Goal: Task Accomplishment & Management: Manage account settings

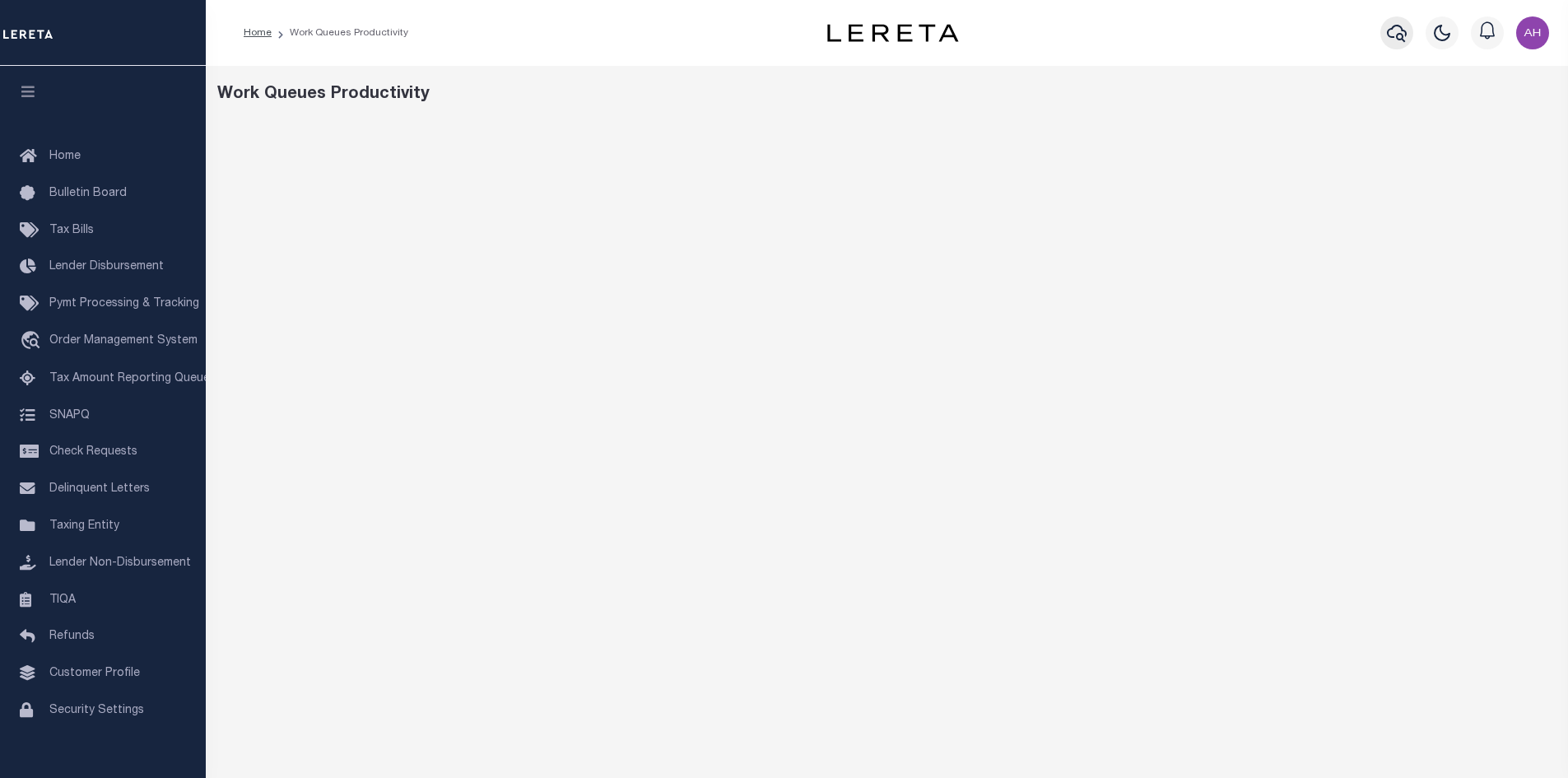
click at [1398, 19] on button "button" at bounding box center [1397, 33] width 33 height 33
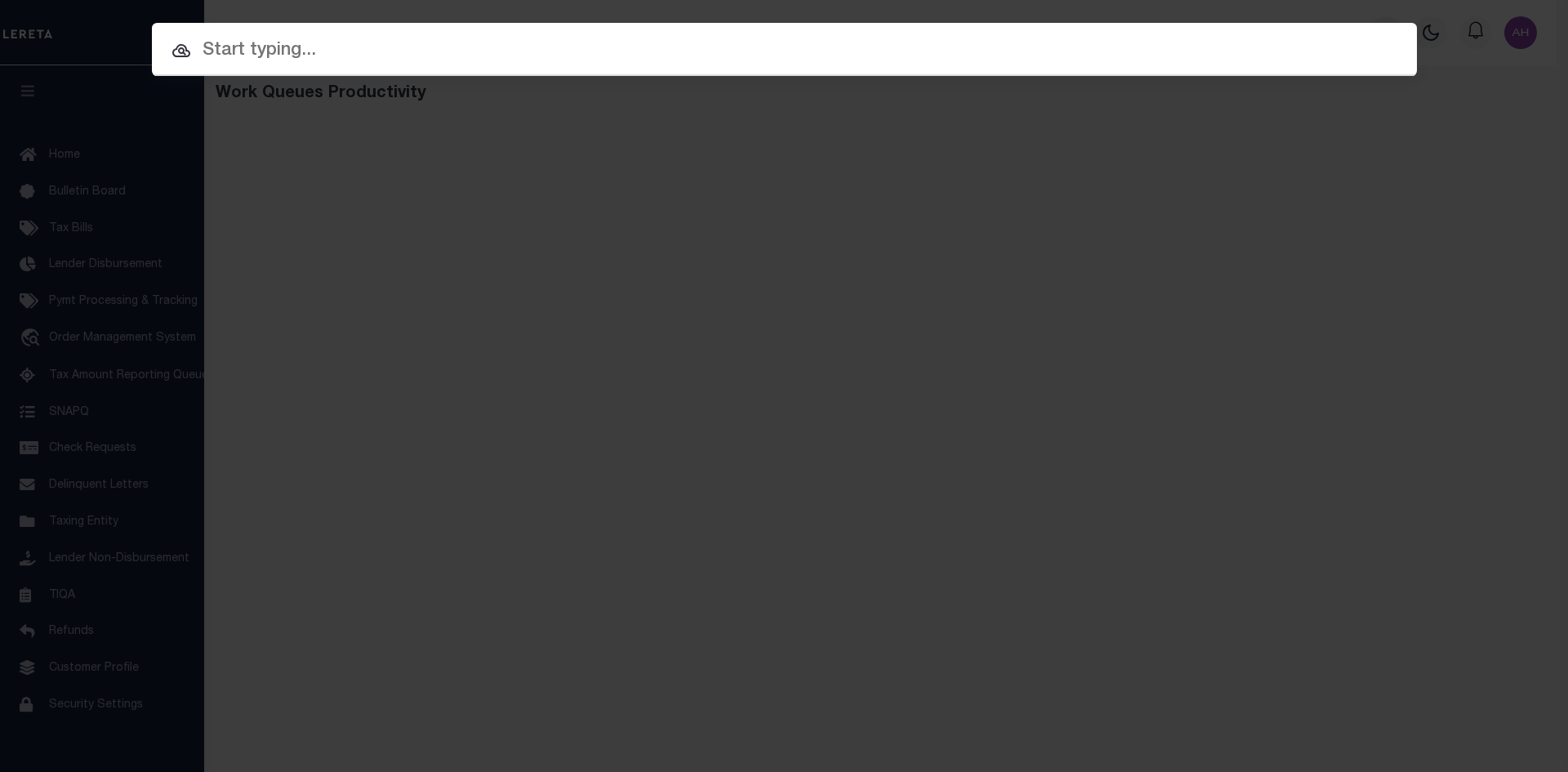
paste input "1003"
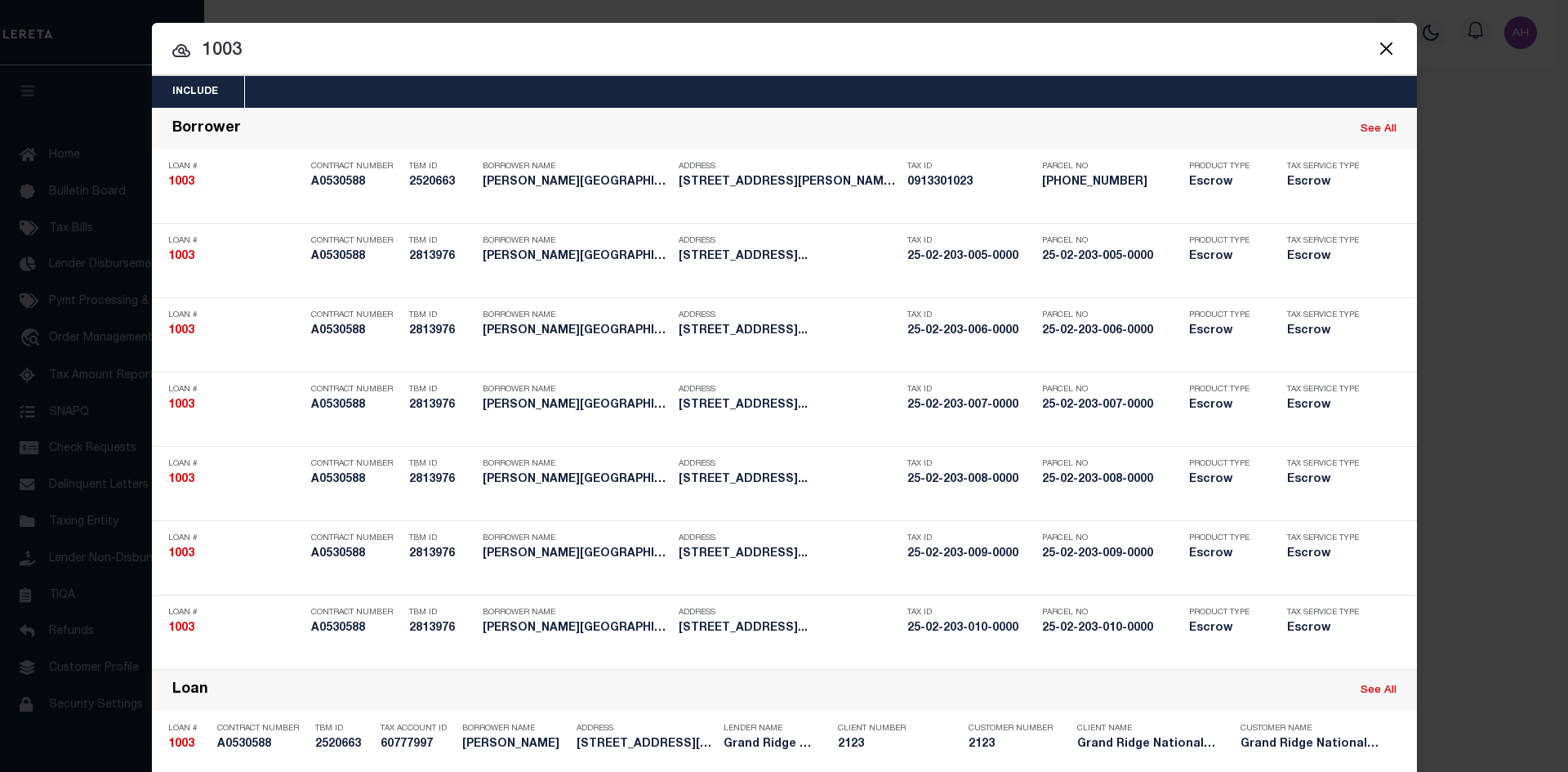
drag, startPoint x: 266, startPoint y: 50, endPoint x: 196, endPoint y: 50, distance: 70.0
click at [196, 50] on input "1003" at bounding box center [785, 51] width 1265 height 29
paste input "4701600"
type input "104701600"
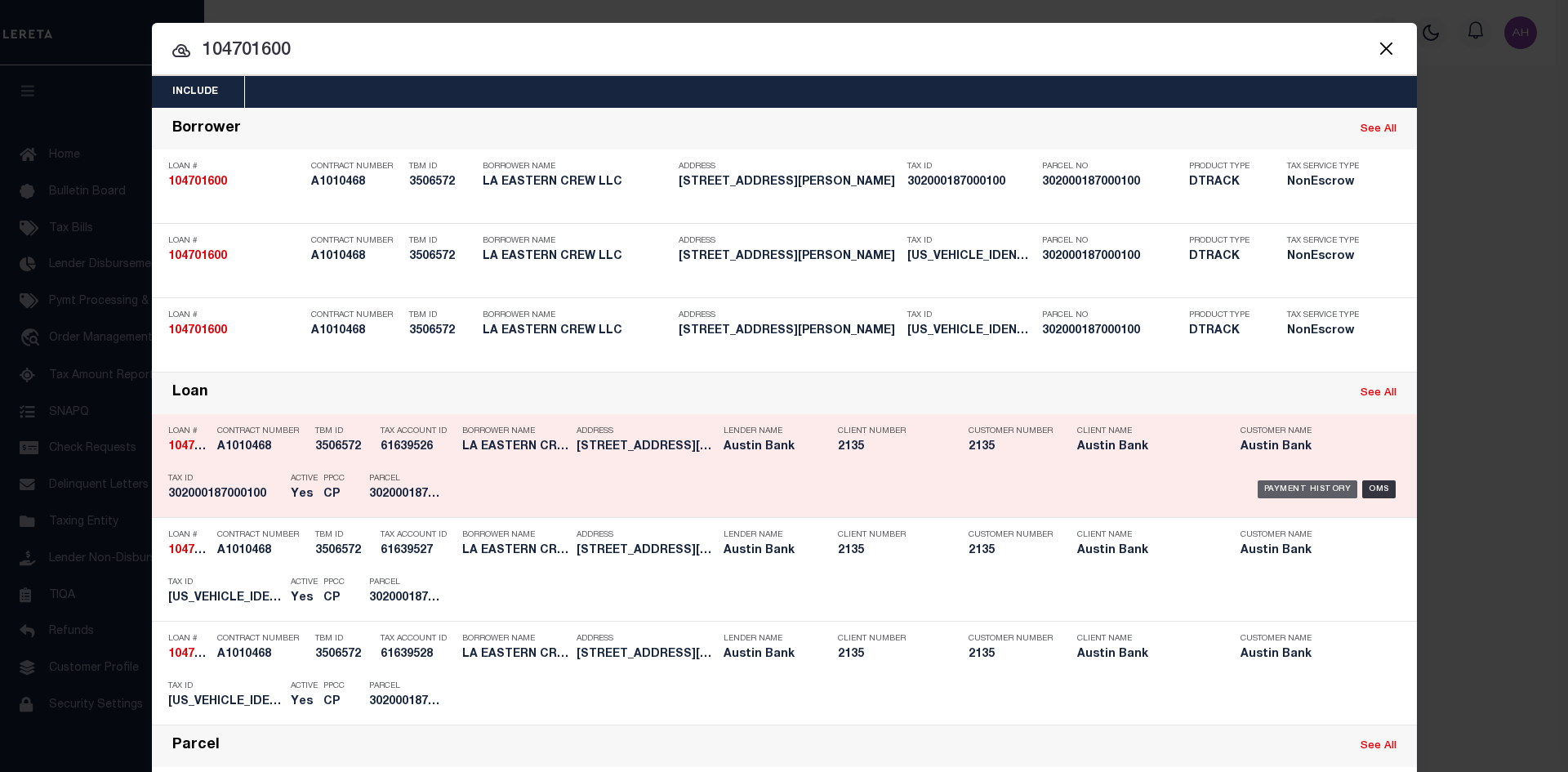
click at [1305, 485] on div "Payment History" at bounding box center [1308, 489] width 100 height 18
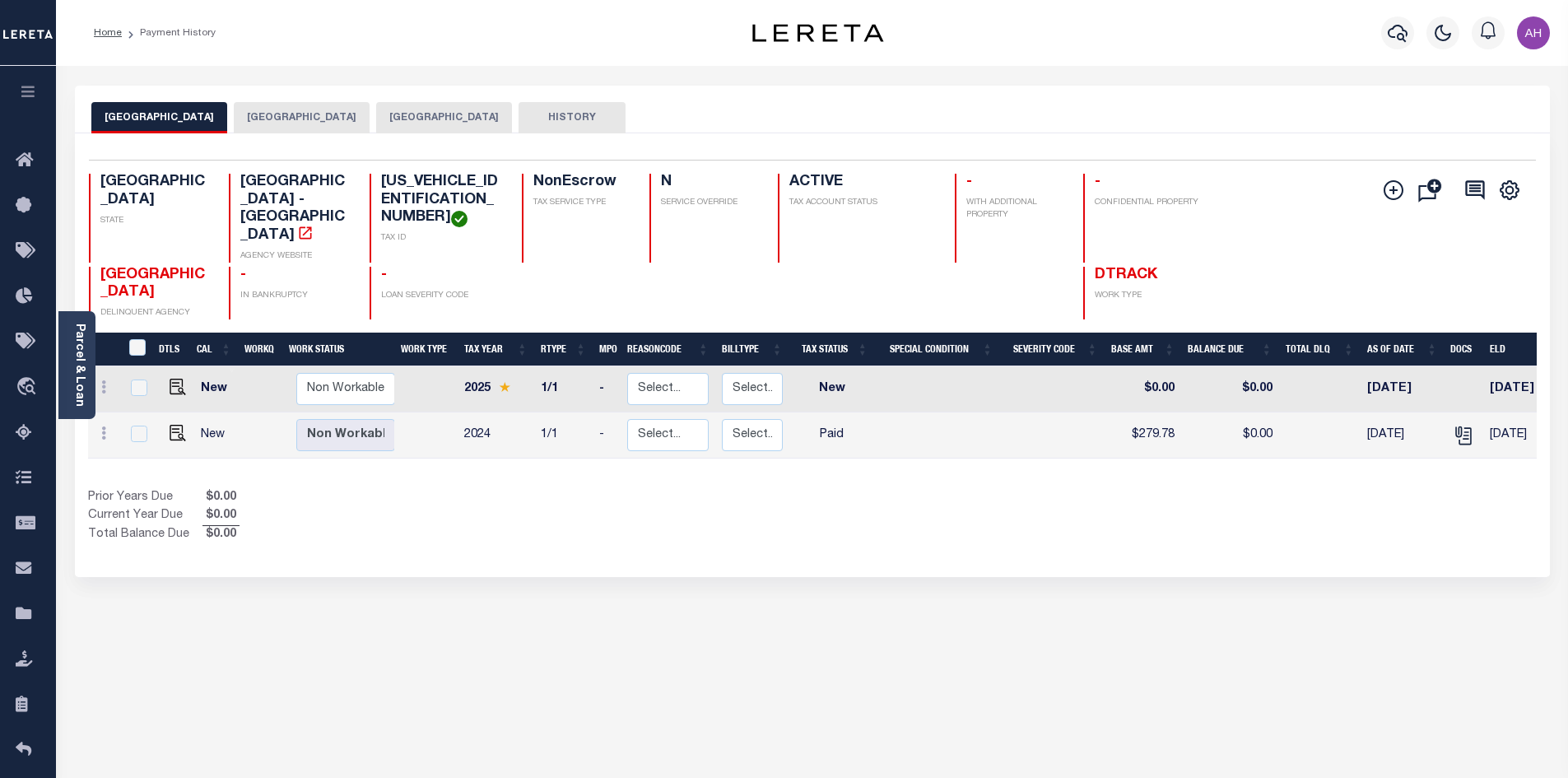
click at [492, 115] on button "[GEOGRAPHIC_DATA]" at bounding box center [444, 117] width 136 height 32
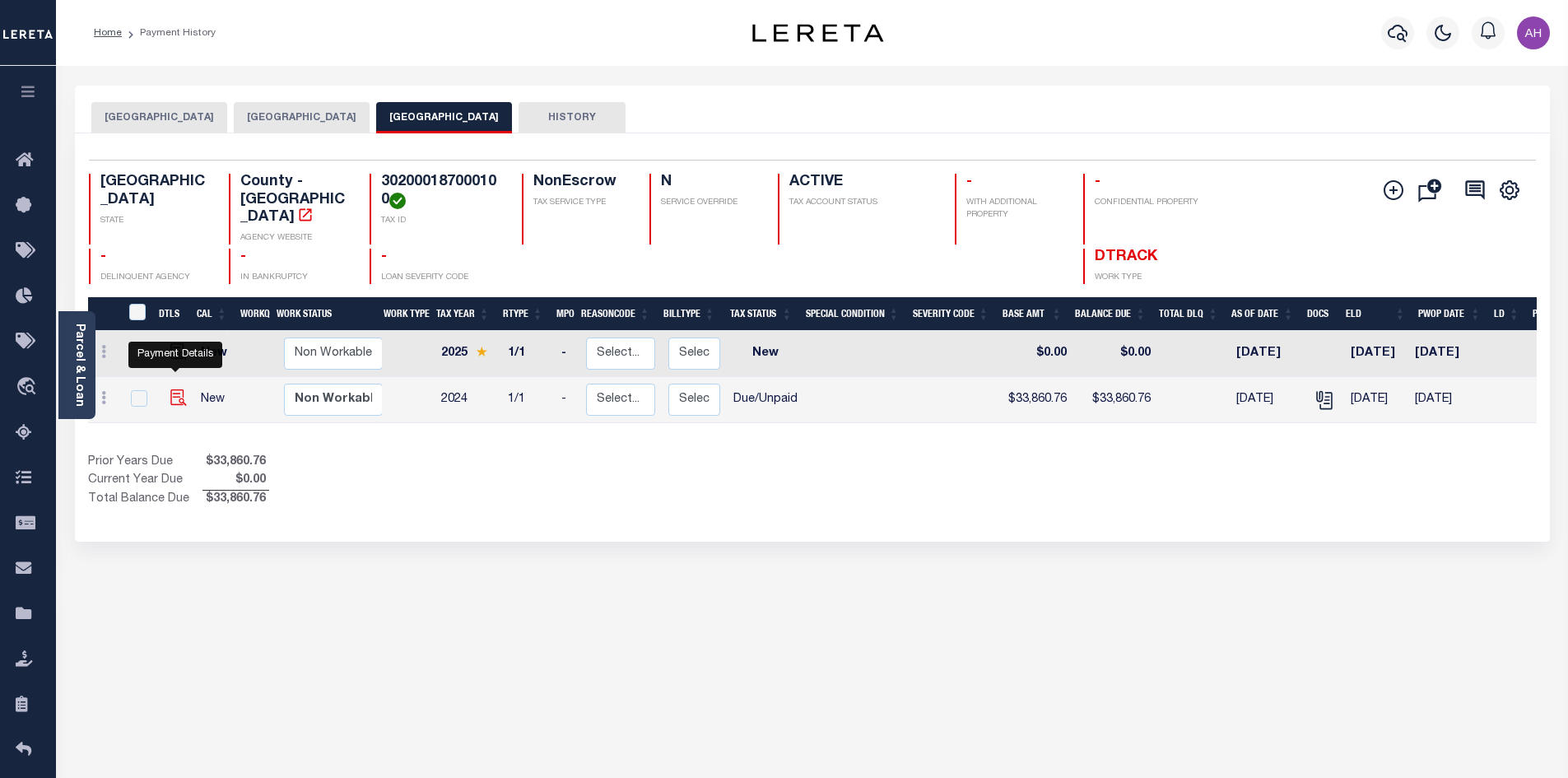
click at [172, 389] on img "" at bounding box center [178, 397] width 16 height 16
checkbox input "true"
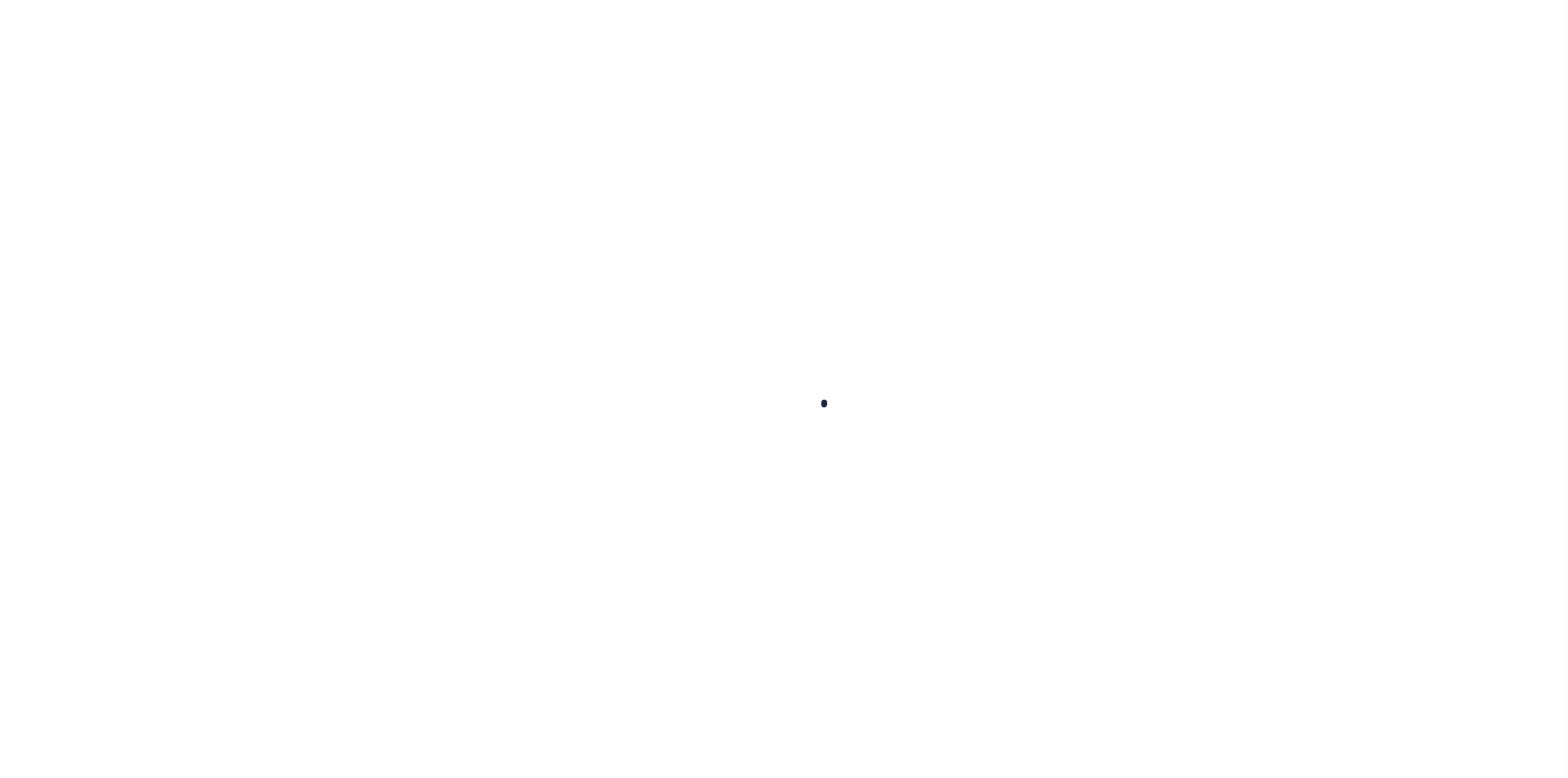
checkbox input "false"
type input "[DATE]"
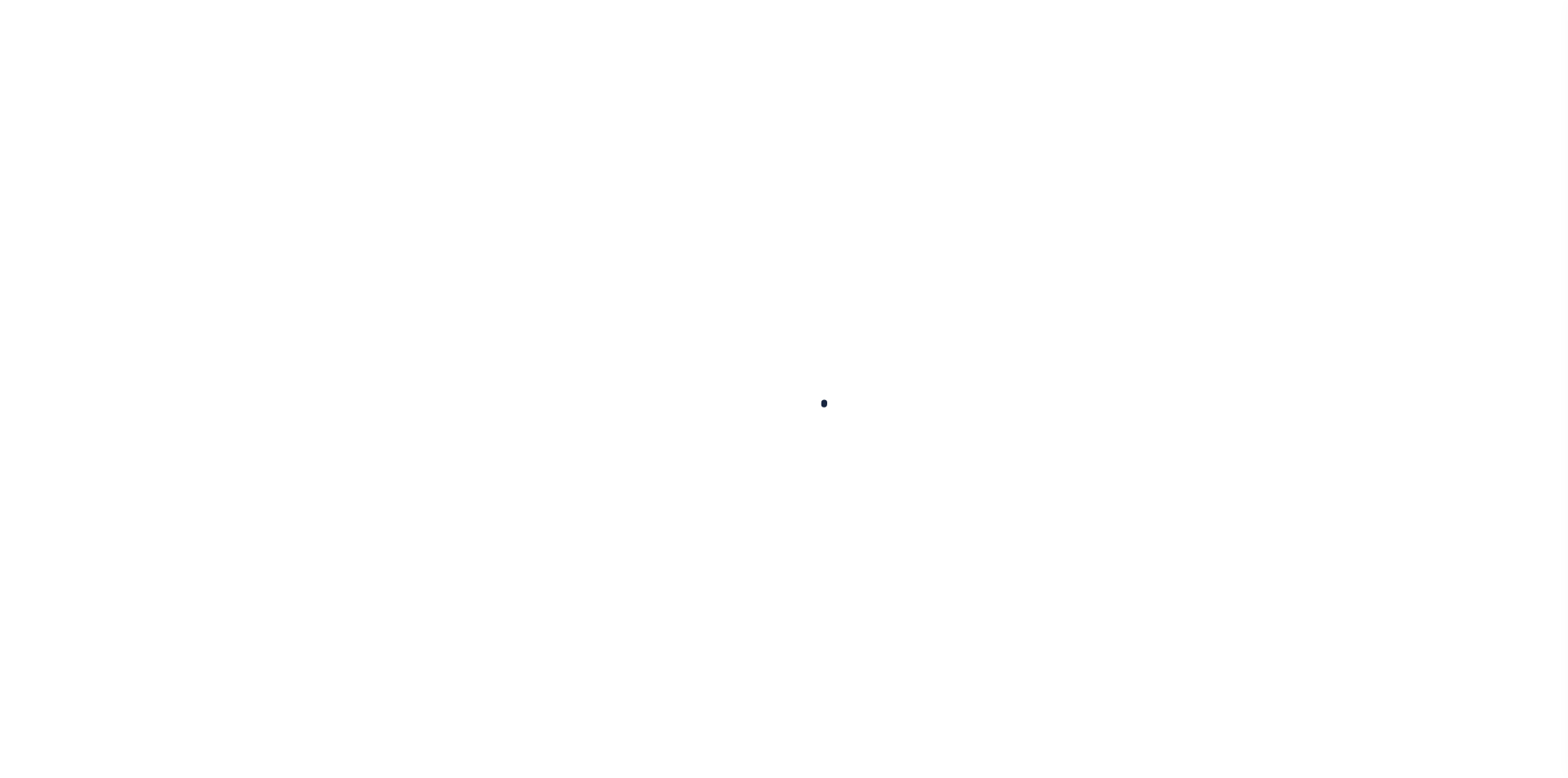
select select "DUE"
type input "$33,860.76"
type input "$0"
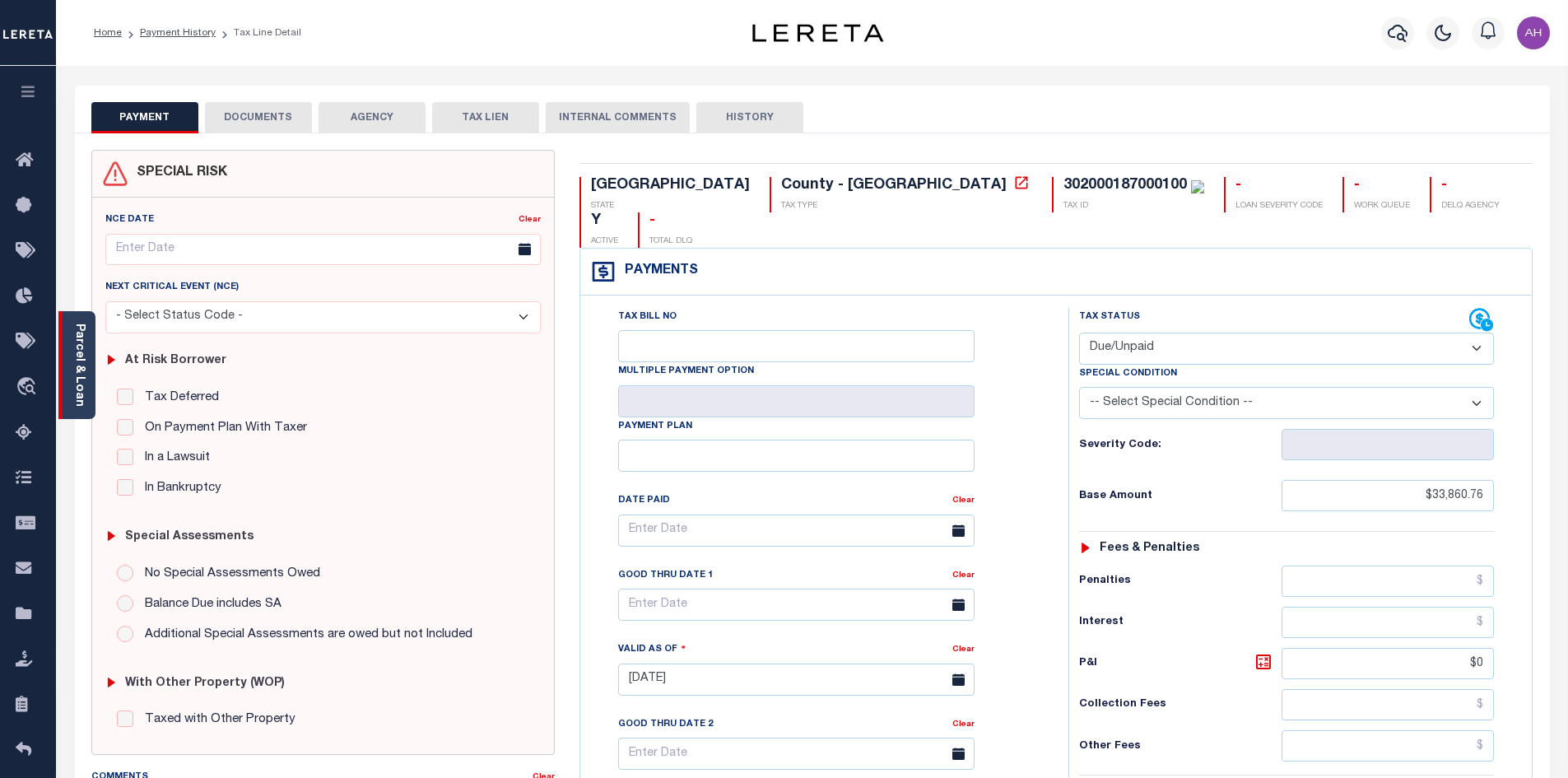
click at [74, 379] on link "Parcel & Loan" at bounding box center [78, 365] width 11 height 83
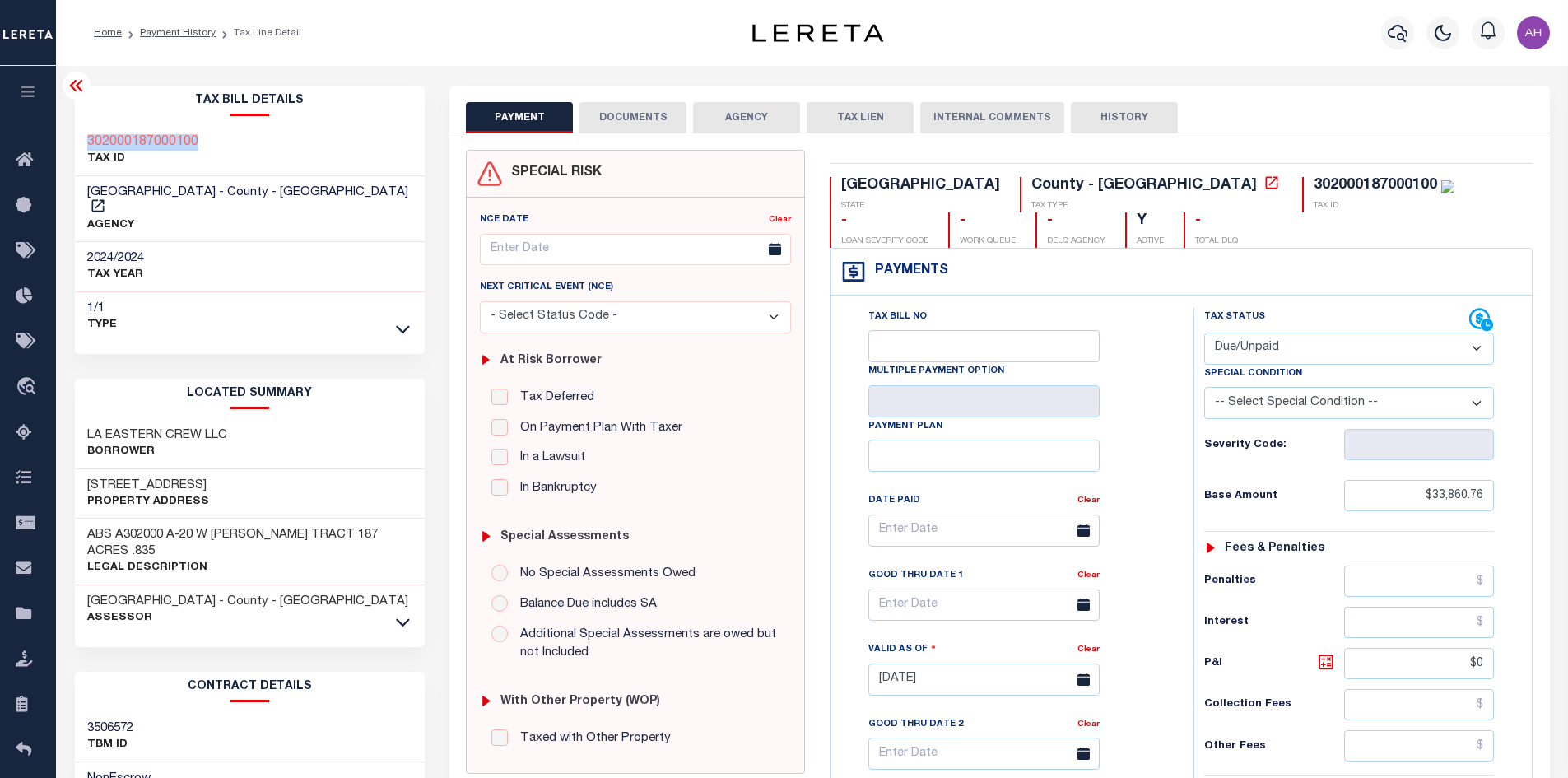
drag, startPoint x: 217, startPoint y: 143, endPoint x: 76, endPoint y: 140, distance: 141.0
click at [76, 140] on div "302000187000100 TAX ID" at bounding box center [249, 151] width 350 height 51
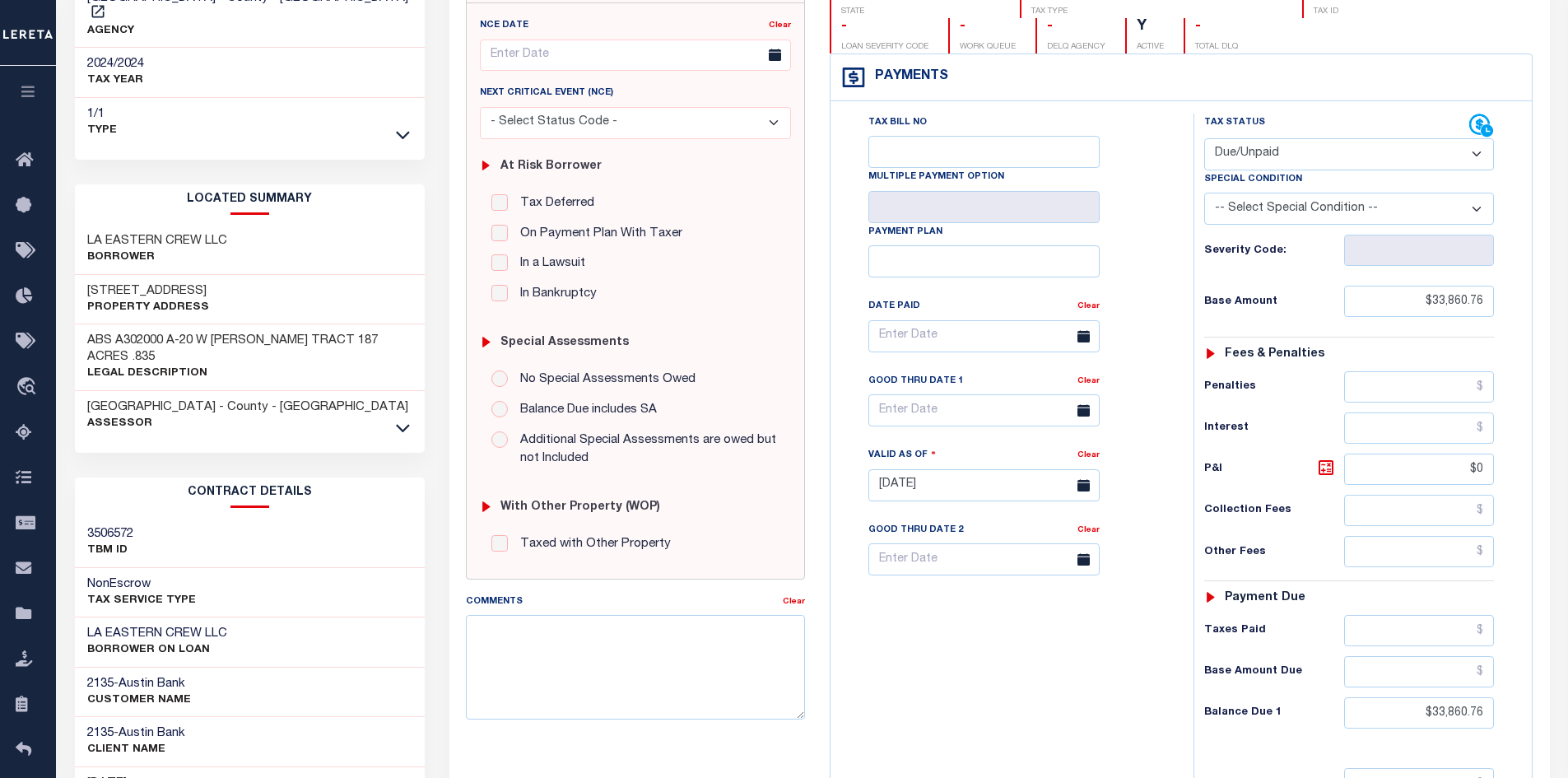
scroll to position [329, 0]
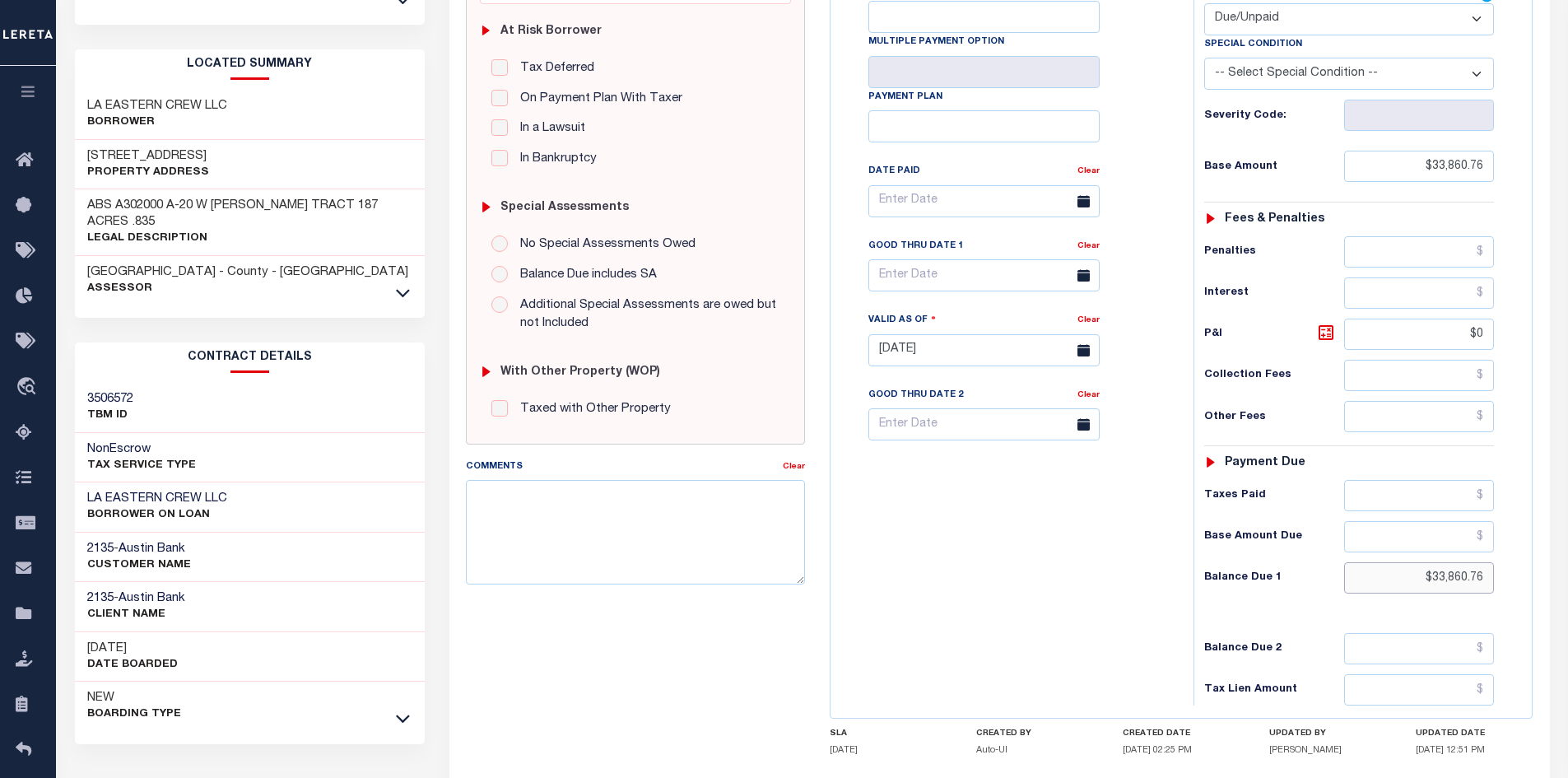
drag, startPoint x: 1412, startPoint y: 583, endPoint x: 1549, endPoint y: 582, distance: 137.0
click at [1549, 582] on div "SPECIAL RISK NCE Date Clear" at bounding box center [1000, 347] width 1100 height 1086
type input "$34,142.93"
type input "10/03/2025"
click at [1329, 332] on icon at bounding box center [1326, 332] width 10 height 10
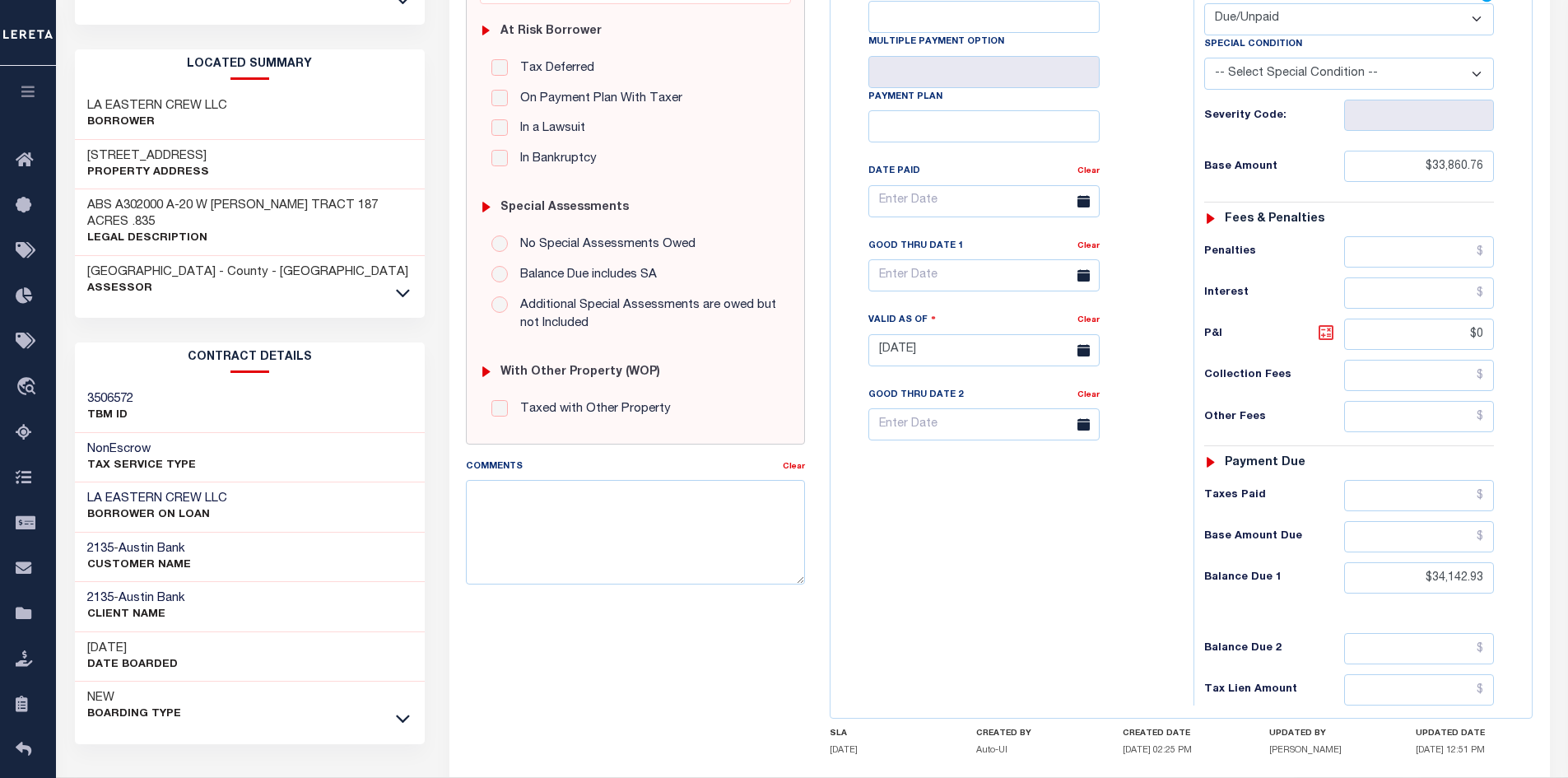
type input "$282.17"
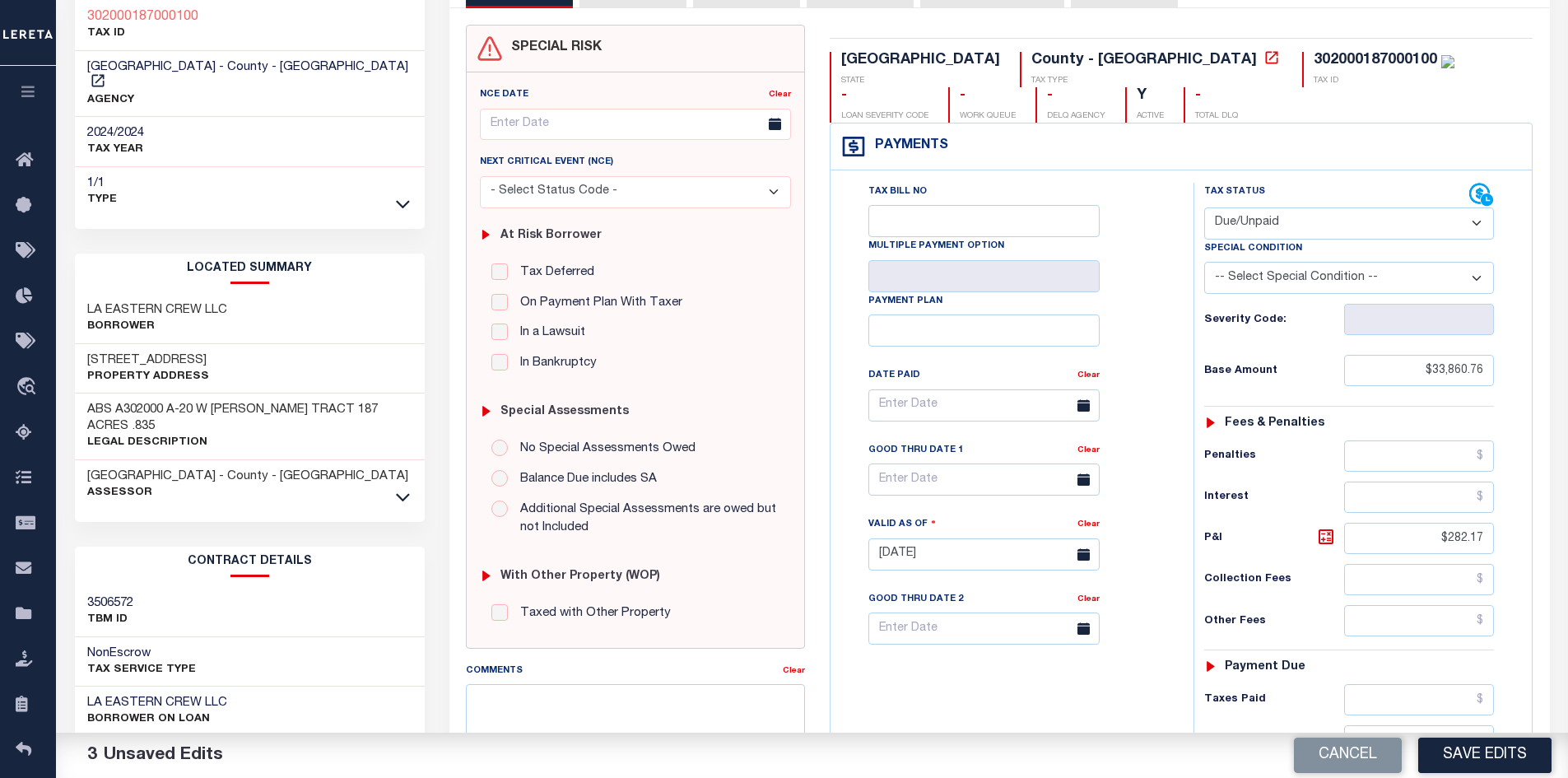
scroll to position [0, 0]
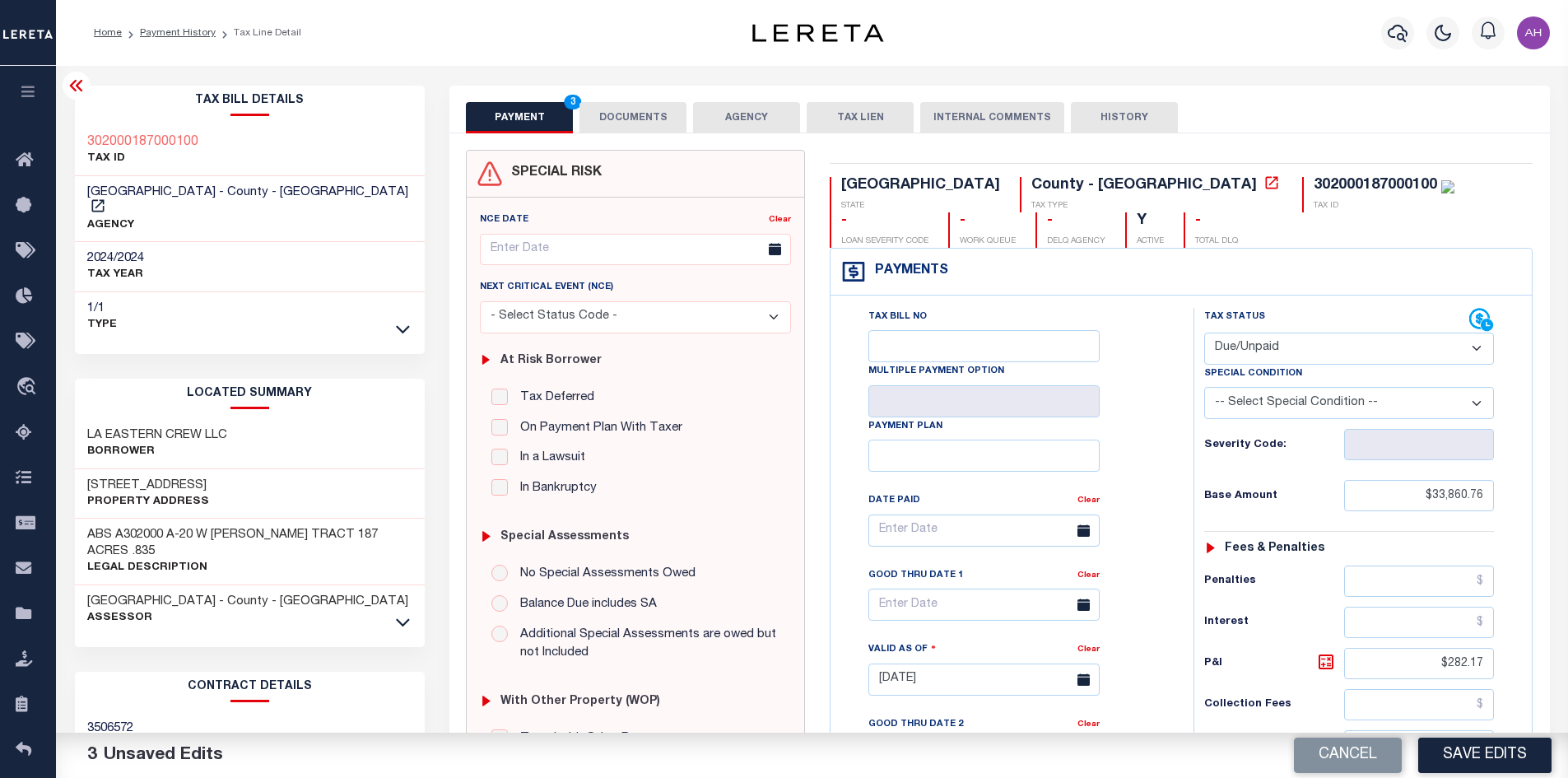
click at [637, 123] on button "DOCUMENTS" at bounding box center [632, 117] width 107 height 32
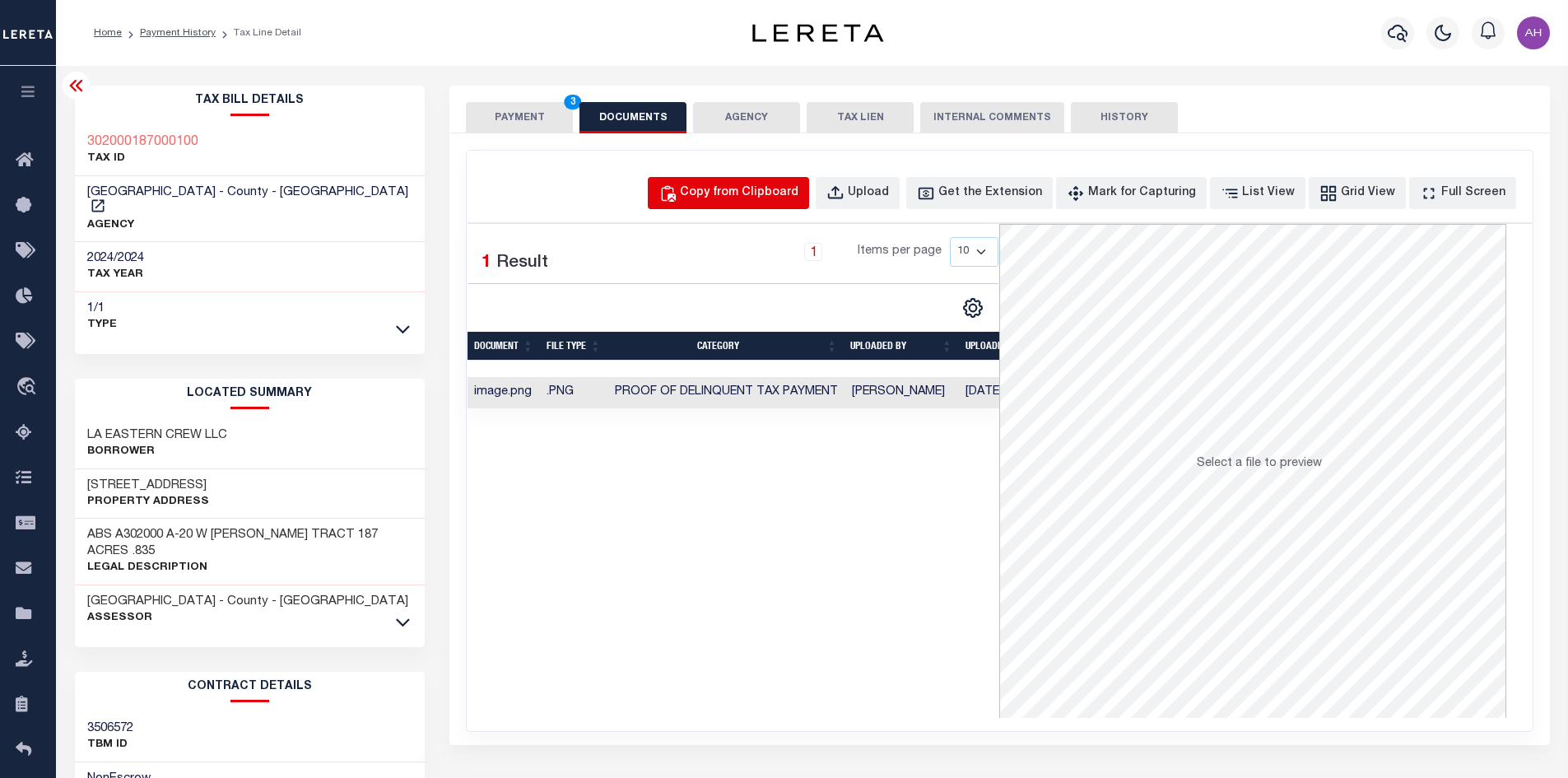
click at [727, 194] on div "Copy from Clipboard" at bounding box center [739, 193] width 118 height 18
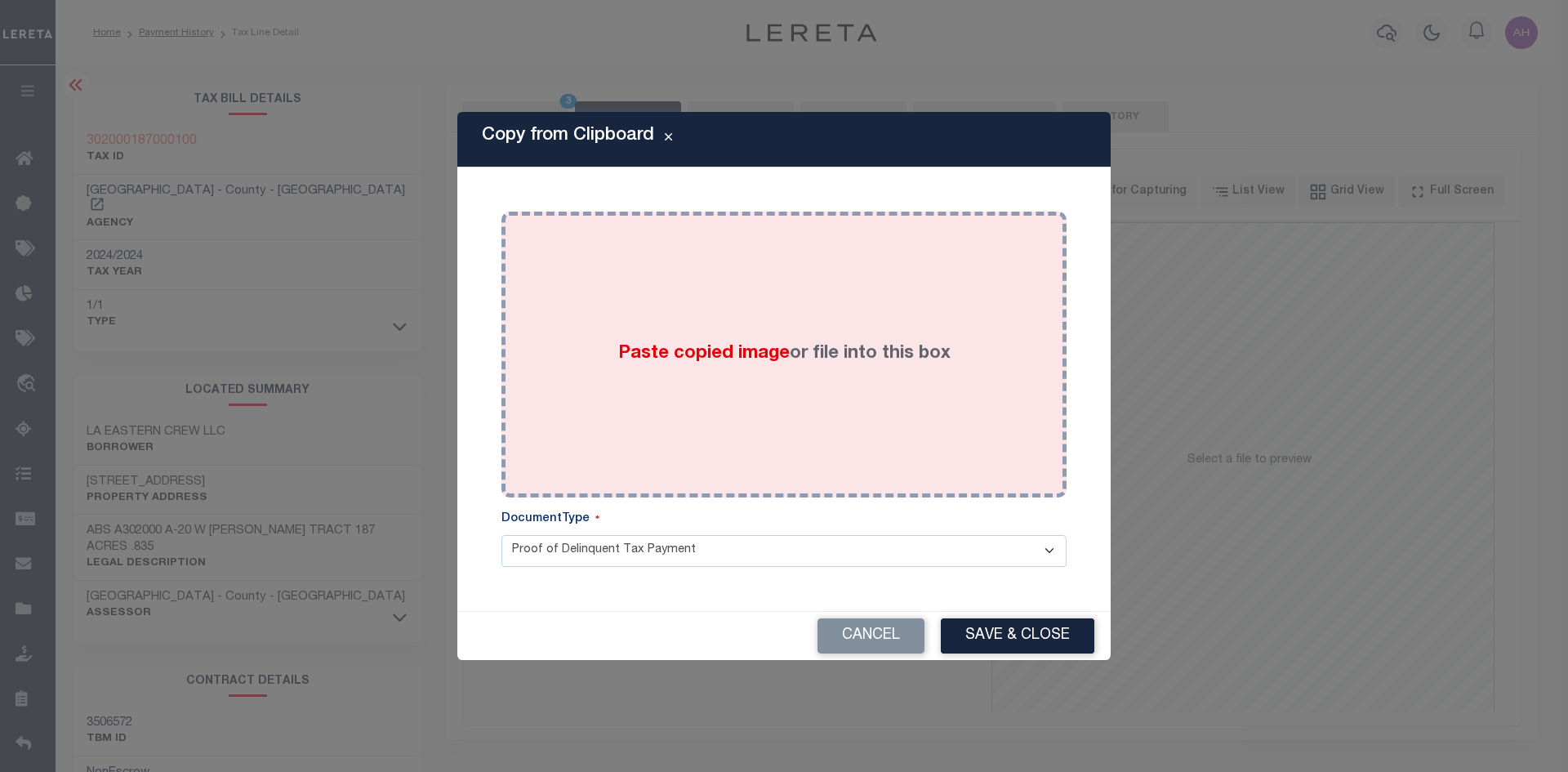
click at [667, 355] on span "Paste copied image" at bounding box center [704, 353] width 172 height 18
drag, startPoint x: 667, startPoint y: 355, endPoint x: 617, endPoint y: 367, distance: 51.4
click at [618, 367] on label "Paste copied image or file into this box" at bounding box center [784, 355] width 332 height 27
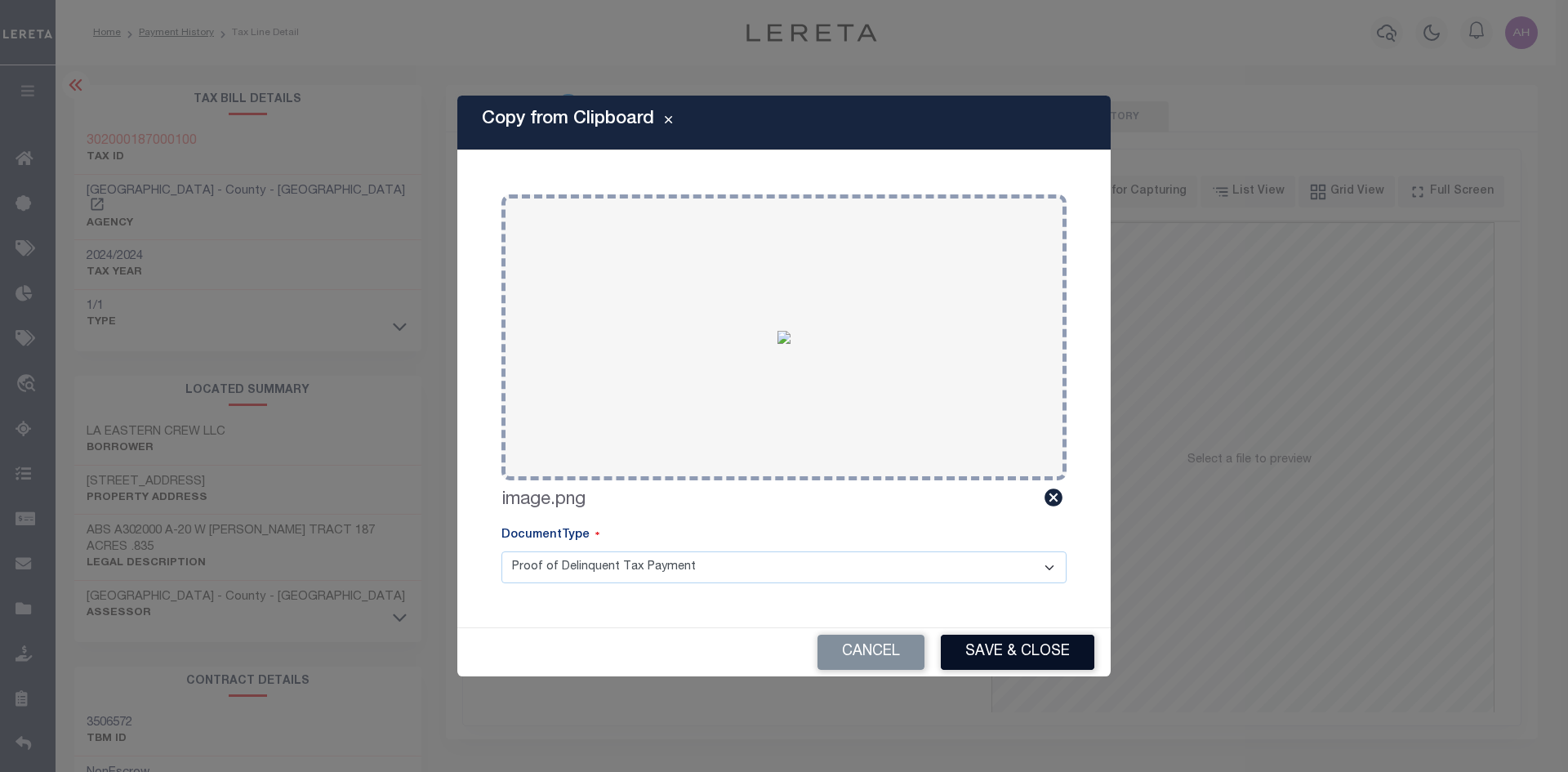
click at [1069, 657] on button "Save & Close" at bounding box center [1018, 651] width 154 height 35
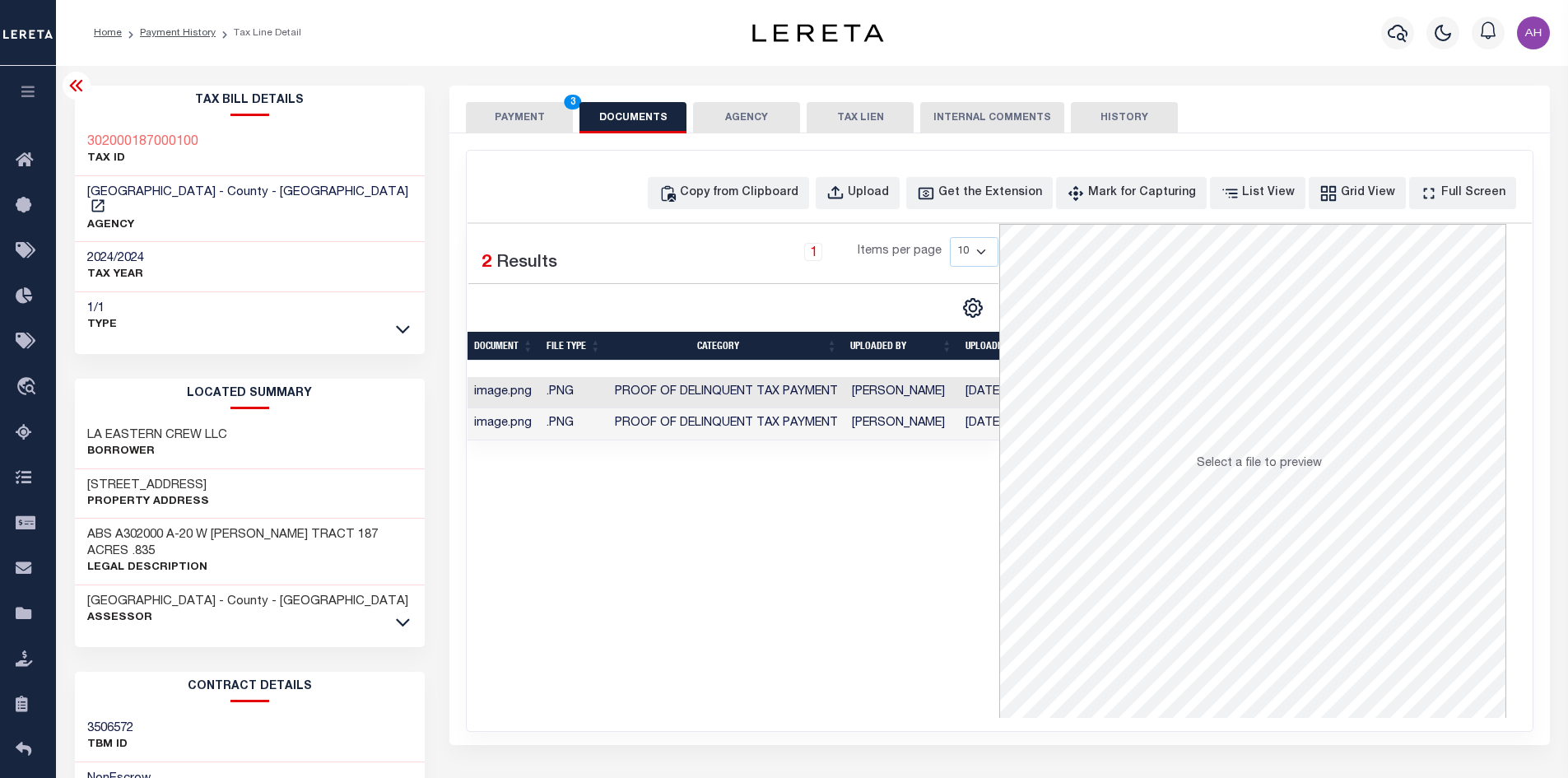
click at [508, 118] on button "PAYMENT 3" at bounding box center [519, 117] width 107 height 32
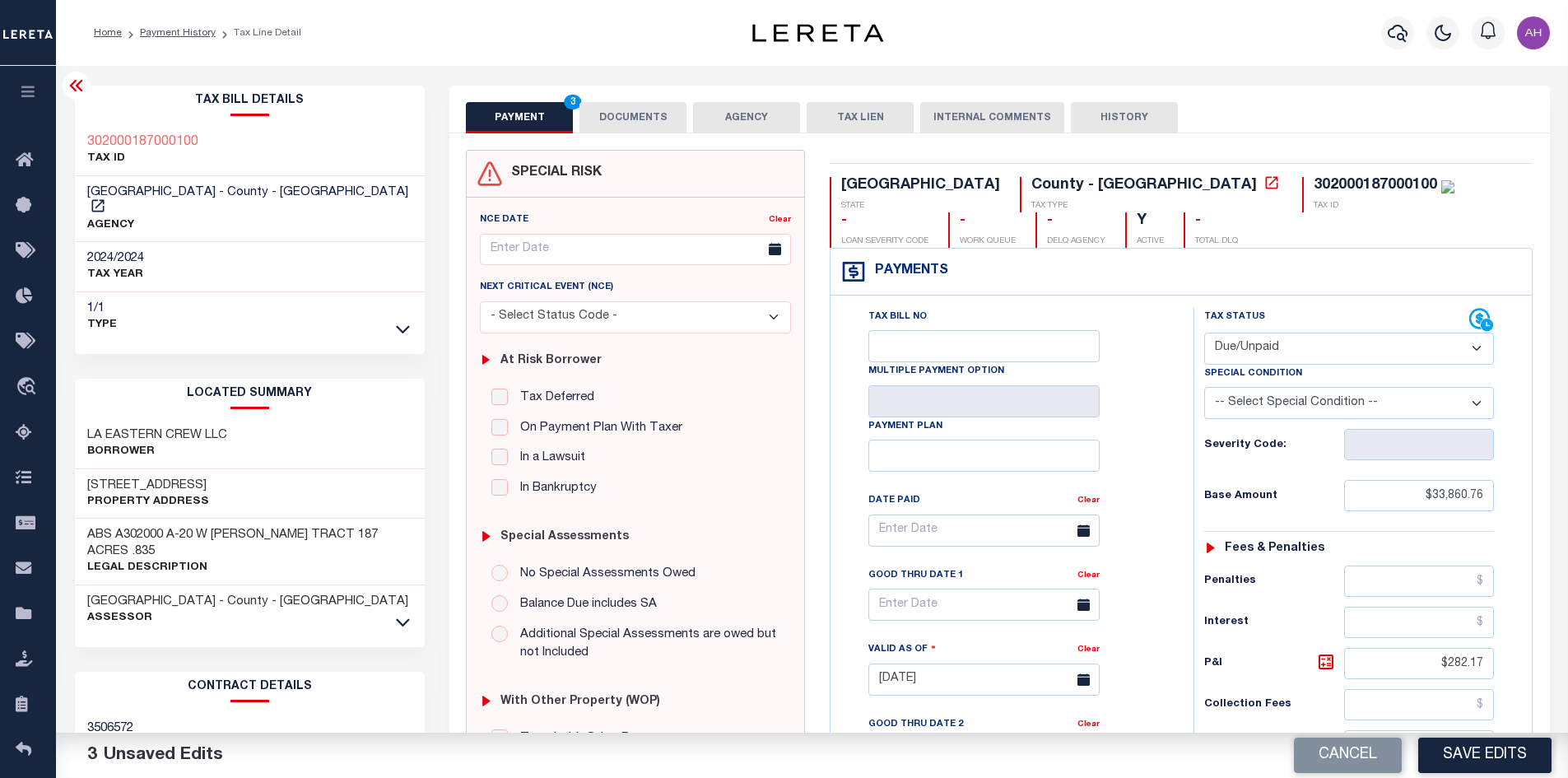
click at [625, 123] on button "DOCUMENTS" at bounding box center [632, 117] width 107 height 32
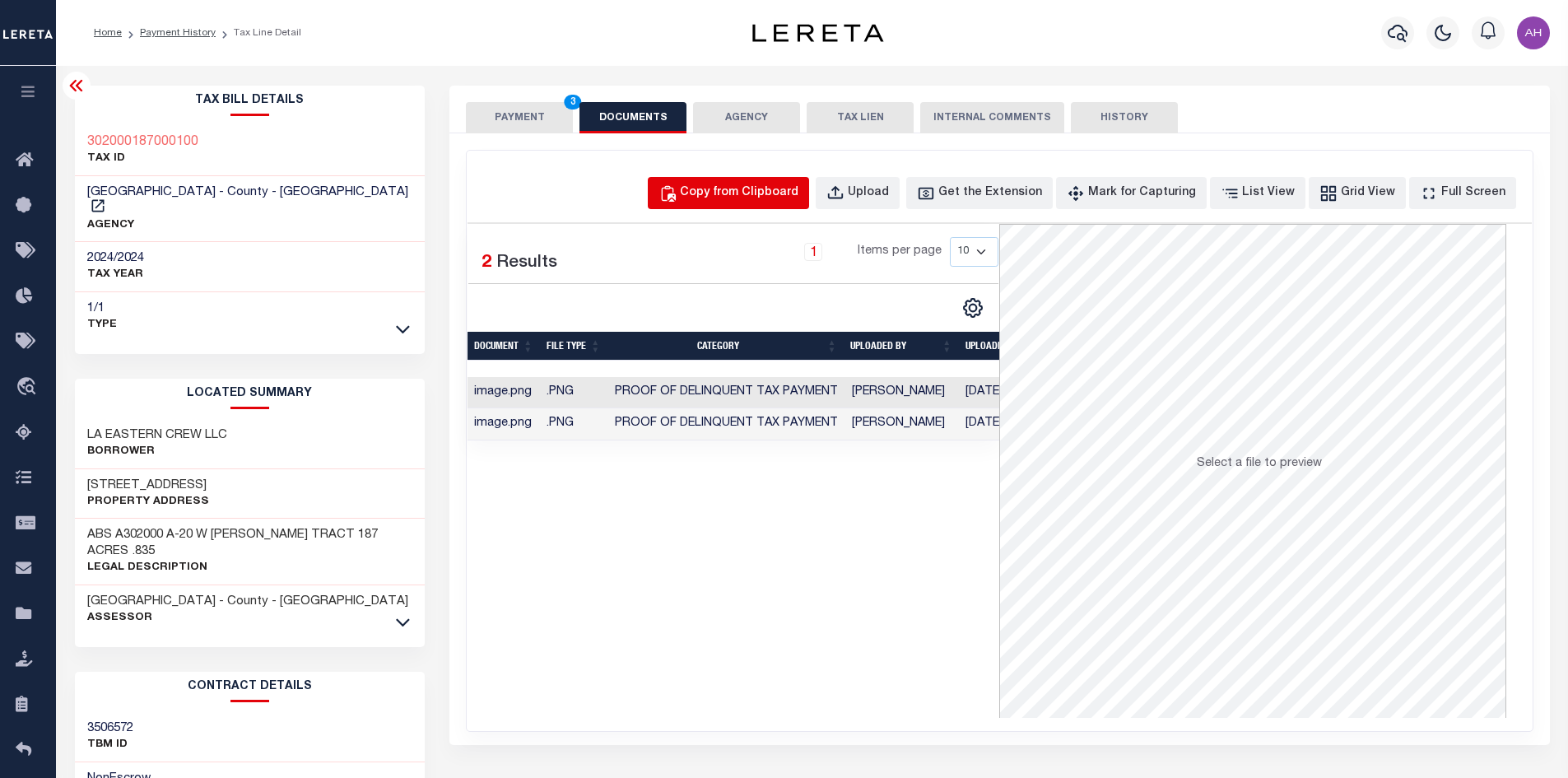
click at [748, 197] on div "Copy from Clipboard" at bounding box center [739, 193] width 118 height 18
select select "POP"
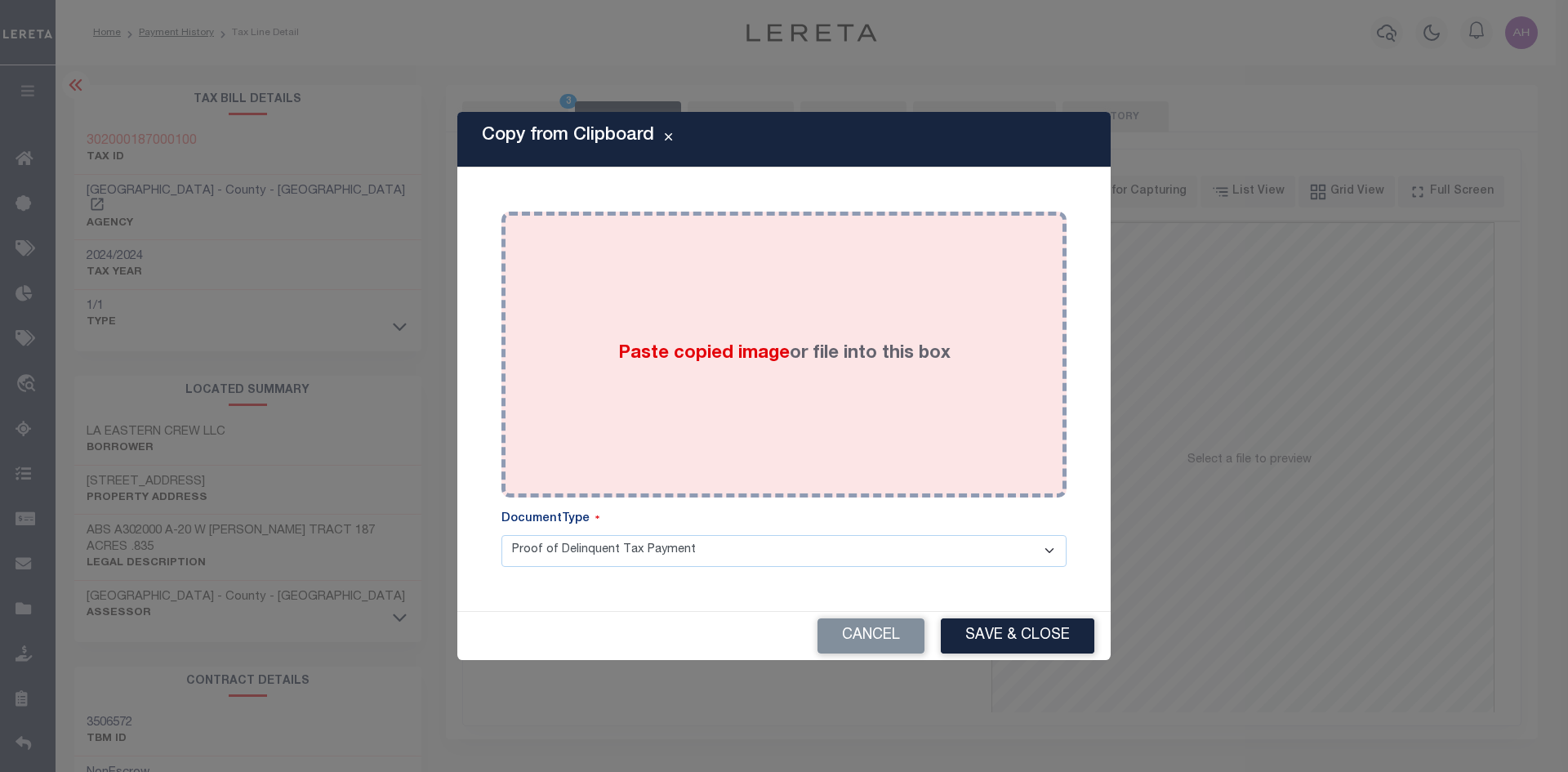
click at [751, 351] on span "Paste copied image" at bounding box center [704, 353] width 172 height 18
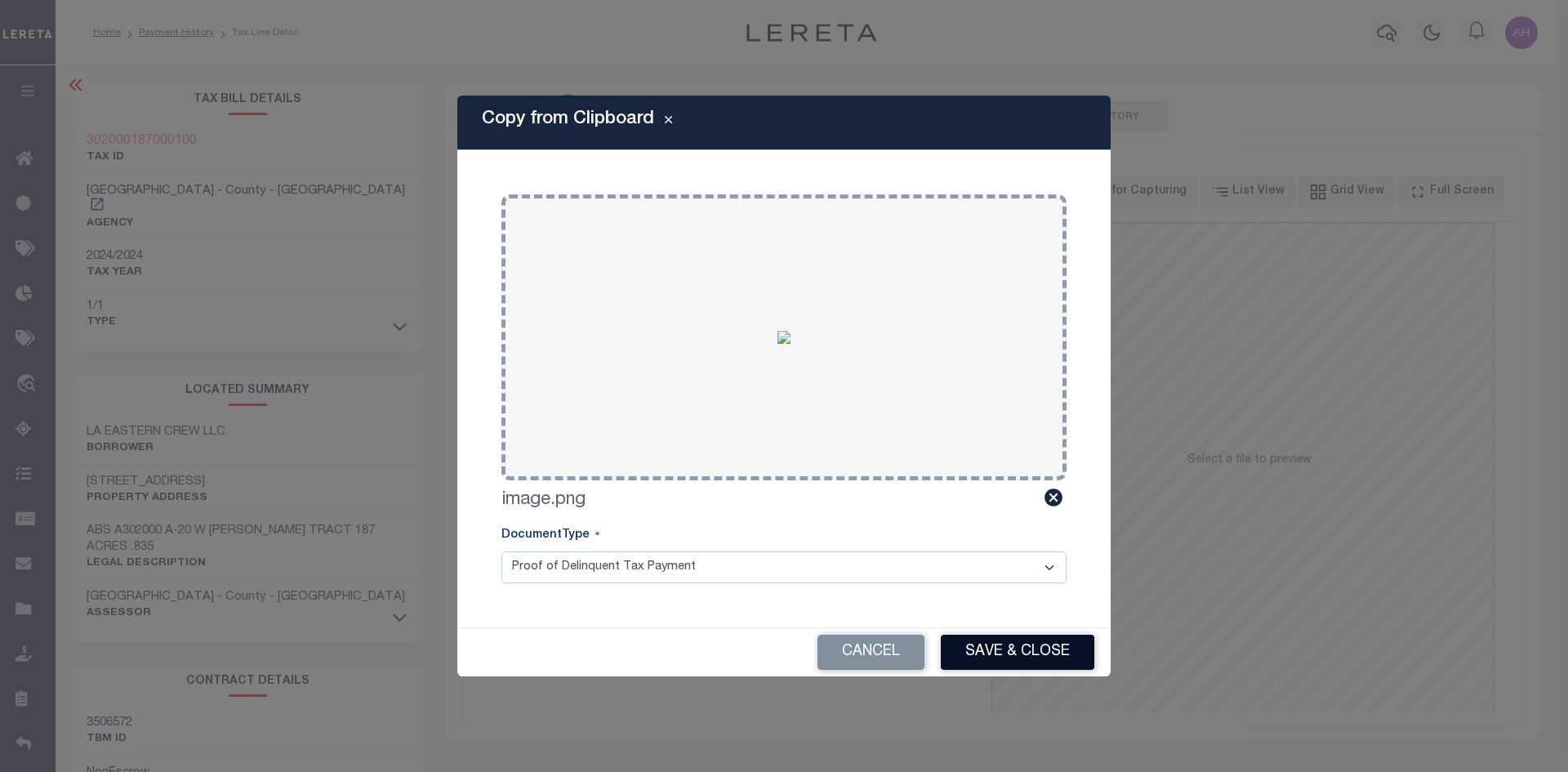
click at [1020, 658] on button "Save & Close" at bounding box center [1018, 651] width 154 height 35
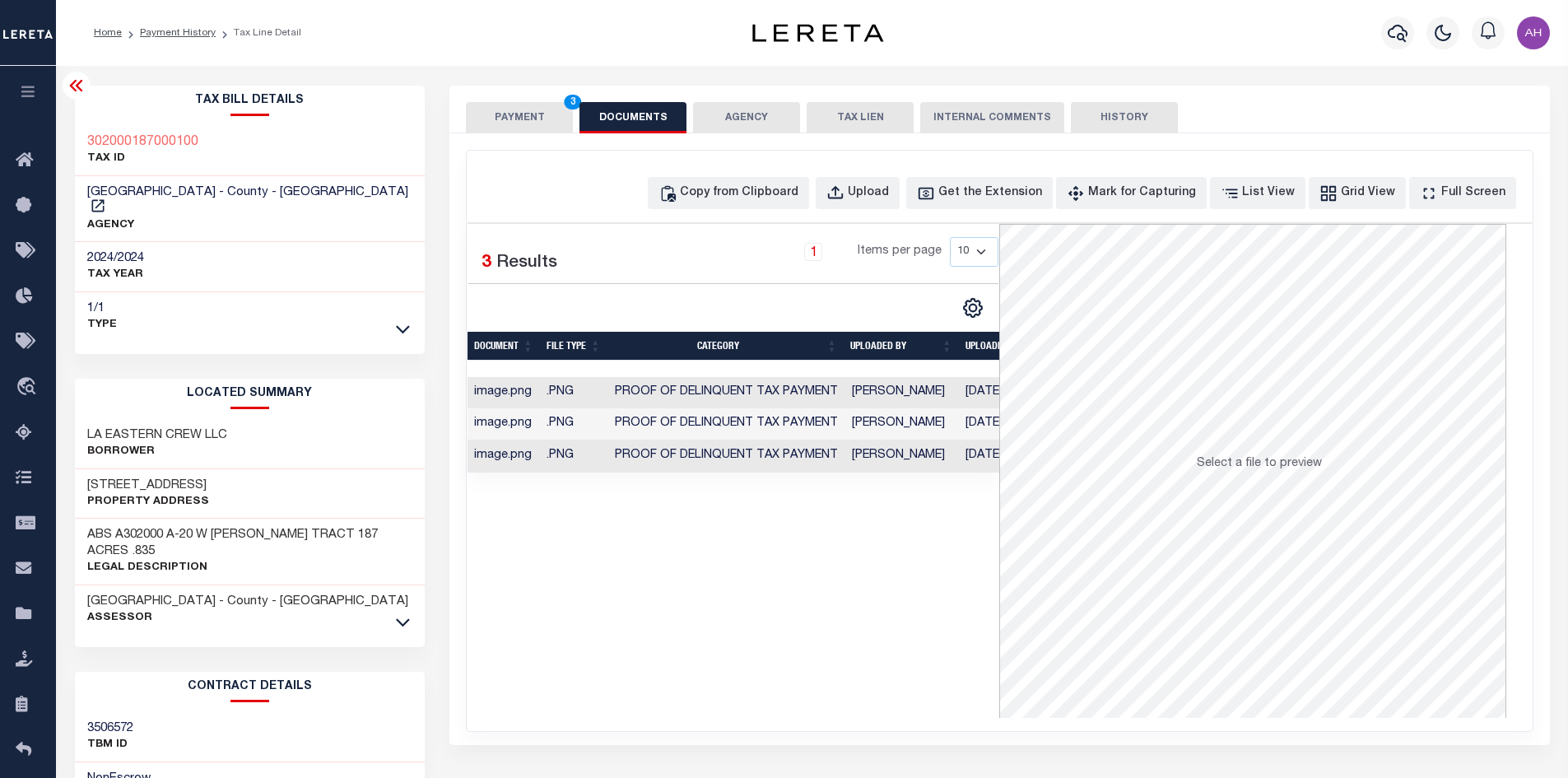
click at [506, 123] on button "PAYMENT 3" at bounding box center [519, 117] width 107 height 32
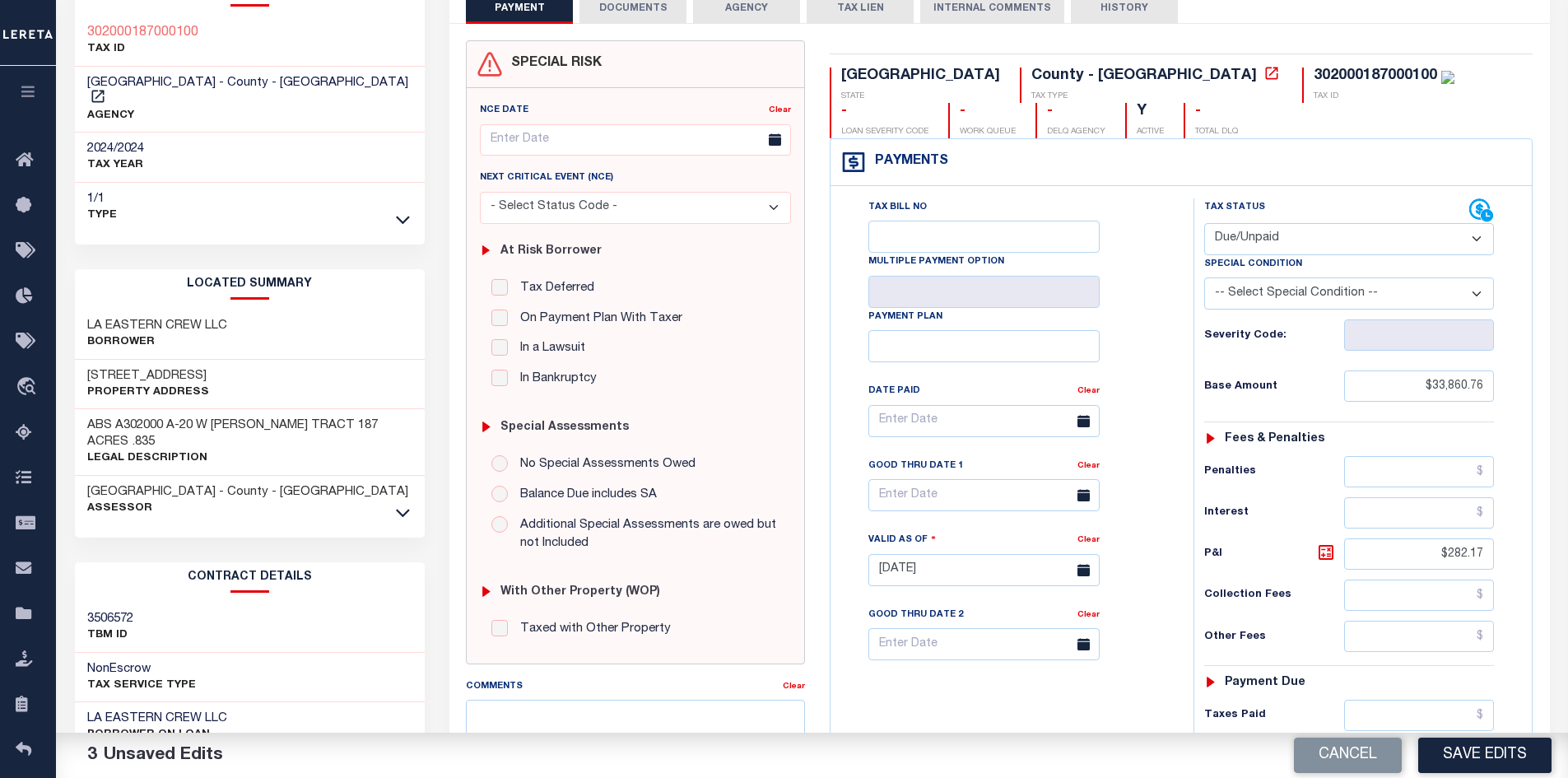
scroll to position [329, 0]
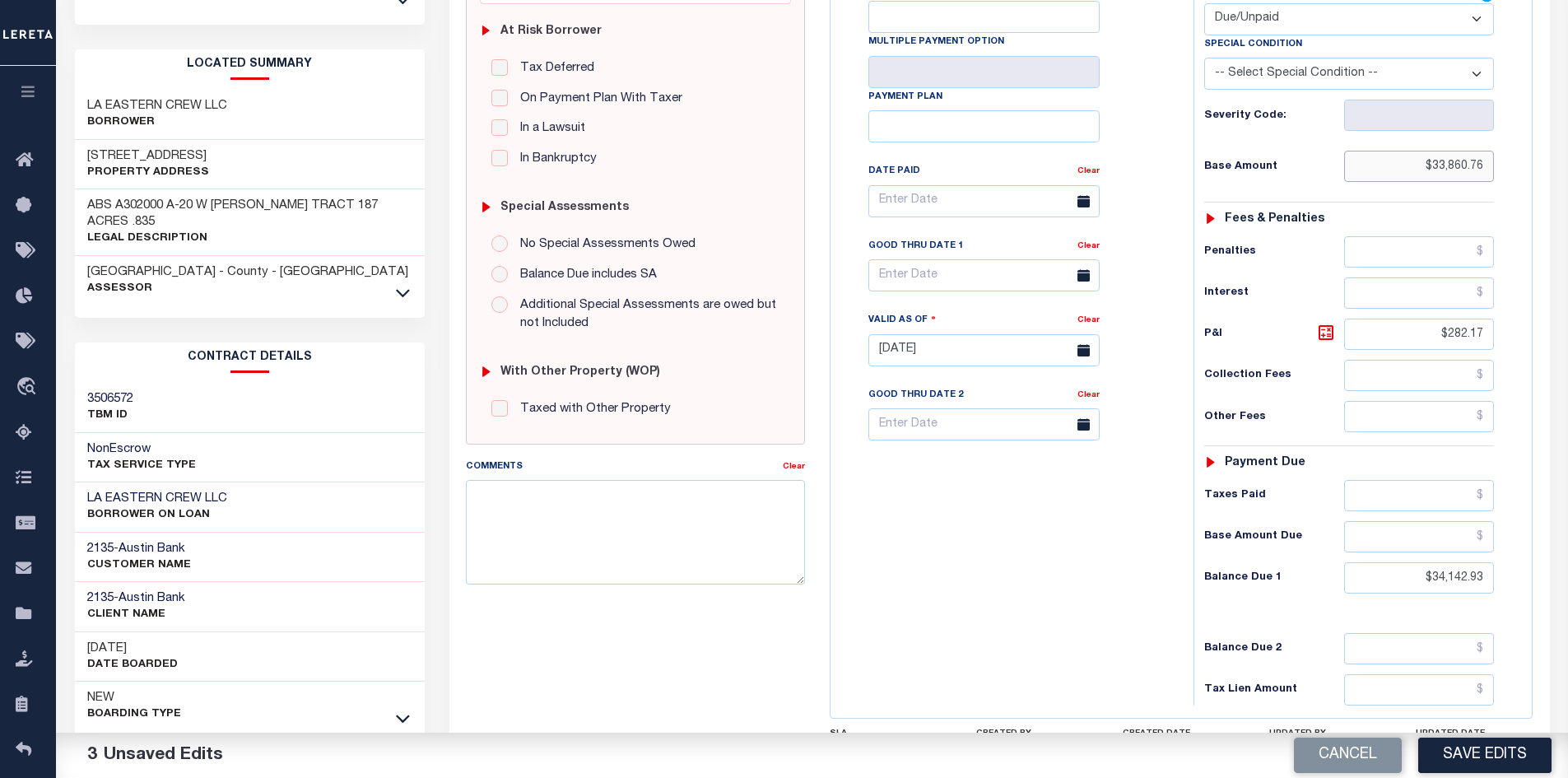
click at [1403, 172] on input "$33,860.76" at bounding box center [1420, 166] width 151 height 32
drag, startPoint x: 1403, startPoint y: 172, endPoint x: 1503, endPoint y: 184, distance: 100.7
click at [1503, 184] on div "Tax Status Status - Select Status Code -" at bounding box center [1355, 342] width 322 height 727
type input "$24,488.80"
click at [1326, 335] on icon at bounding box center [1326, 332] width 20 height 20
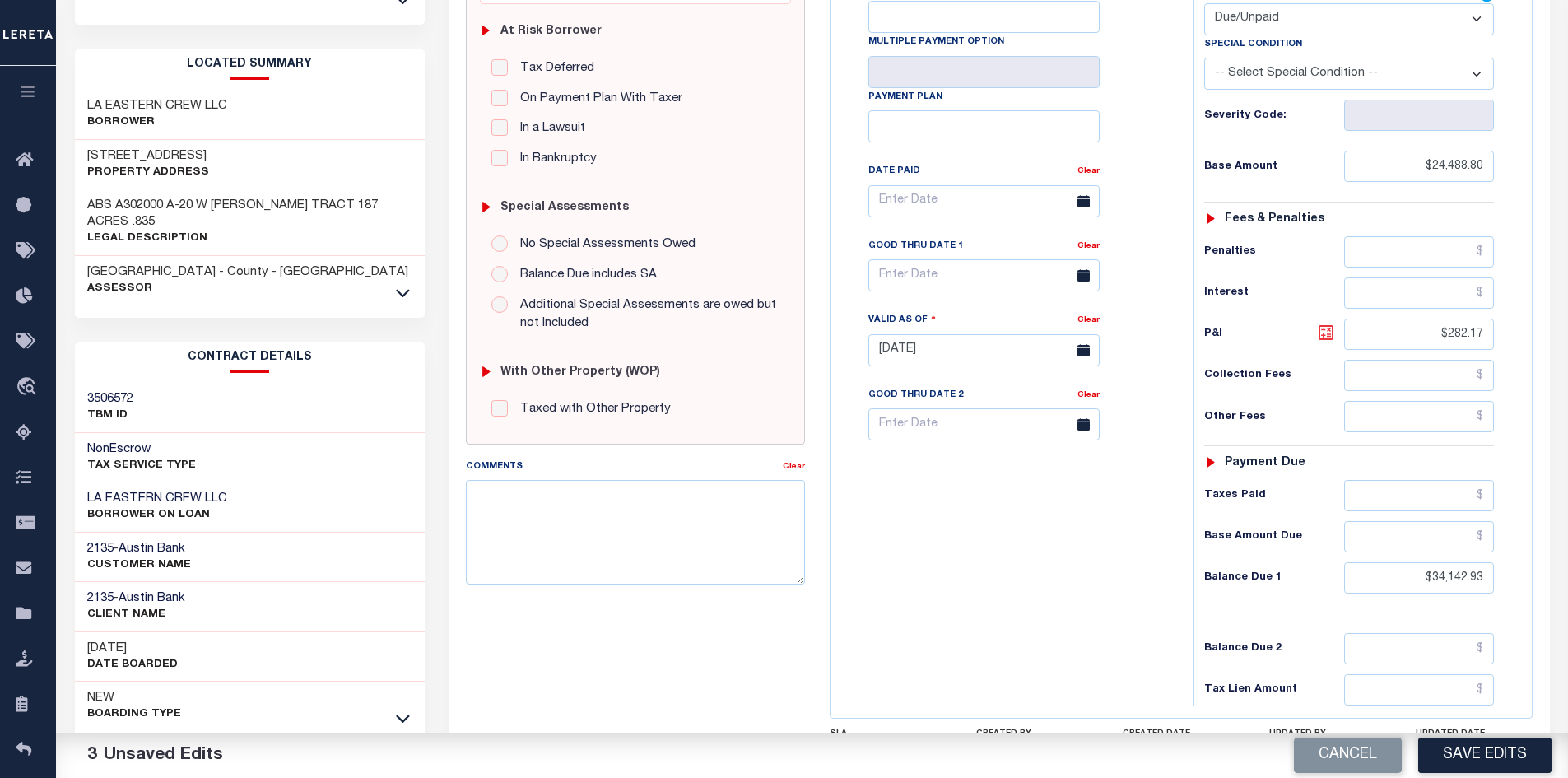
type input "$9,654.13"
click at [907, 270] on input "text" at bounding box center [984, 275] width 231 height 32
click at [1067, 505] on span "31" at bounding box center [1067, 500] width 32 height 32
type input "10/31/2025"
click at [1473, 761] on button "Save Edits" at bounding box center [1485, 755] width 134 height 35
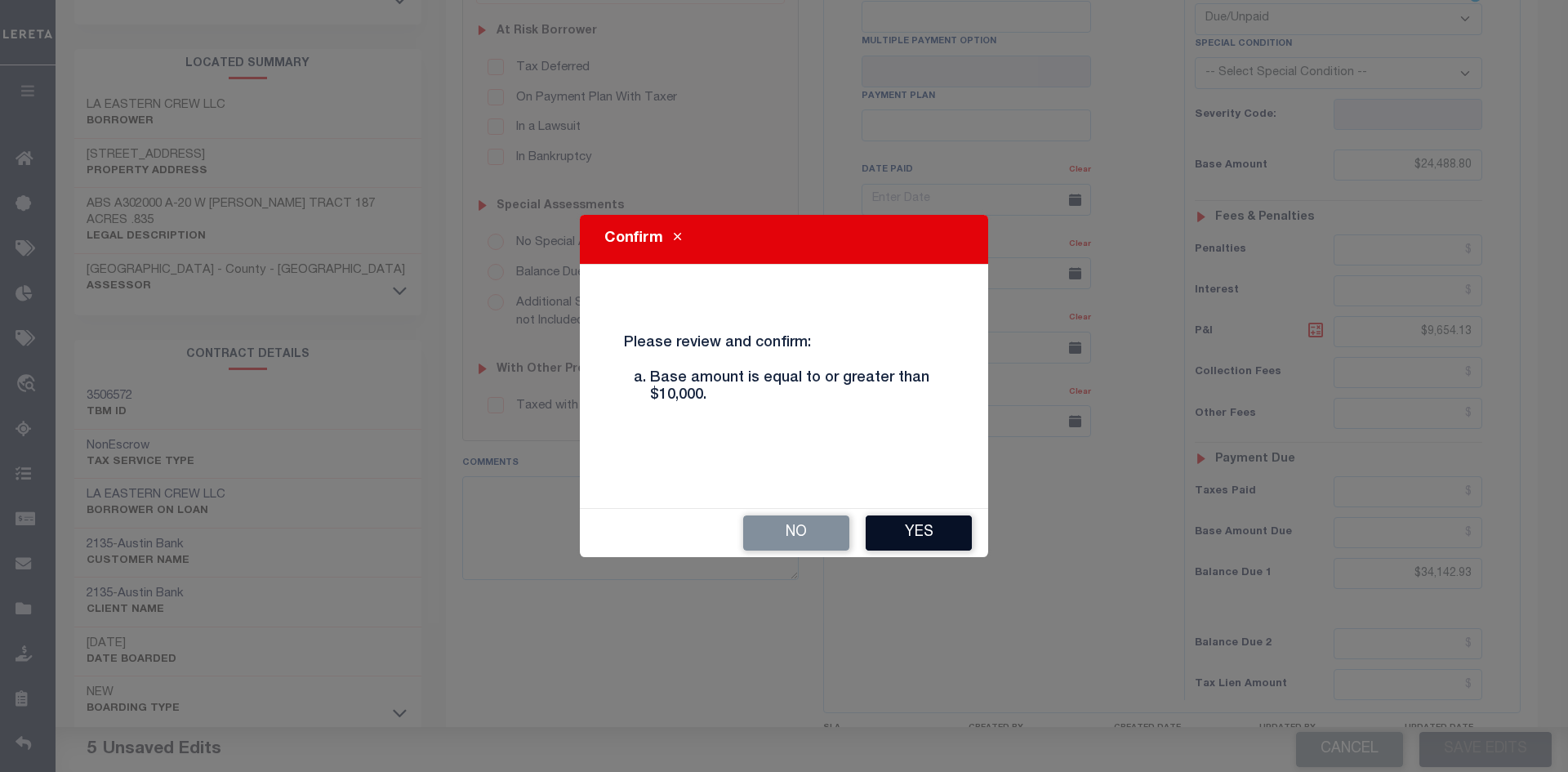
click at [921, 543] on button "Yes" at bounding box center [918, 532] width 106 height 35
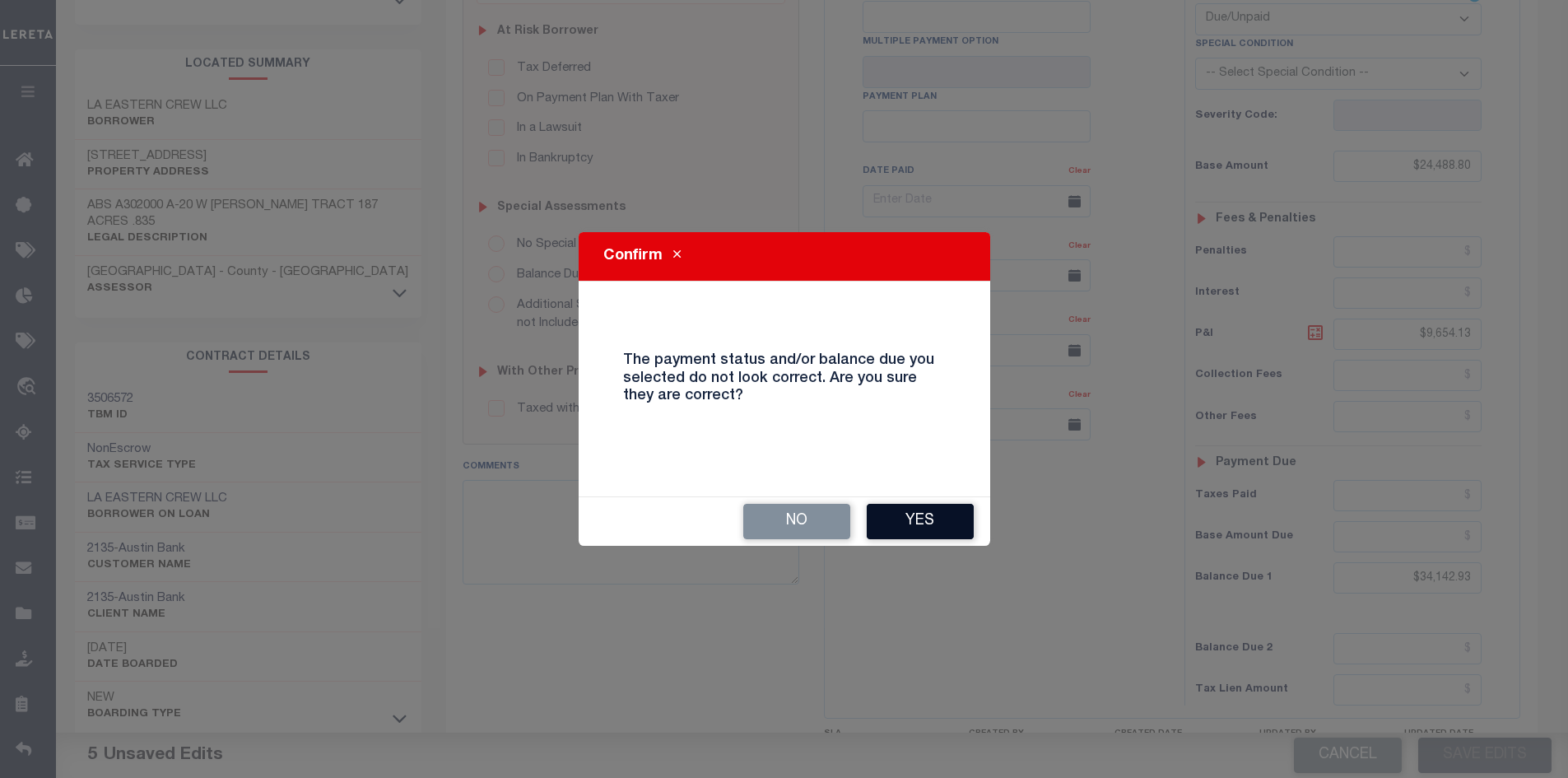
click at [906, 511] on button "Yes" at bounding box center [920, 521] width 107 height 35
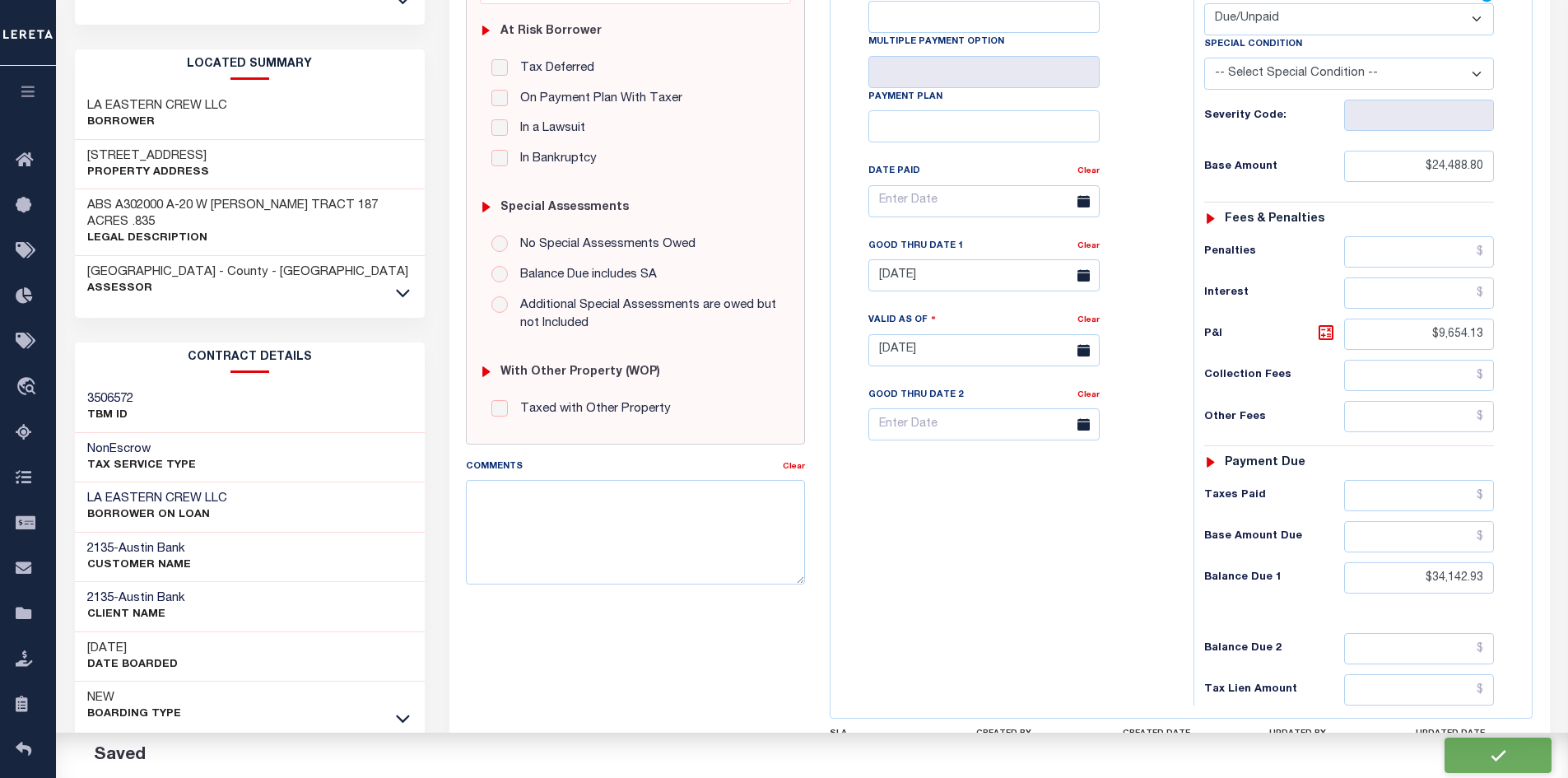
checkbox input "false"
type input "$24,488.8"
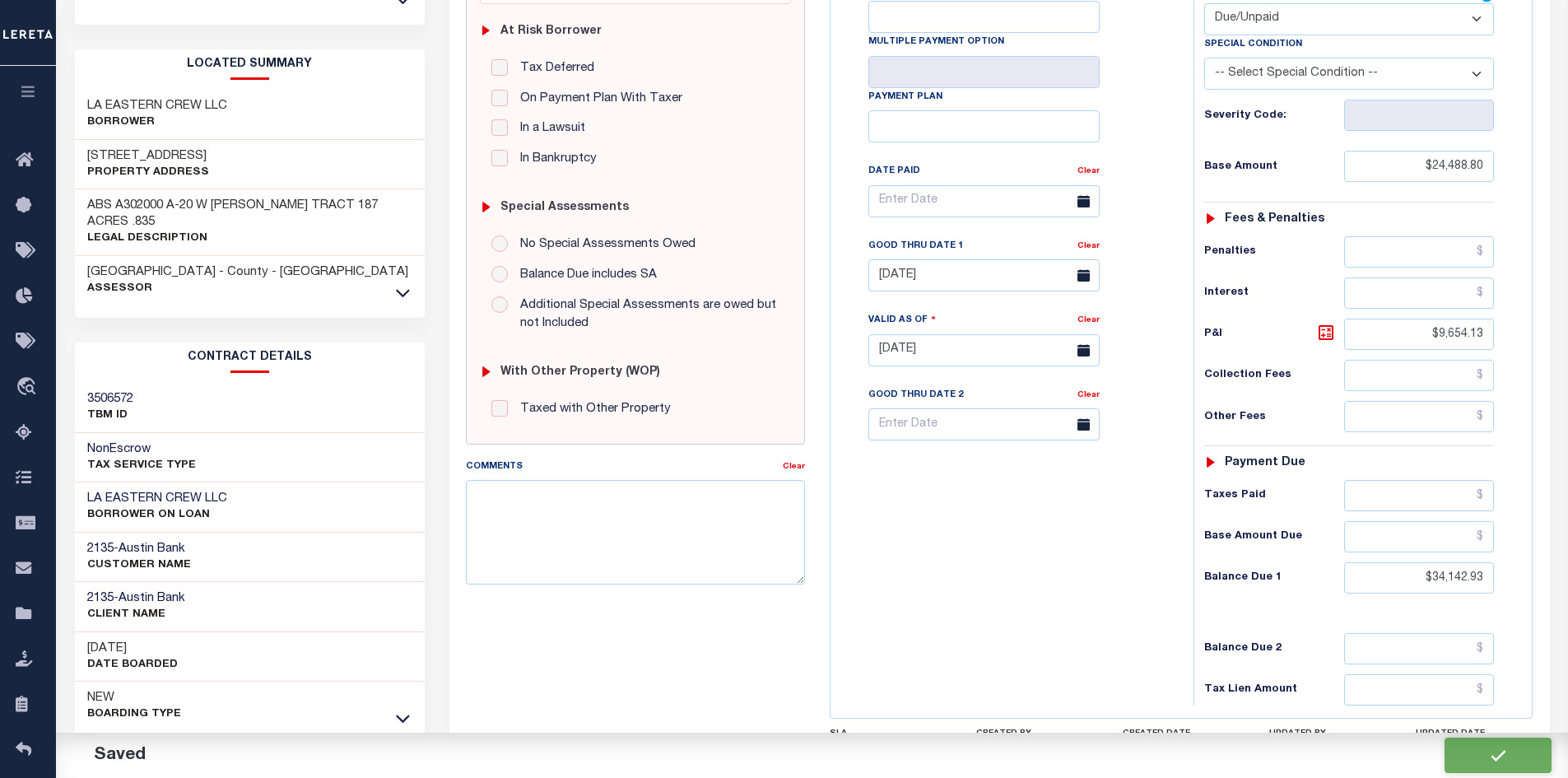
type input "$9,654.13"
type input "$34,142.93"
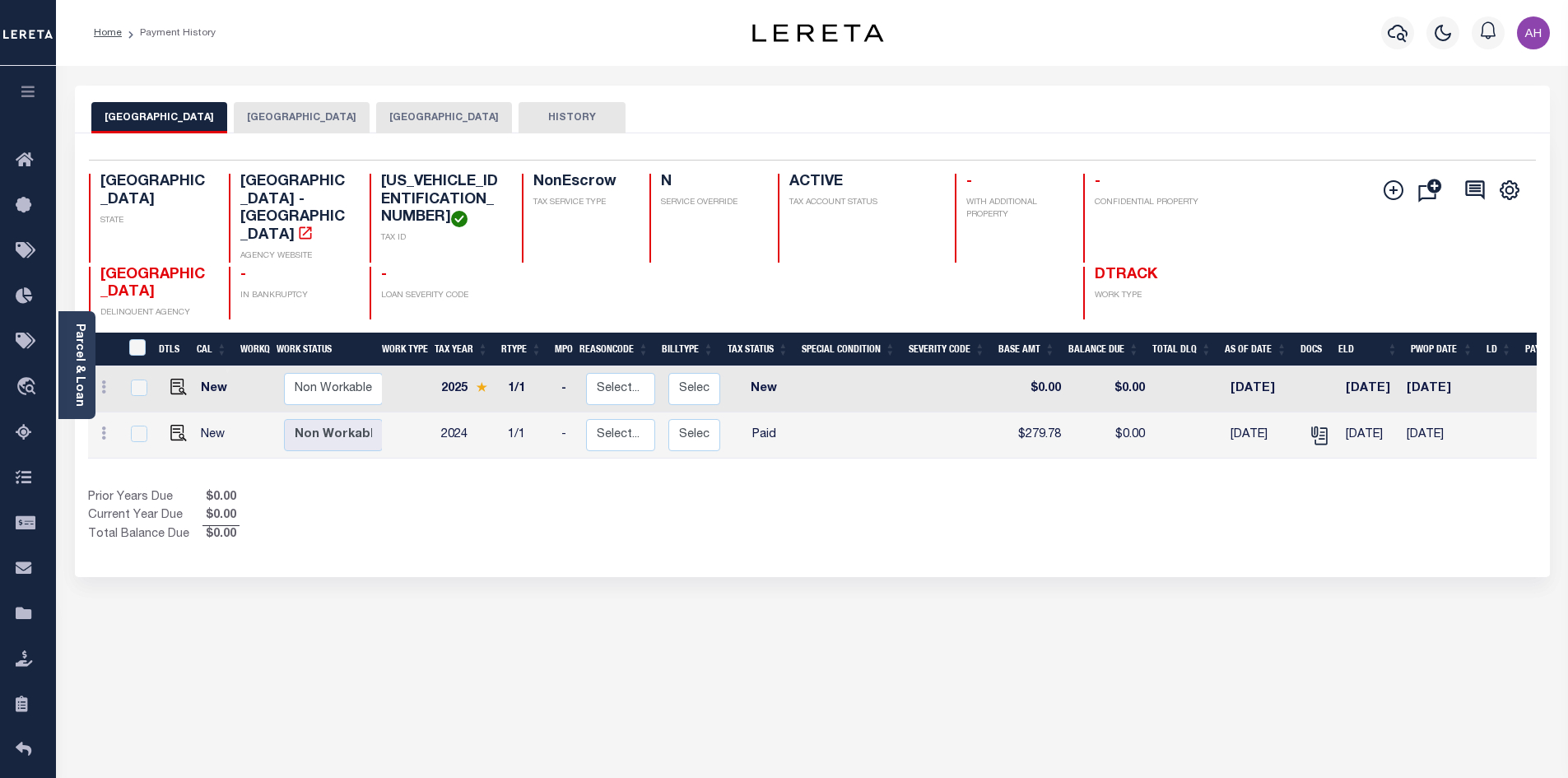
click at [349, 115] on button "[GEOGRAPHIC_DATA]" at bounding box center [302, 117] width 136 height 32
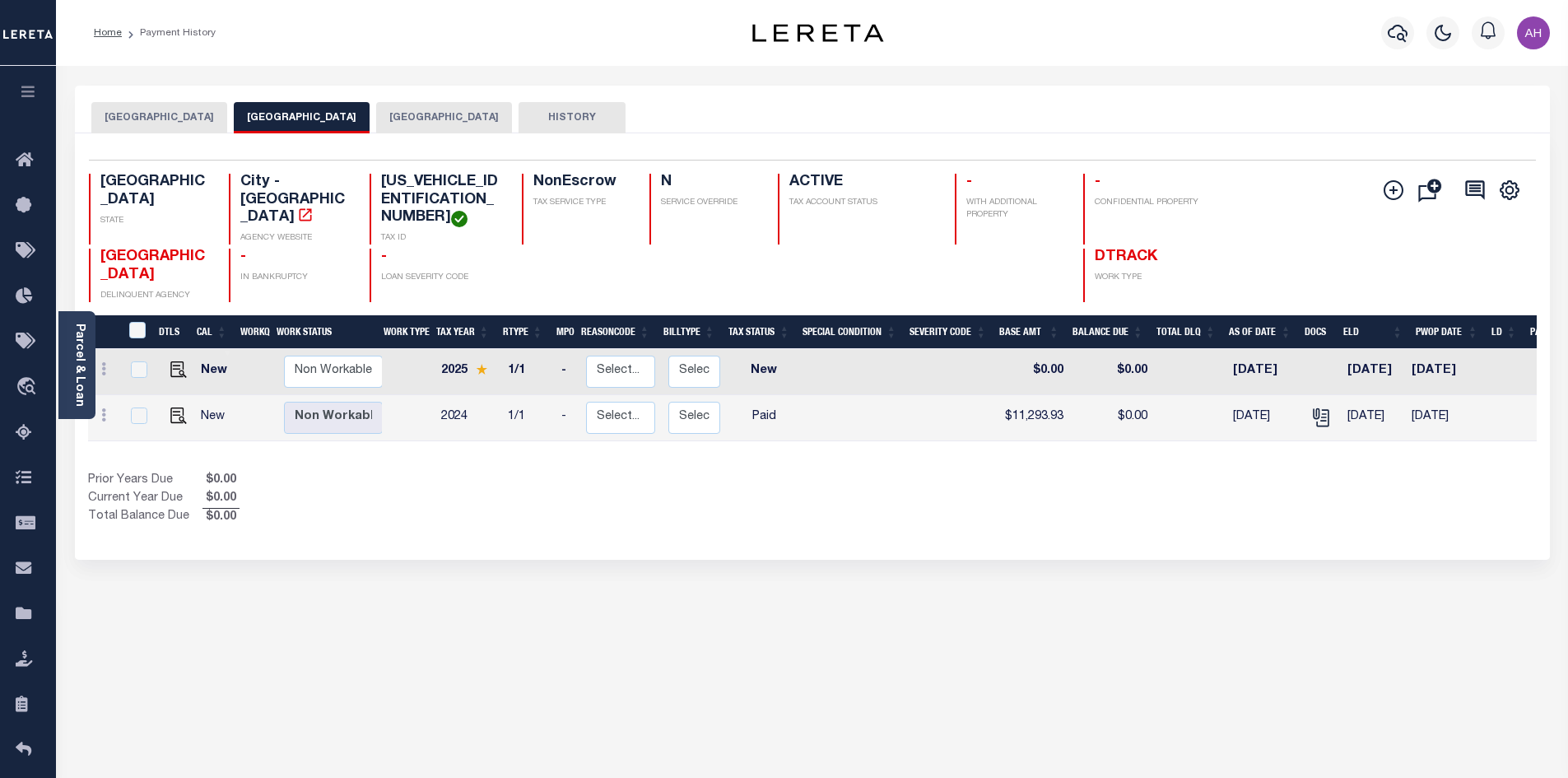
click at [451, 109] on button "WALLER COUNTY" at bounding box center [444, 117] width 136 height 32
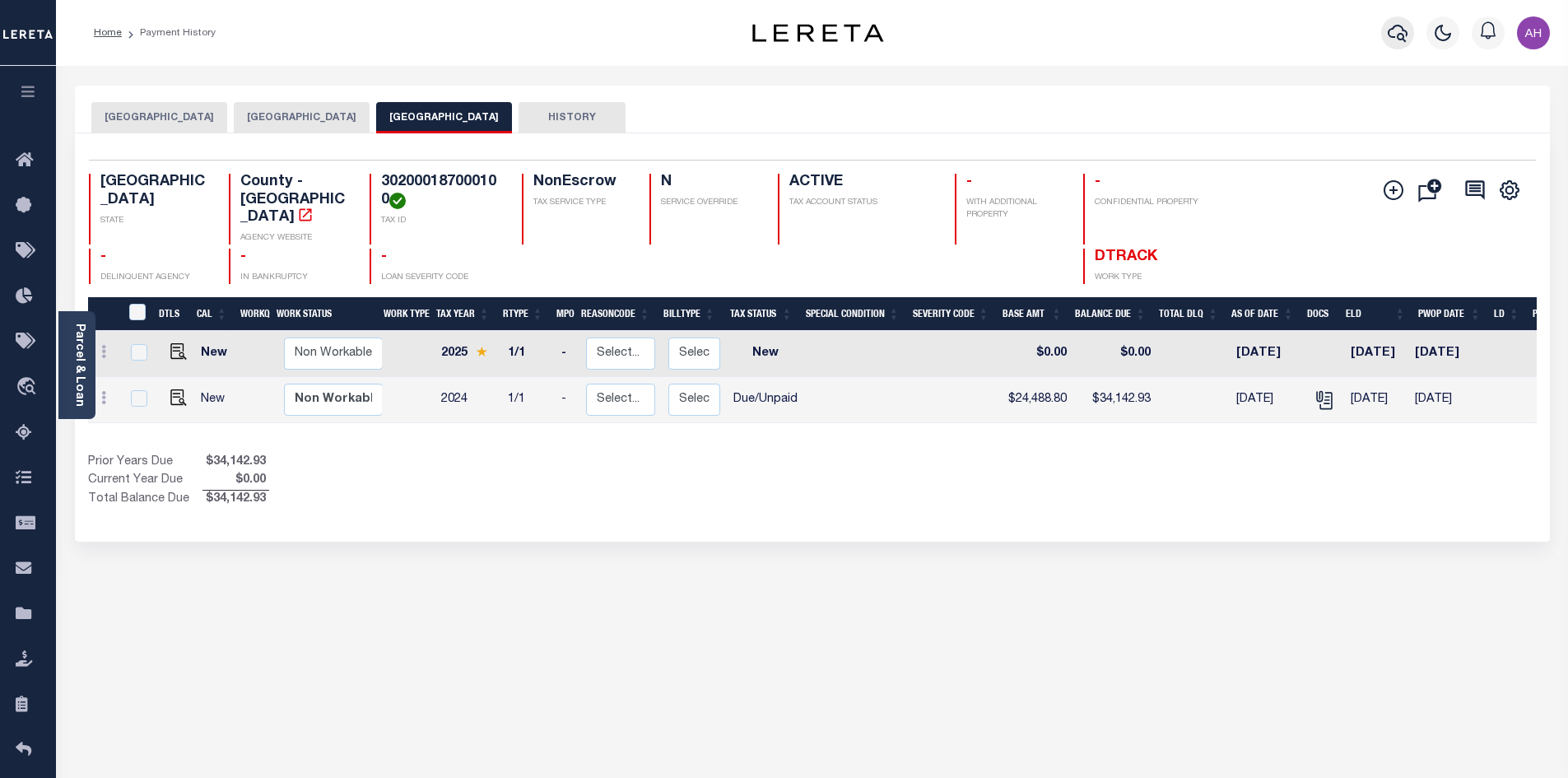
click at [1393, 37] on icon "button" at bounding box center [1397, 33] width 20 height 20
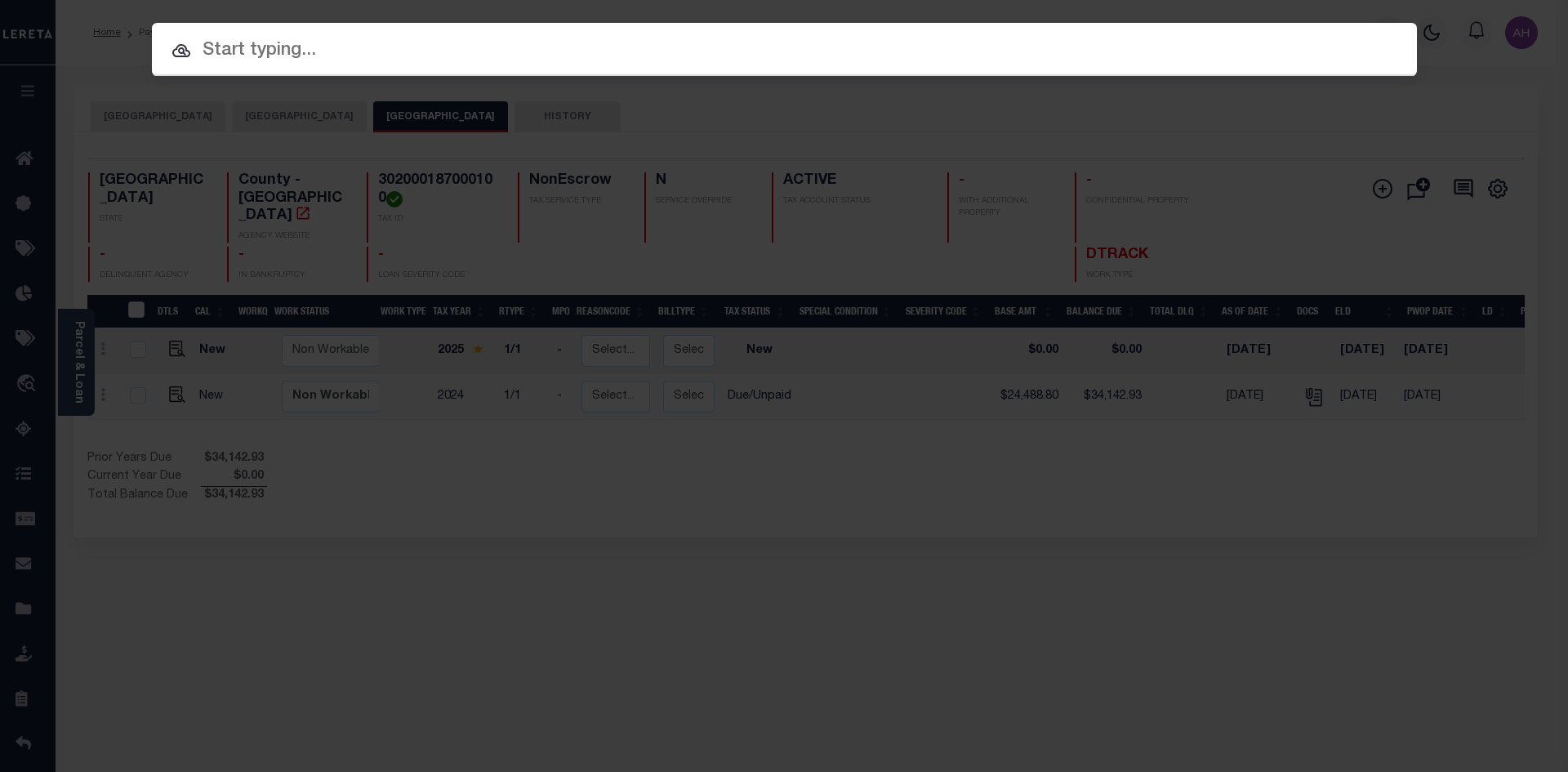
paste input "3824012281"
type input "3824012281"
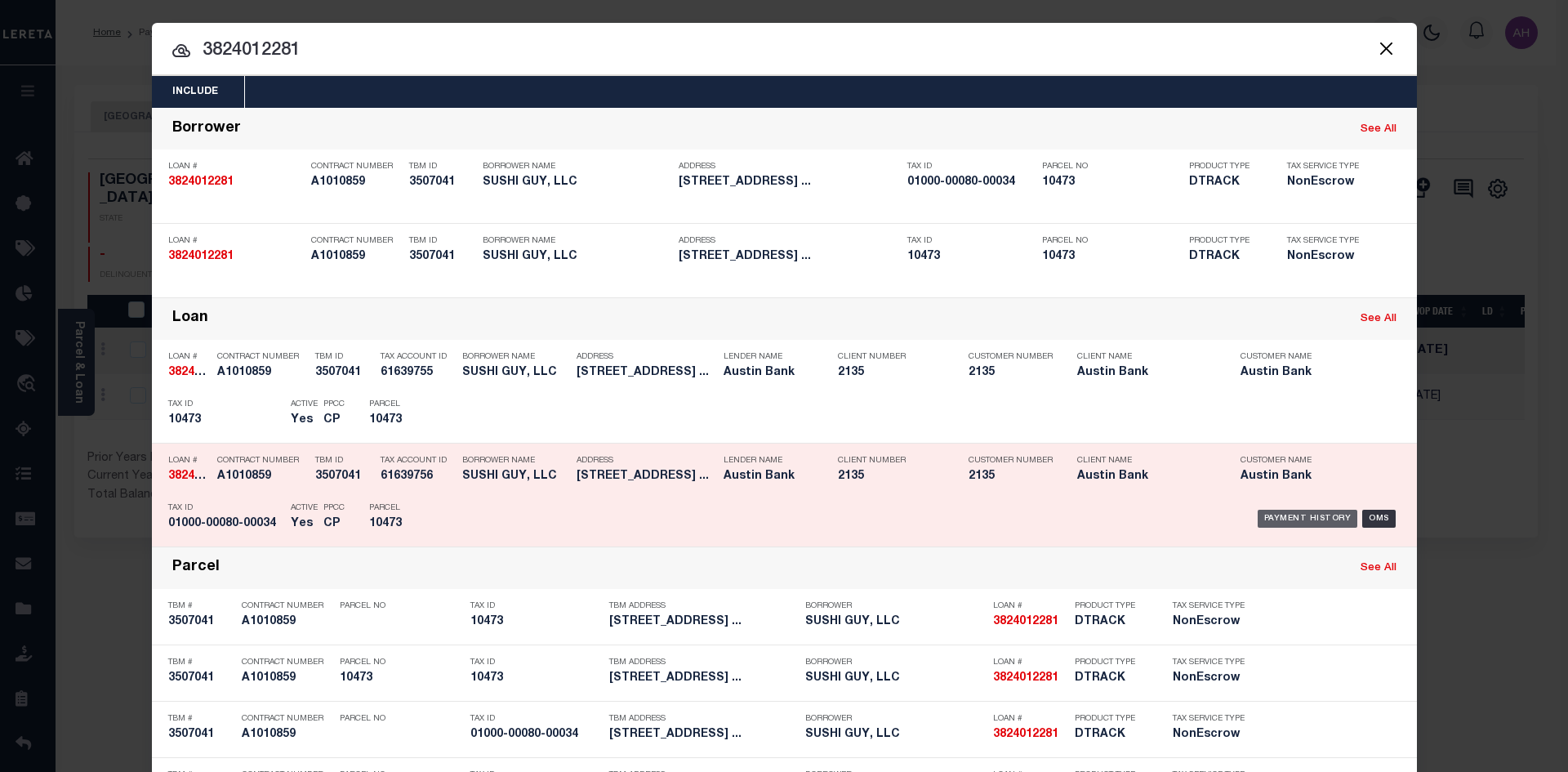
click at [1310, 525] on div "Payment History" at bounding box center [1308, 518] width 100 height 18
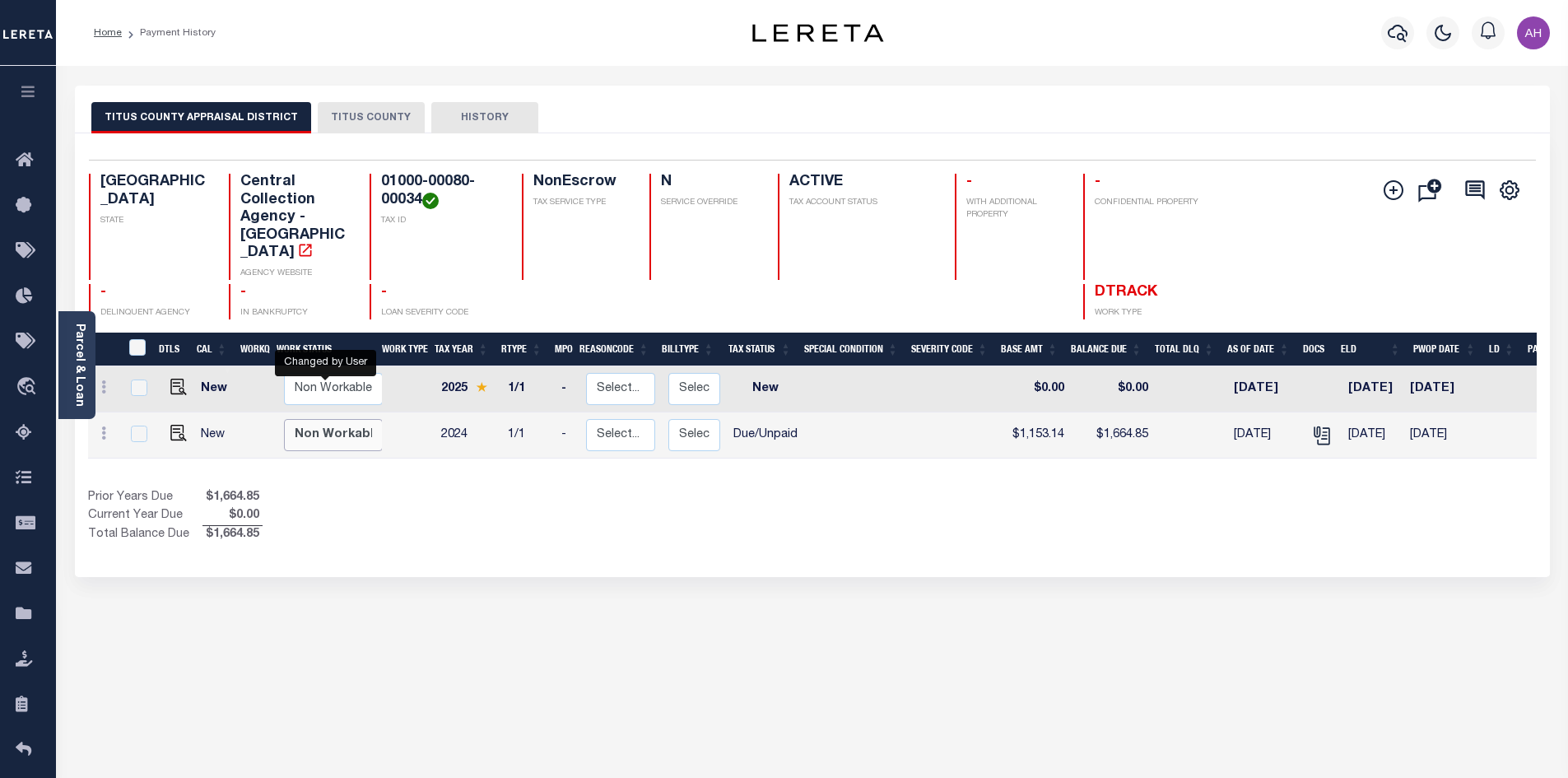
click at [340, 419] on select "Non Workable Workable" at bounding box center [332, 434] width 99 height 32
checkbox input "true"
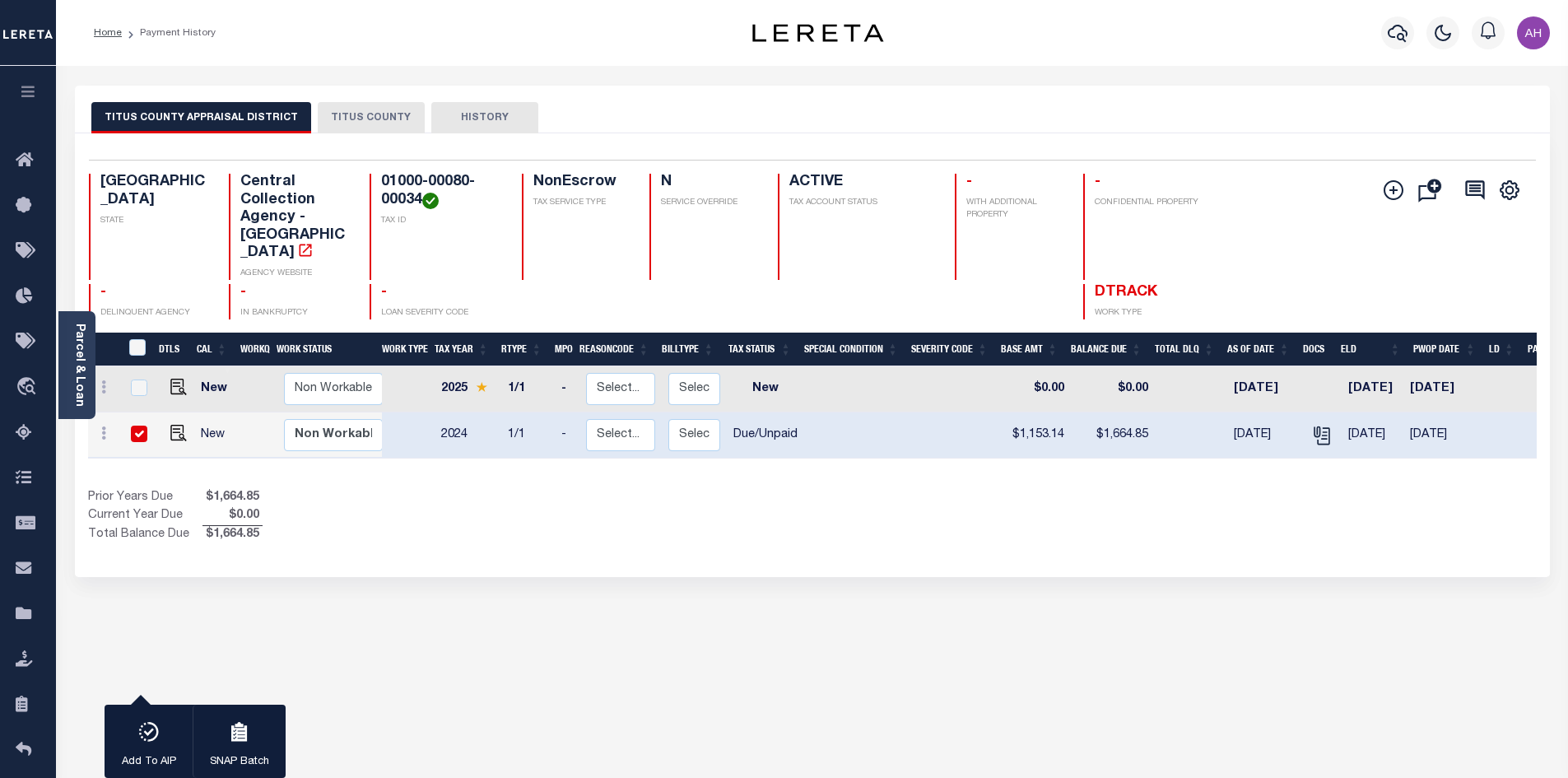
drag, startPoint x: 488, startPoint y: 494, endPoint x: 392, endPoint y: 468, distance: 99.5
click at [488, 494] on div "Prior Years Due $1,664.85 Current Year Due $0.00 Total Balance Due $1,664.85" at bounding box center [450, 517] width 724 height 55
click at [176, 425] on img "" at bounding box center [178, 433] width 16 height 16
checkbox input "false"
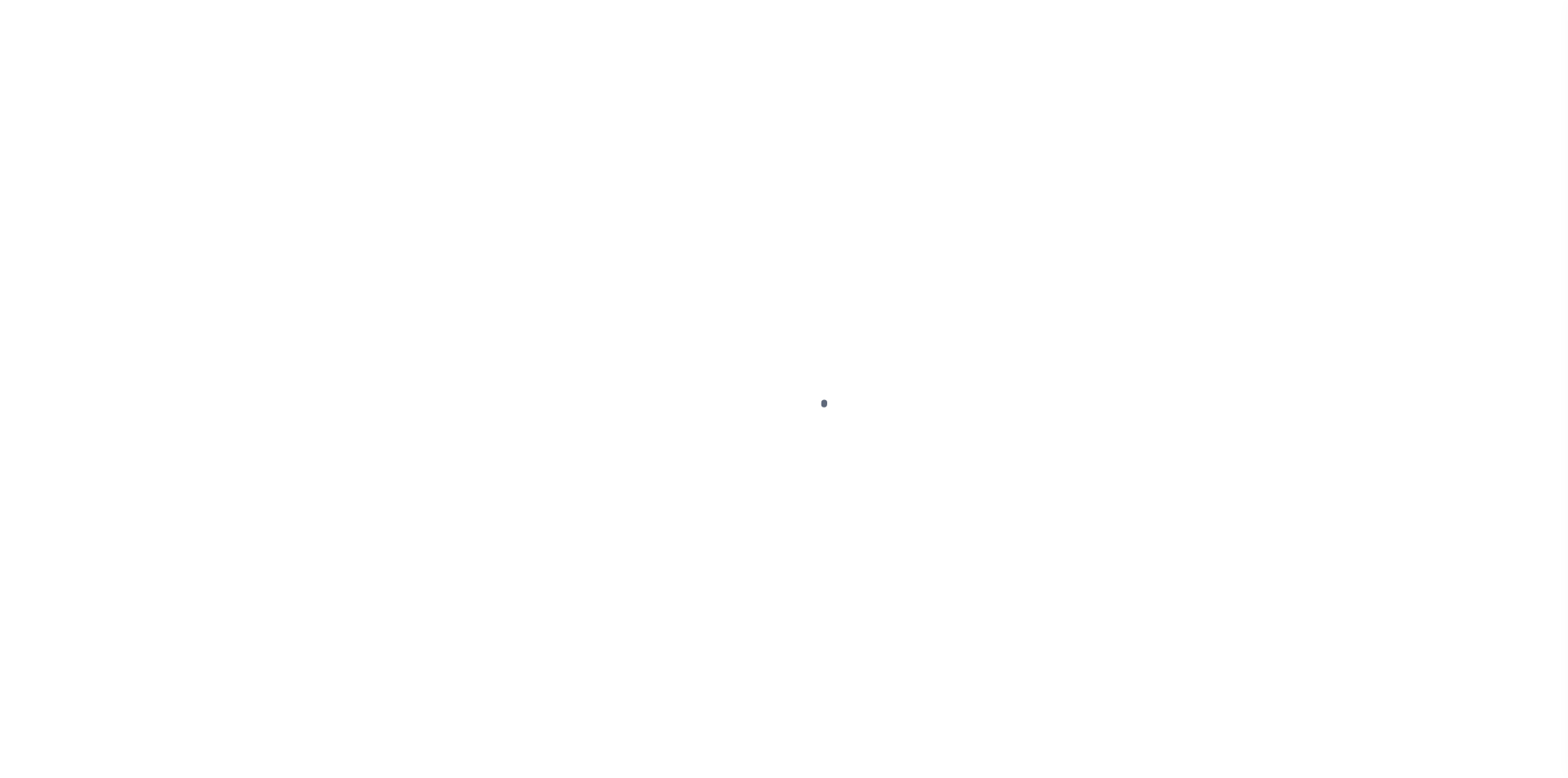
select select "DUE"
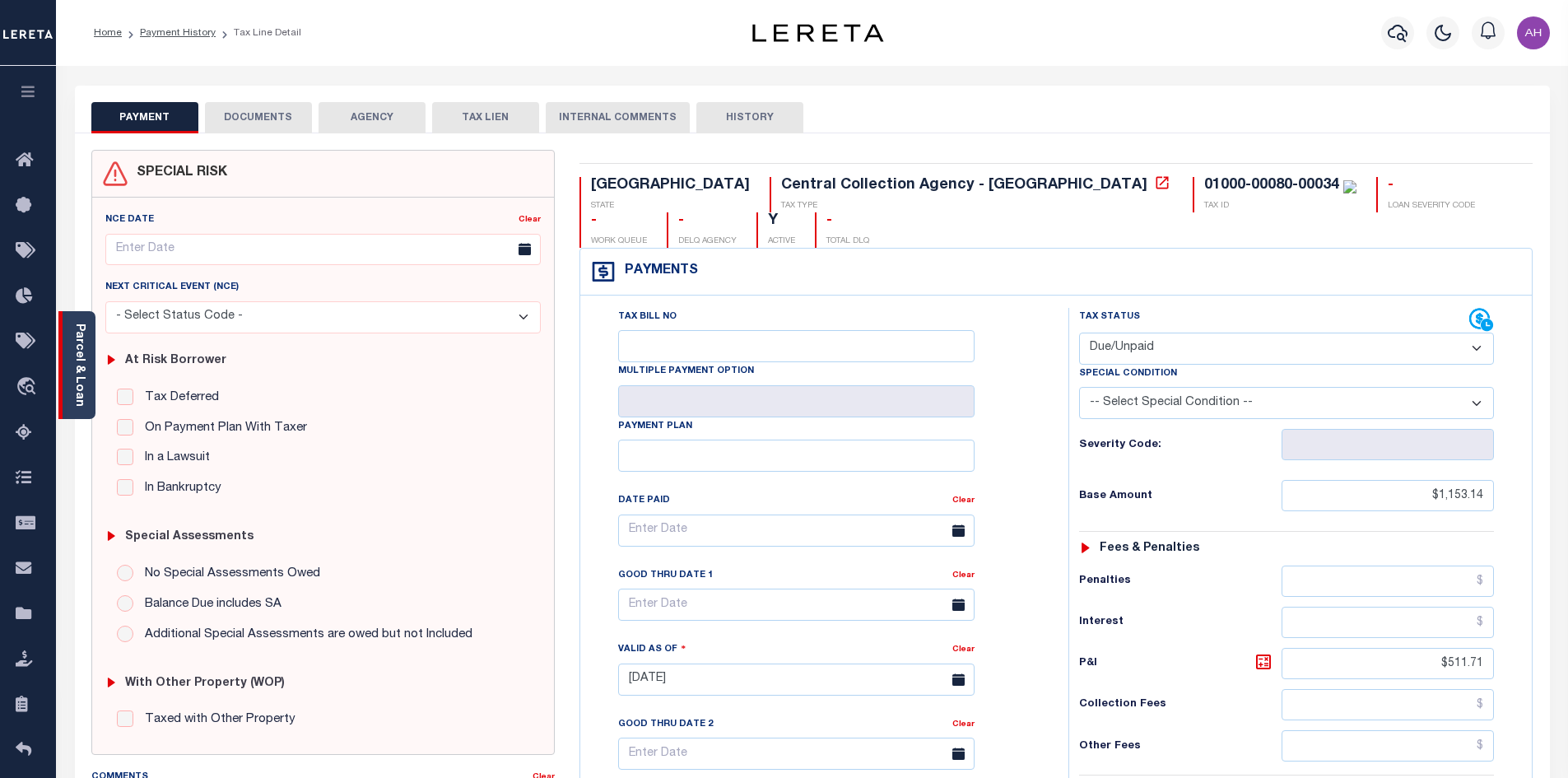
click at [89, 376] on div "Parcel & Loan" at bounding box center [76, 365] width 37 height 108
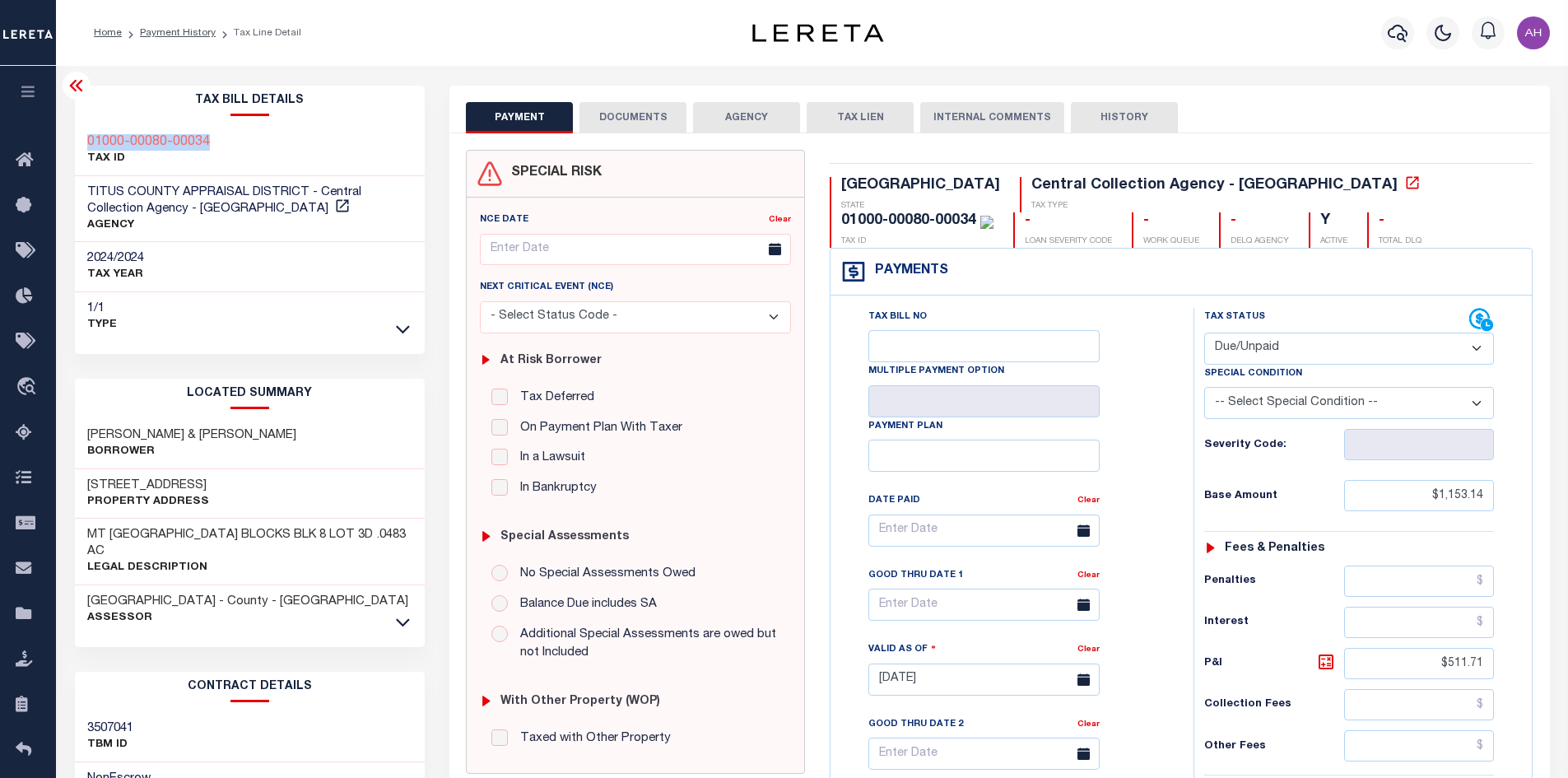
drag, startPoint x: 230, startPoint y: 148, endPoint x: 77, endPoint y: 148, distance: 153.0
click at [77, 148] on div "01000-00080-00034 TAX ID" at bounding box center [249, 151] width 350 height 51
click at [413, 604] on div "TITUS COUNTY - County - TX Assessor" at bounding box center [249, 610] width 350 height 50
click at [396, 613] on icon at bounding box center [403, 622] width 14 height 17
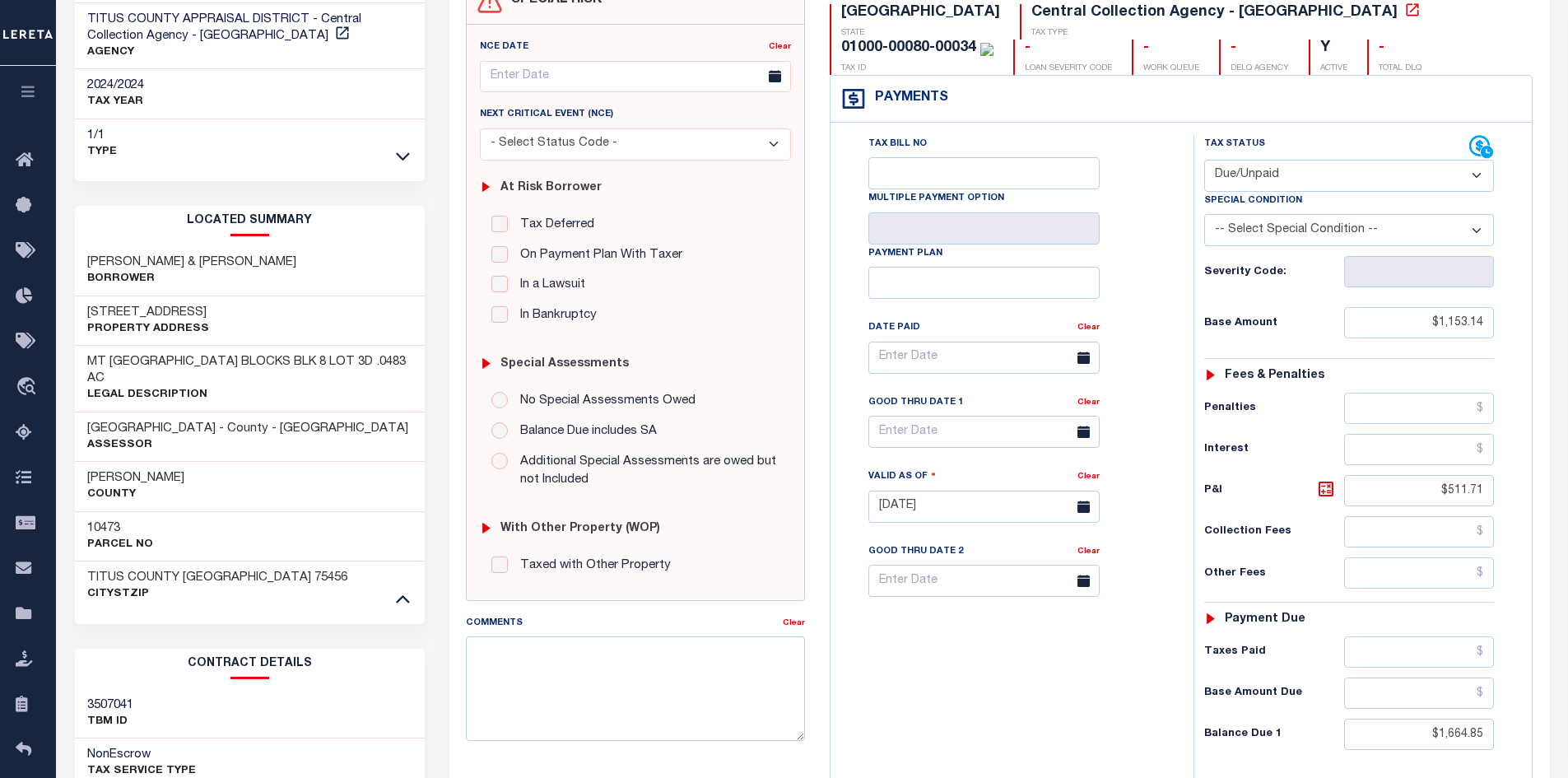
scroll to position [329, 0]
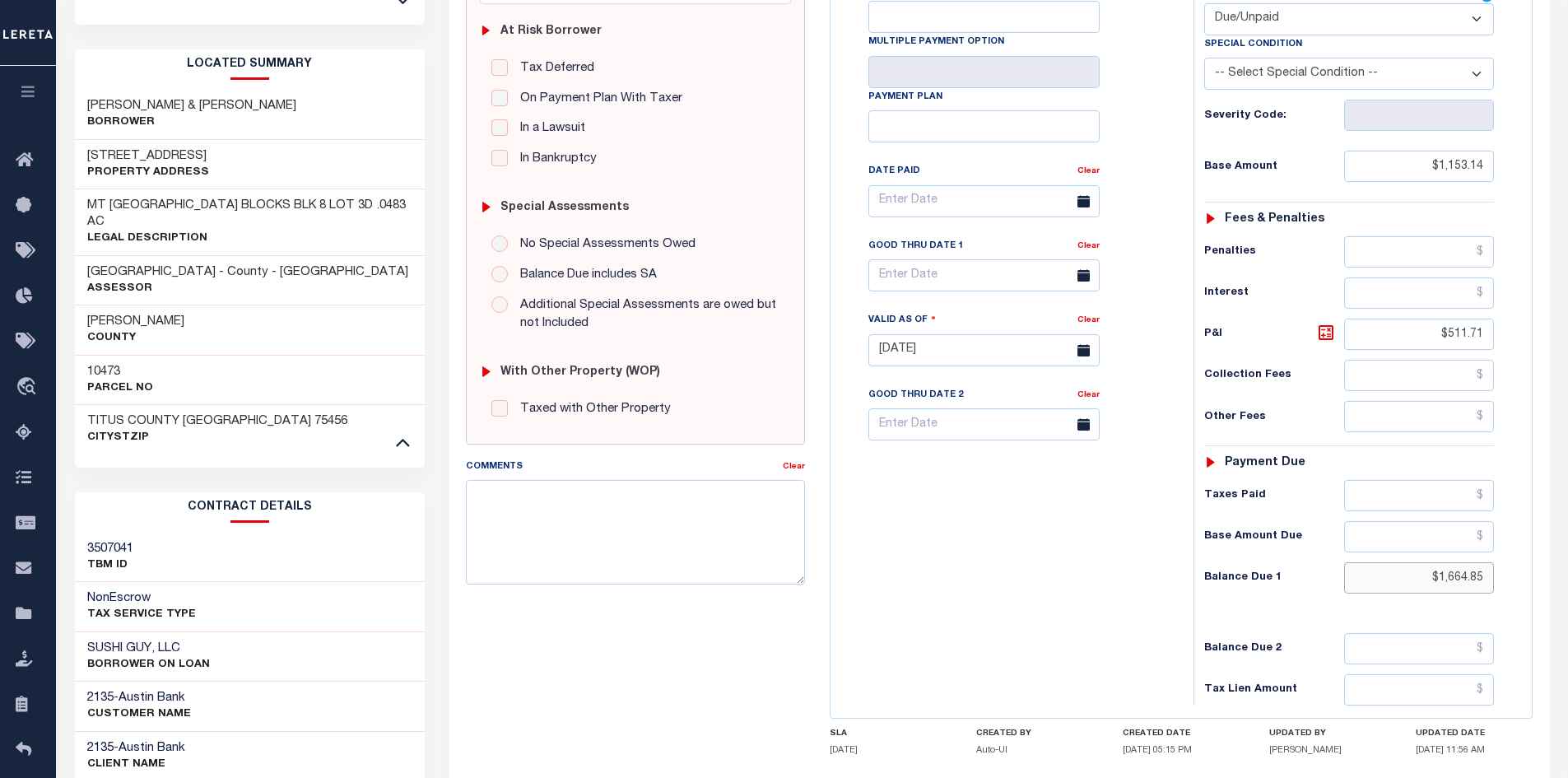
drag, startPoint x: 1392, startPoint y: 583, endPoint x: 1579, endPoint y: 587, distance: 187.0
click at [1567, 587] on html "Home Payment History Tax Line Detail" at bounding box center [784, 319] width 1568 height 1296
type input "$1,678.73"
type input "[DATE]"
click at [1326, 331] on icon at bounding box center [1326, 332] width 20 height 20
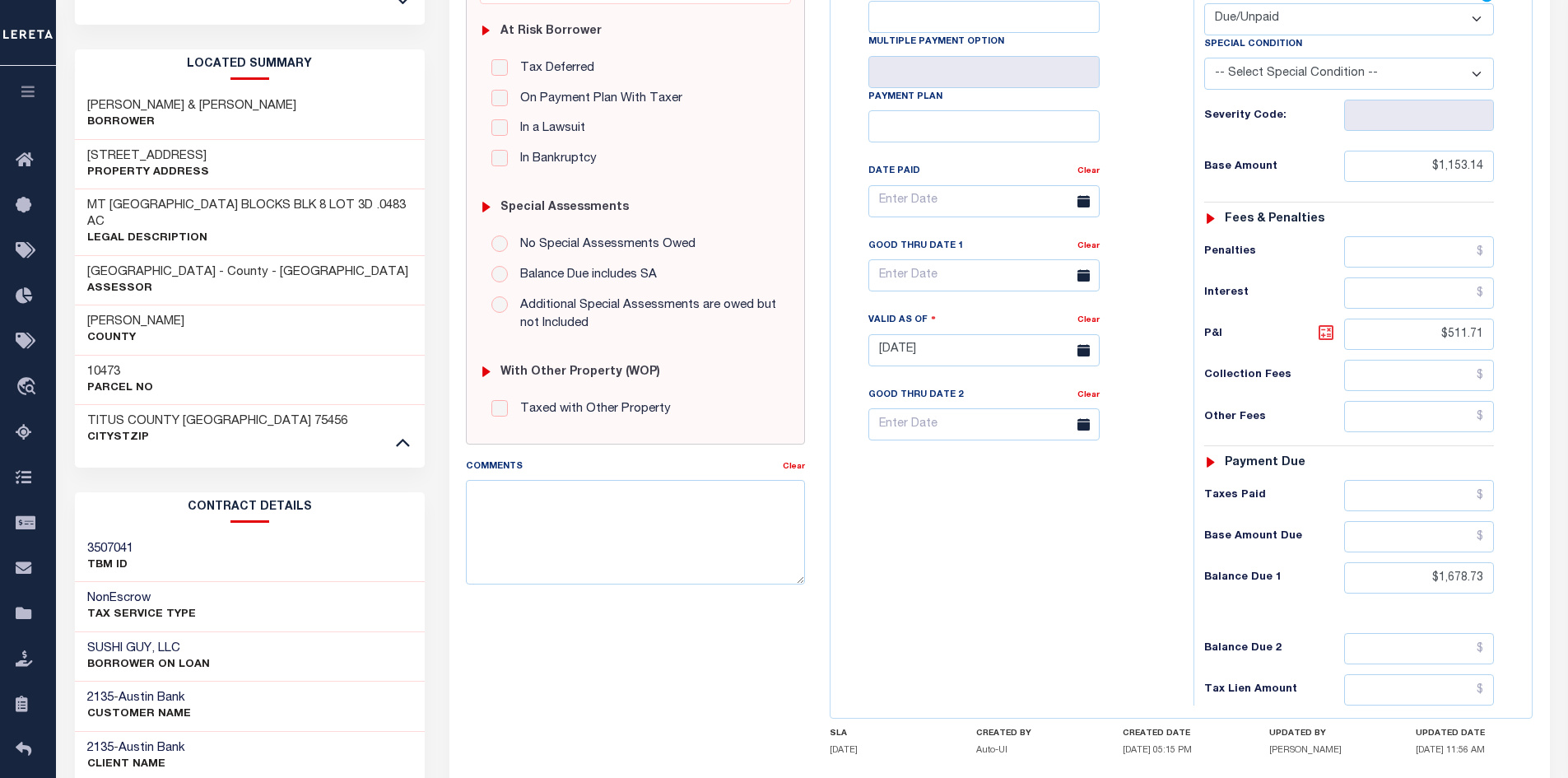
type input "$525.59"
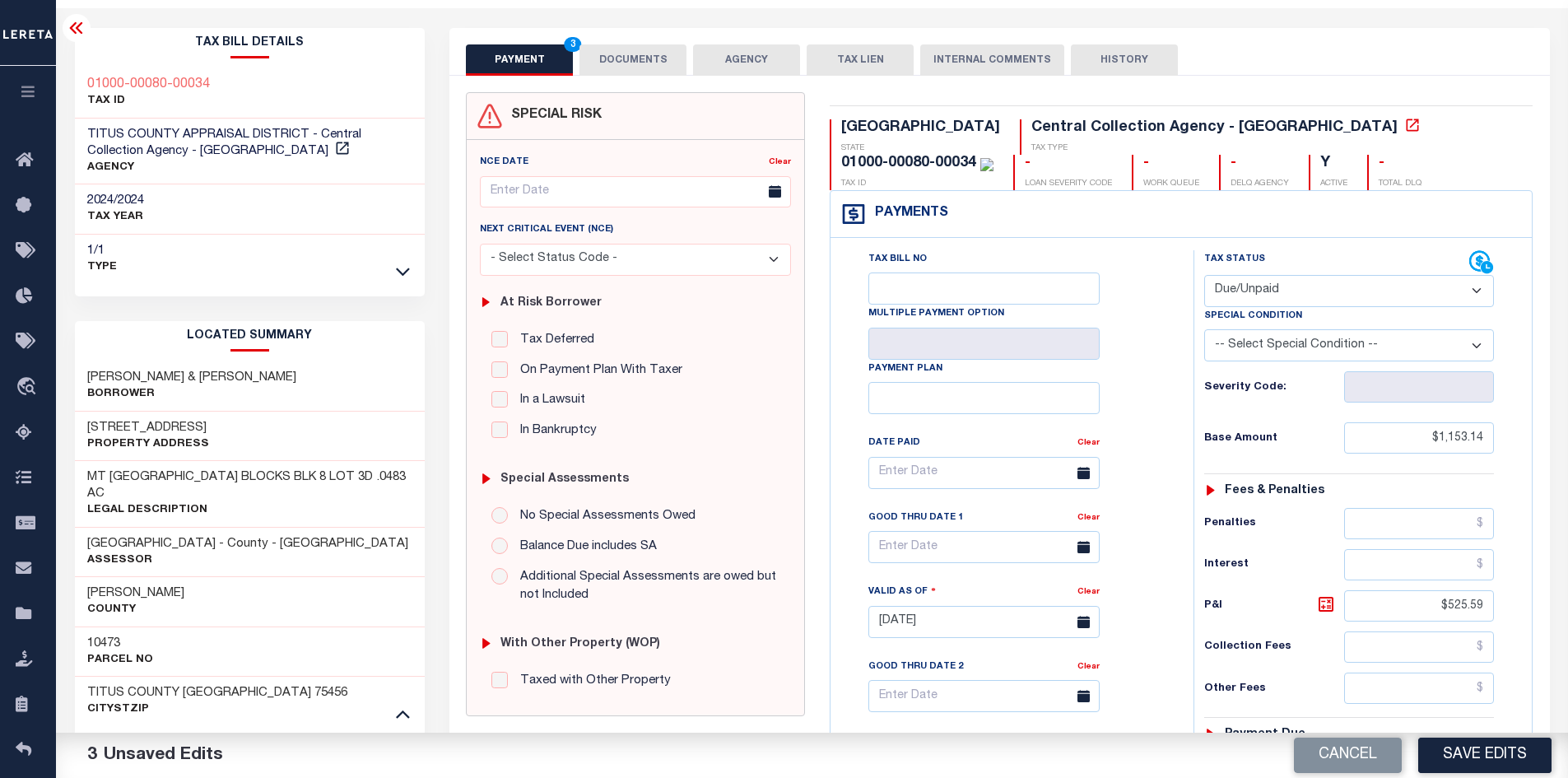
scroll to position [0, 0]
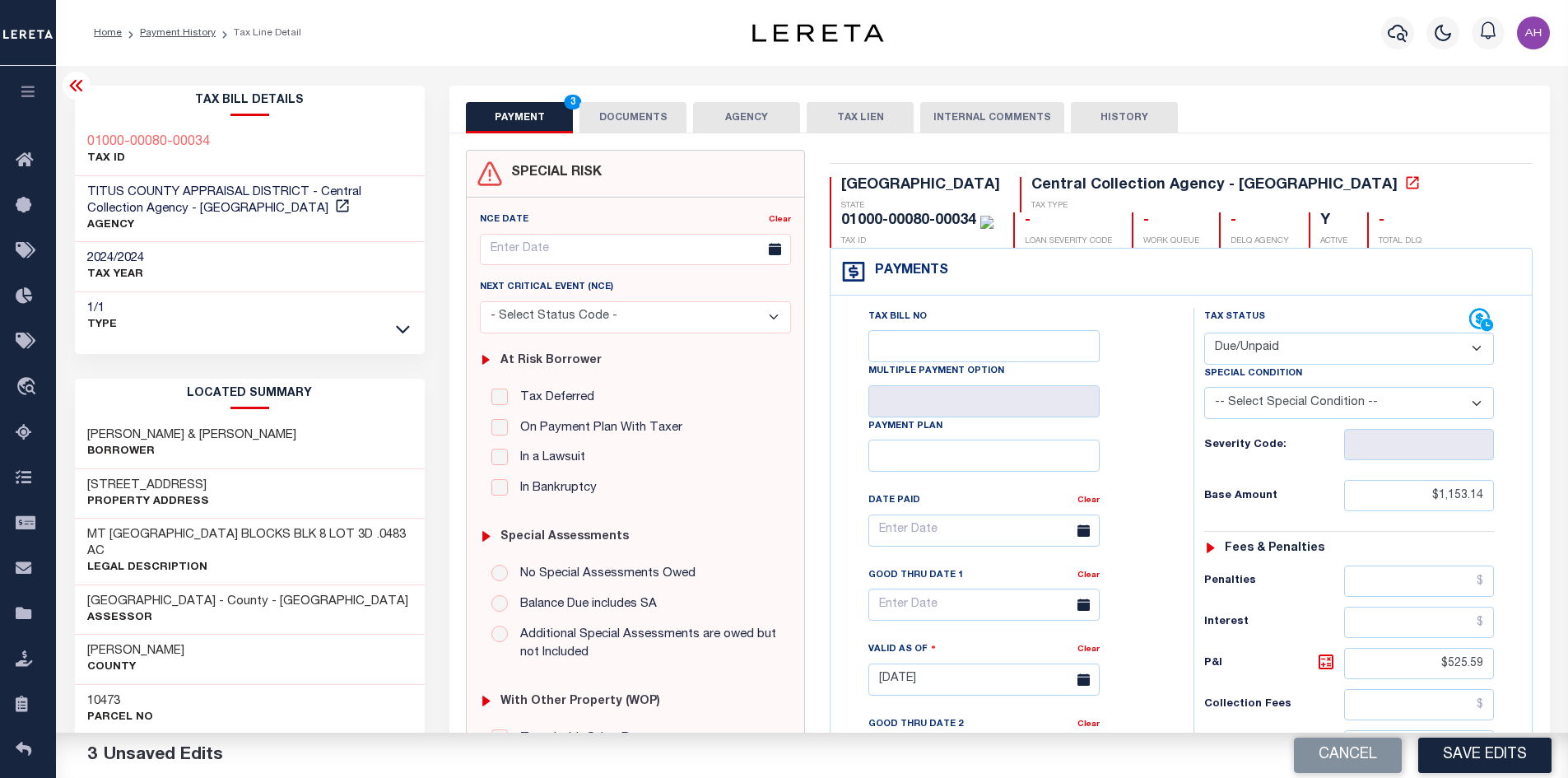
click at [629, 123] on button "DOCUMENTS" at bounding box center [632, 117] width 107 height 32
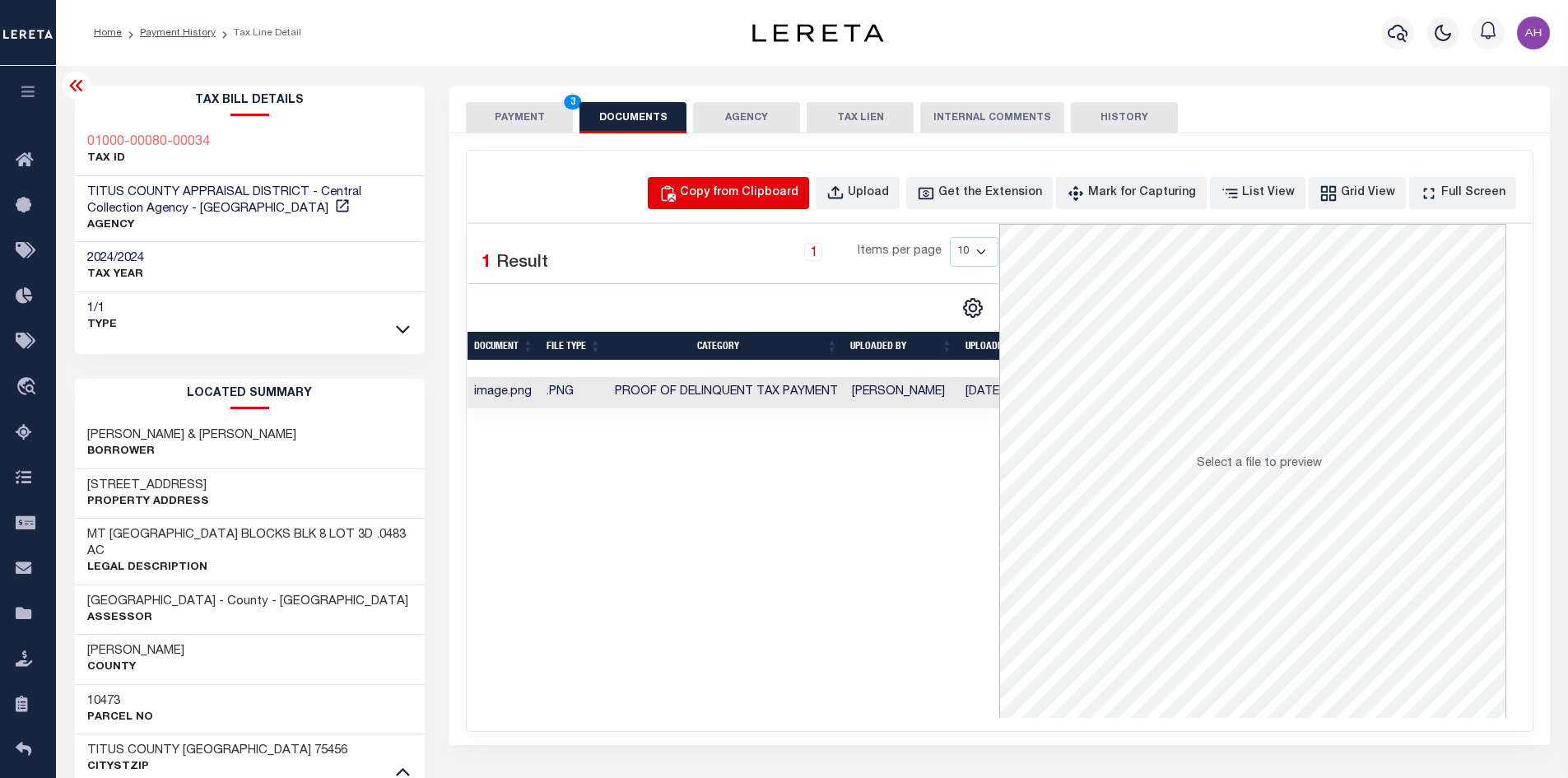
click at [754, 195] on div "Copy from Clipboard" at bounding box center [739, 193] width 118 height 18
select select "POP"
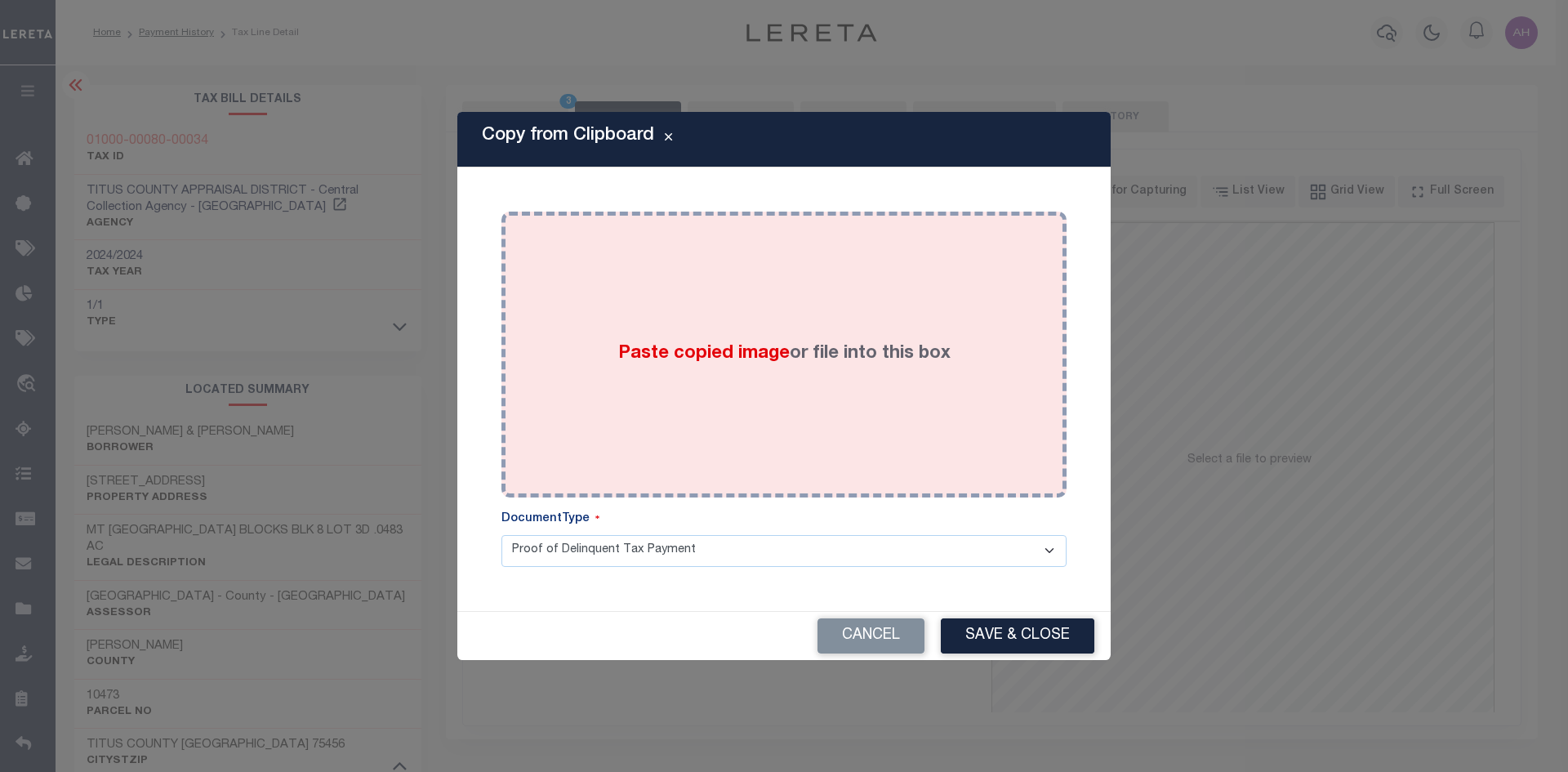
click at [650, 347] on span "Paste copied image" at bounding box center [704, 353] width 172 height 18
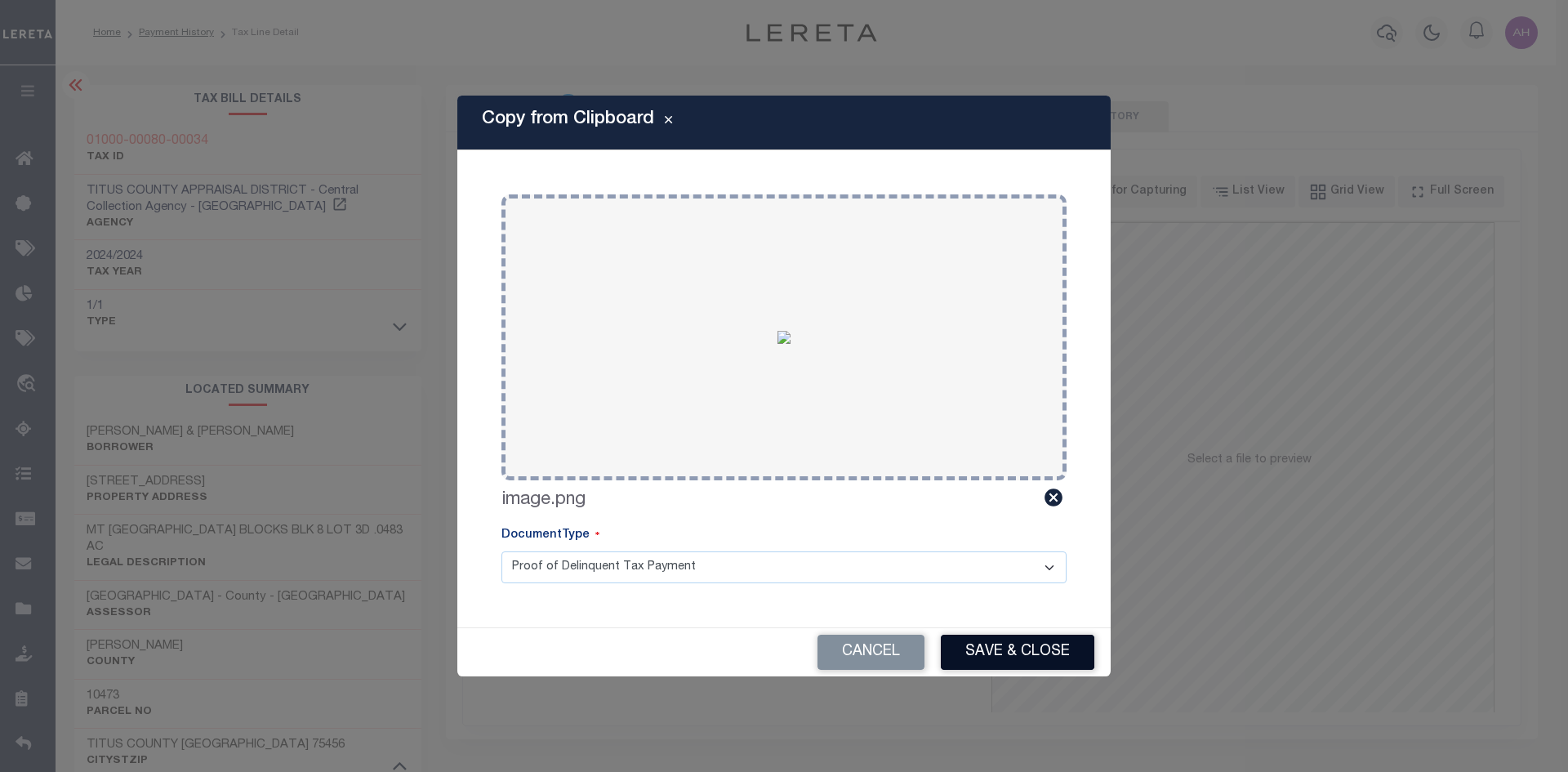
click at [1018, 655] on button "Save & Close" at bounding box center [1018, 651] width 154 height 35
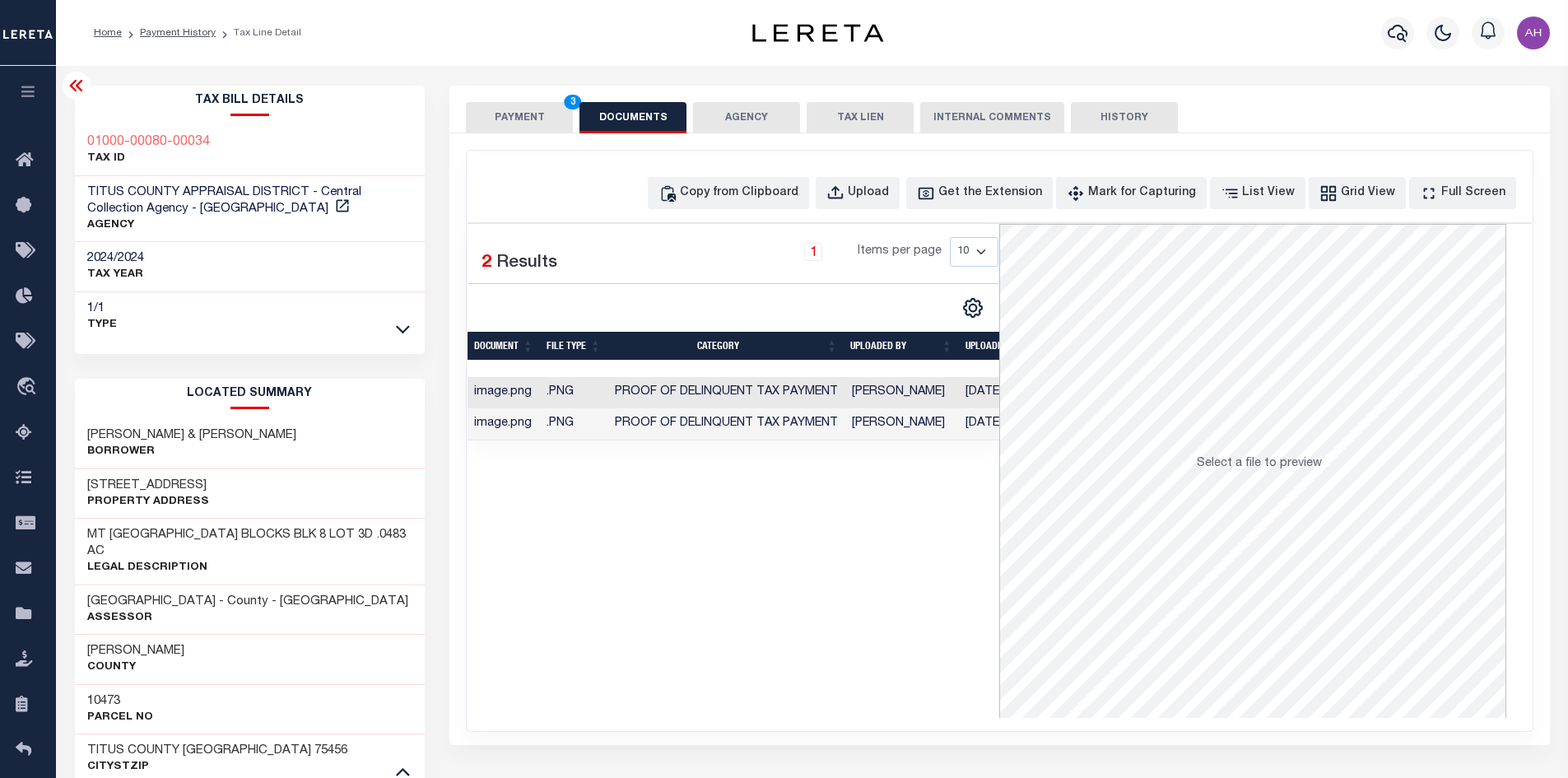
click at [512, 116] on button "PAYMENT 3" at bounding box center [519, 117] width 107 height 32
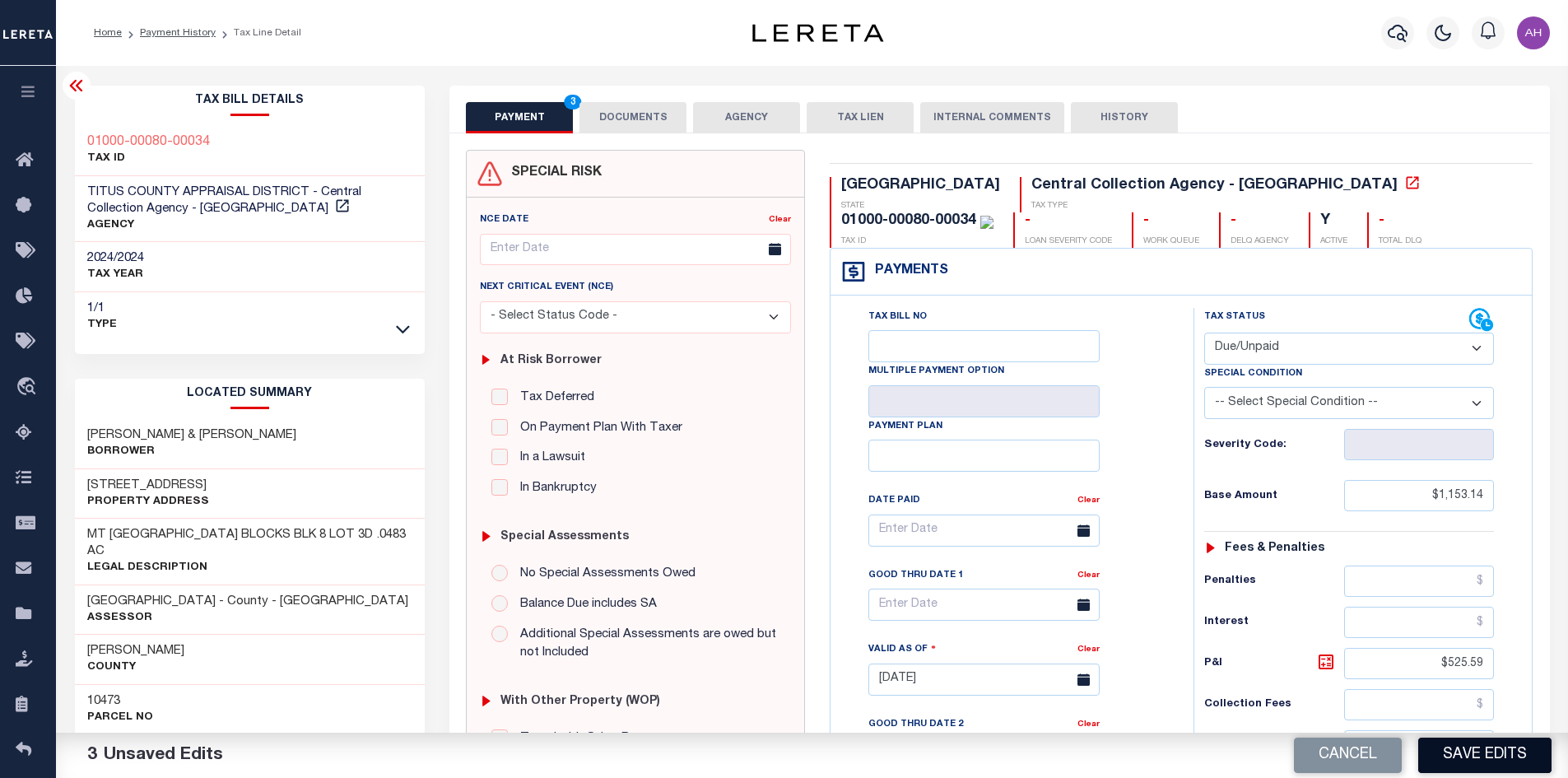
click at [1490, 752] on button "Save Edits" at bounding box center [1485, 755] width 134 height 35
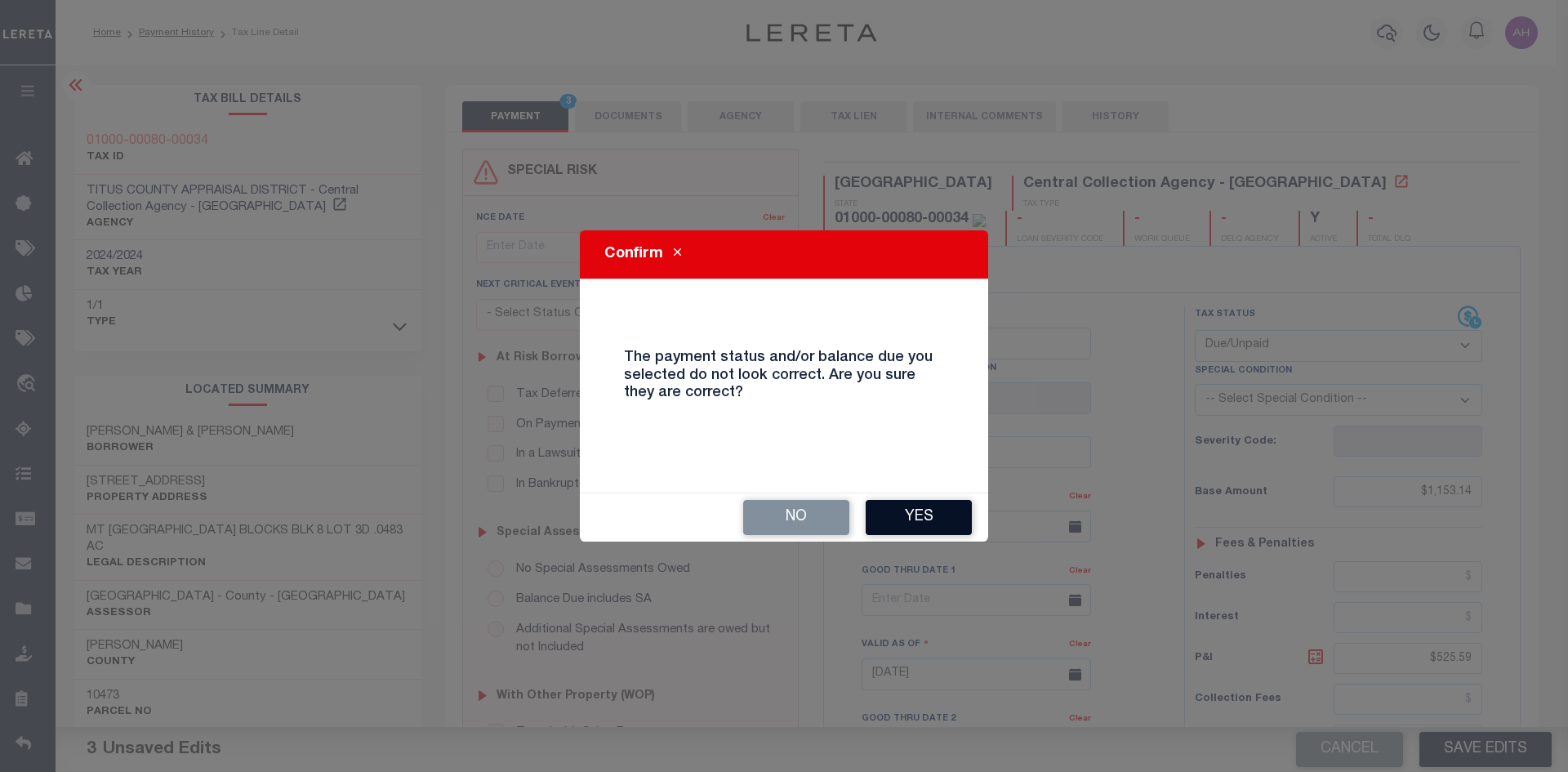
click at [923, 513] on button "Yes" at bounding box center [918, 517] width 106 height 35
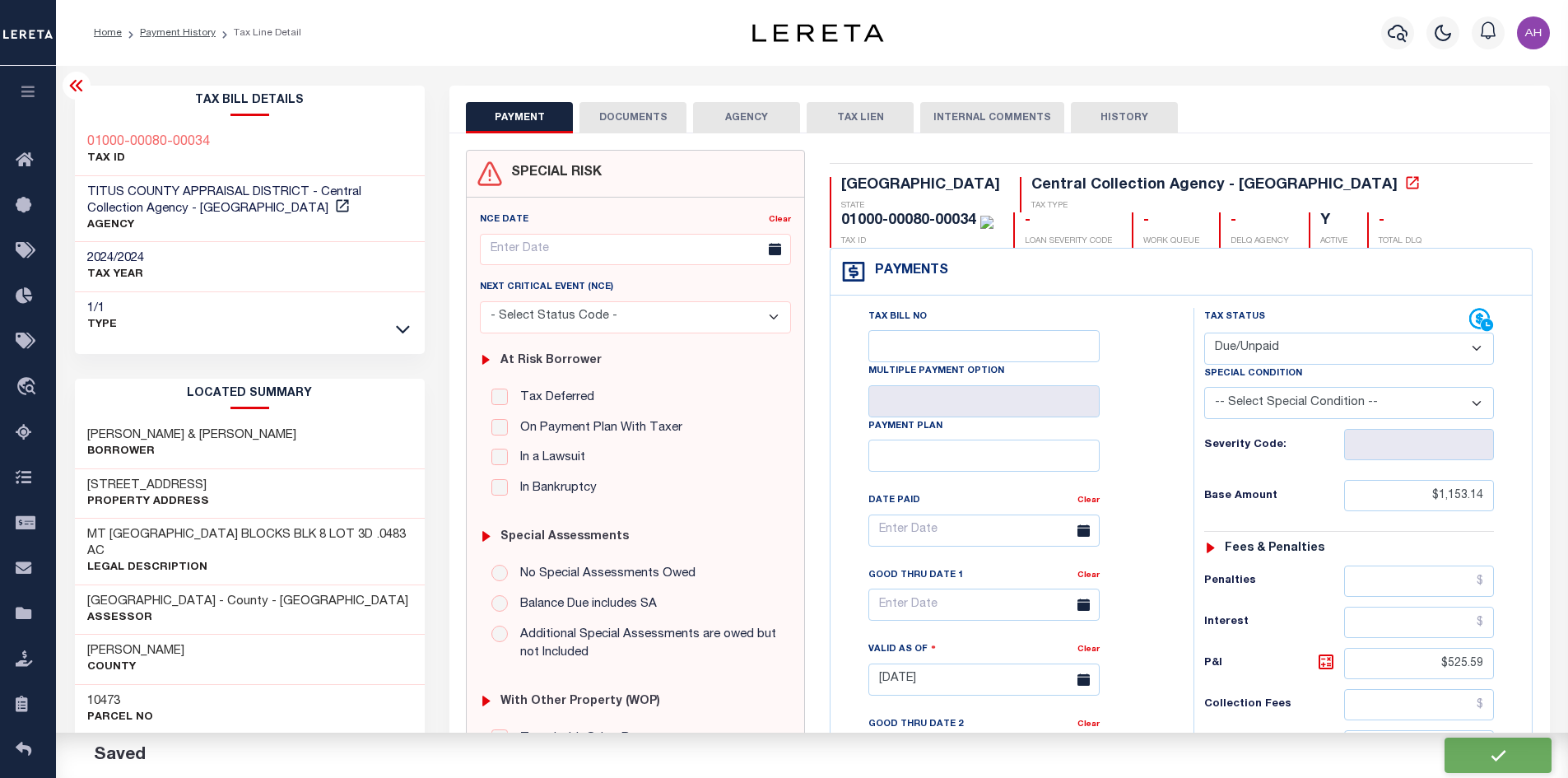
checkbox input "false"
type input "$1,153.14"
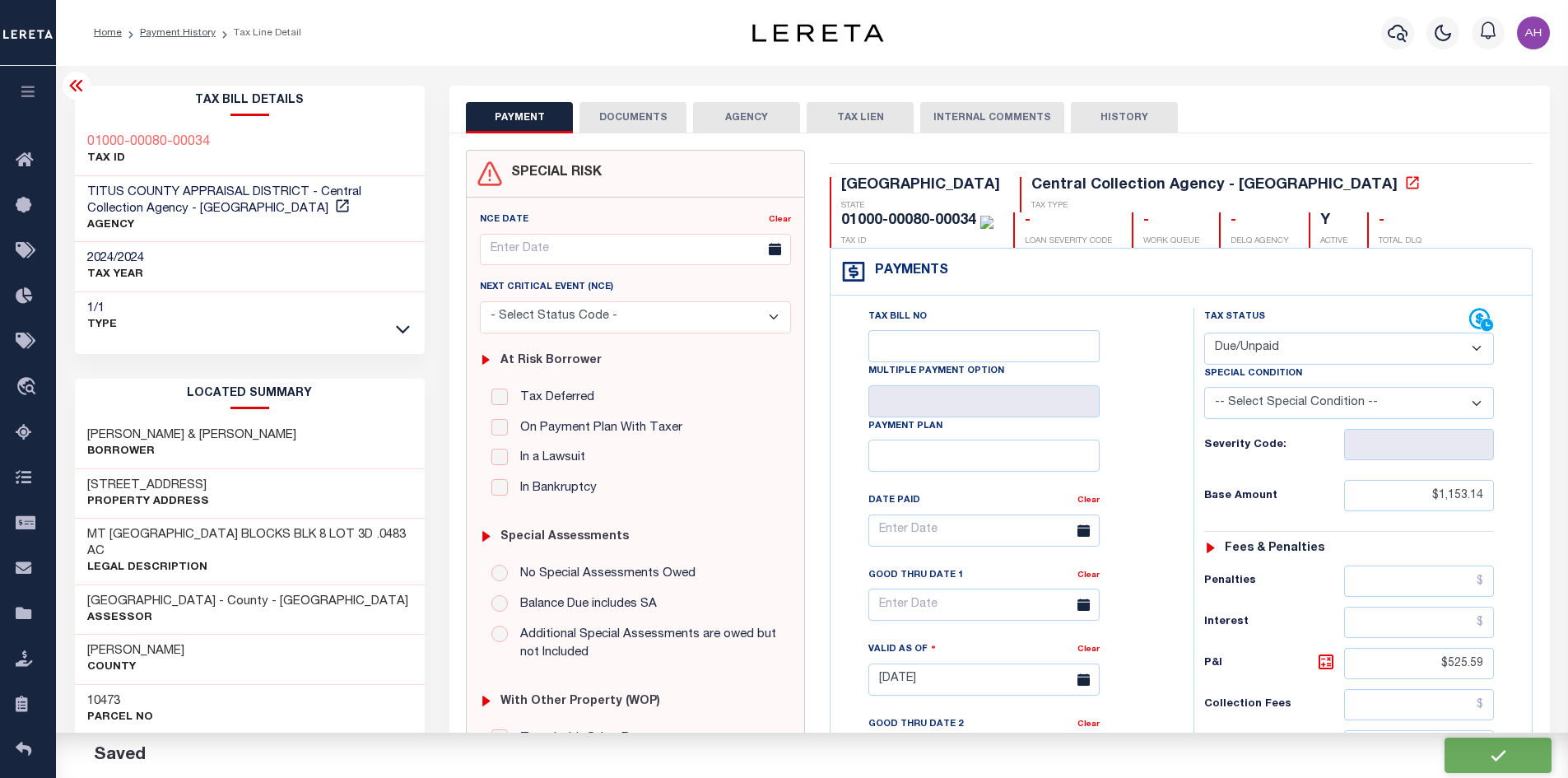
type input "$525.59"
type input "$1,678.73"
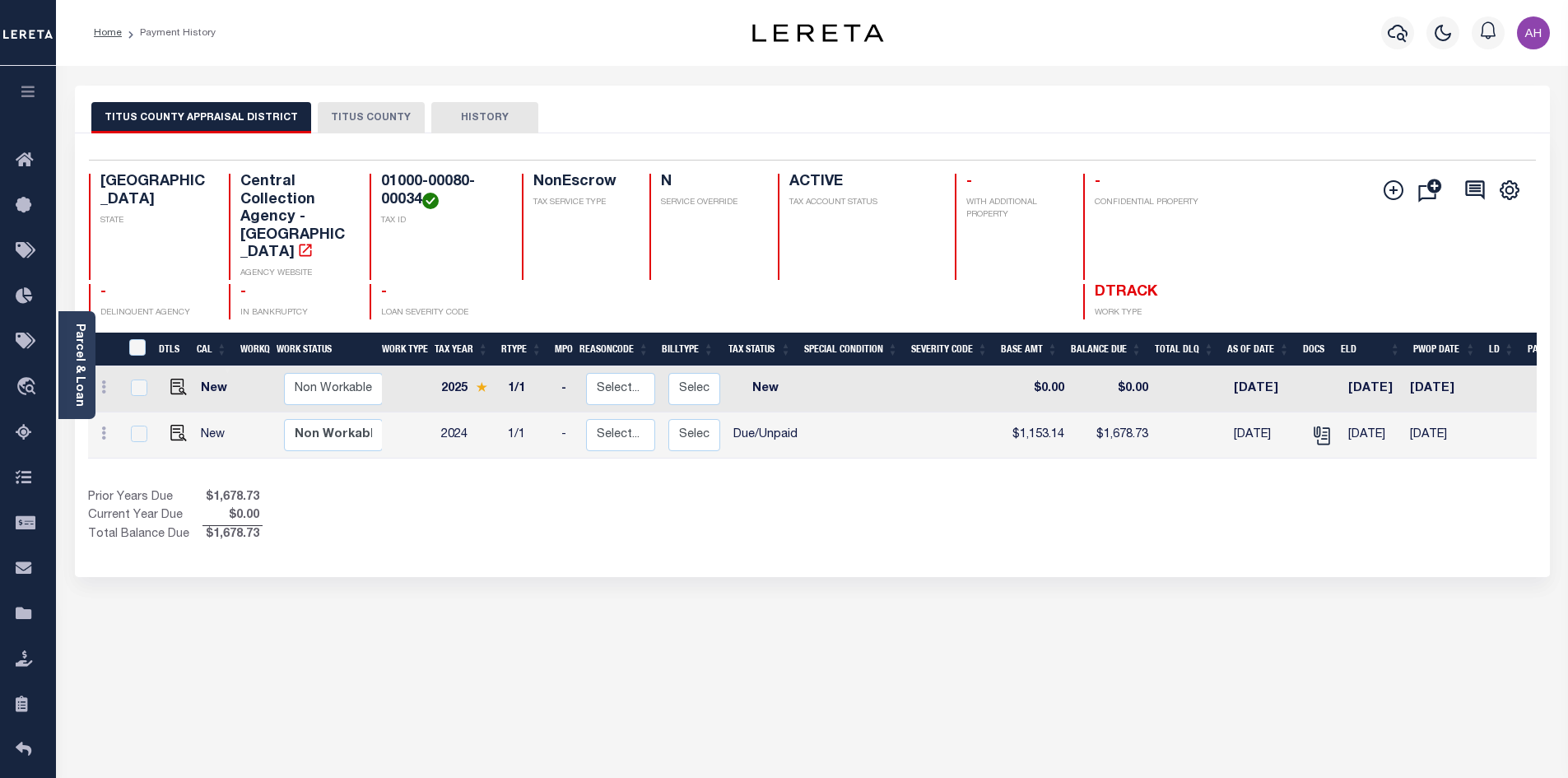
click at [360, 121] on button "TITUS COUNTY" at bounding box center [371, 117] width 107 height 32
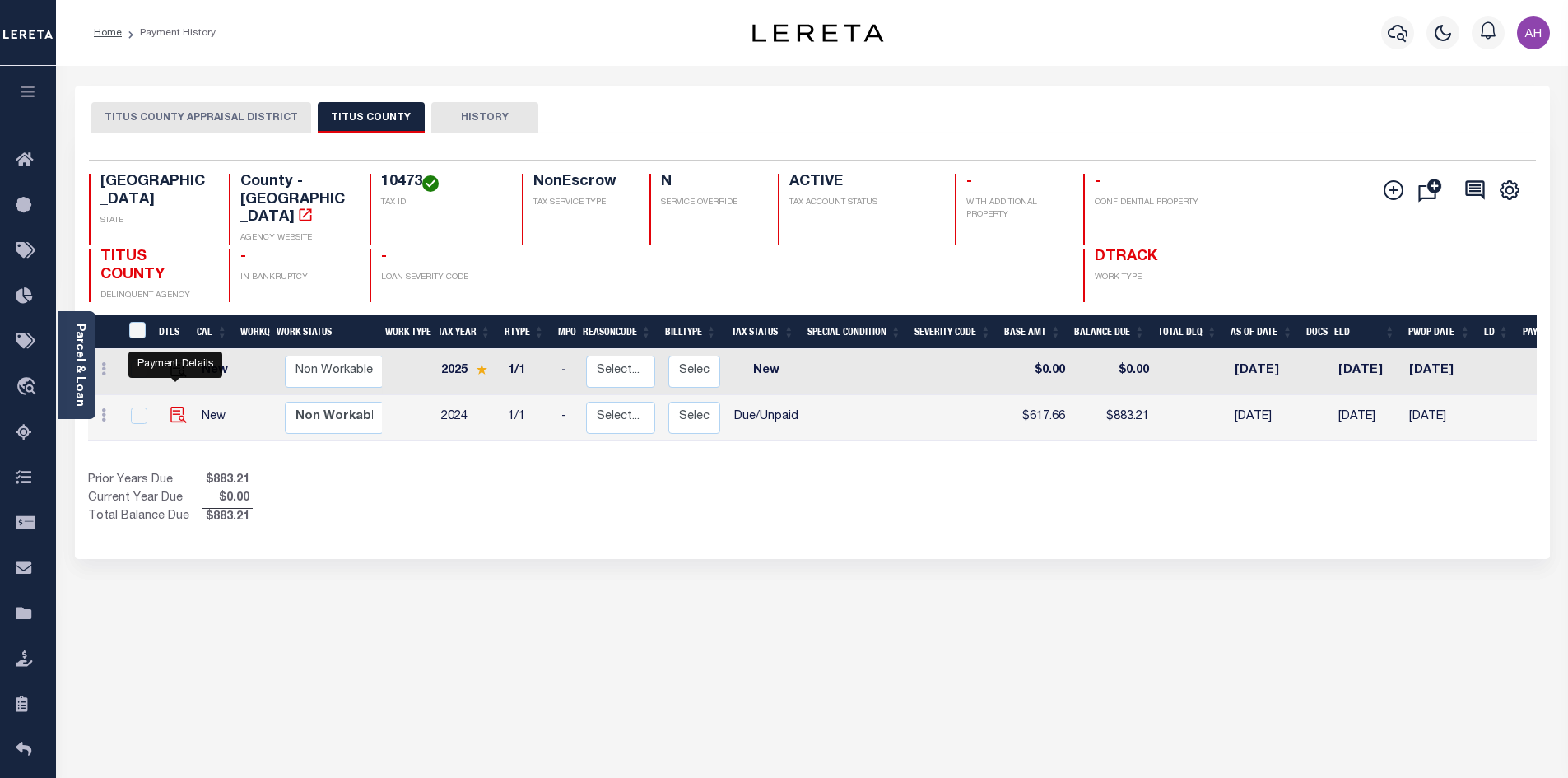
click at [177, 407] on img "" at bounding box center [178, 415] width 16 height 16
checkbox input "true"
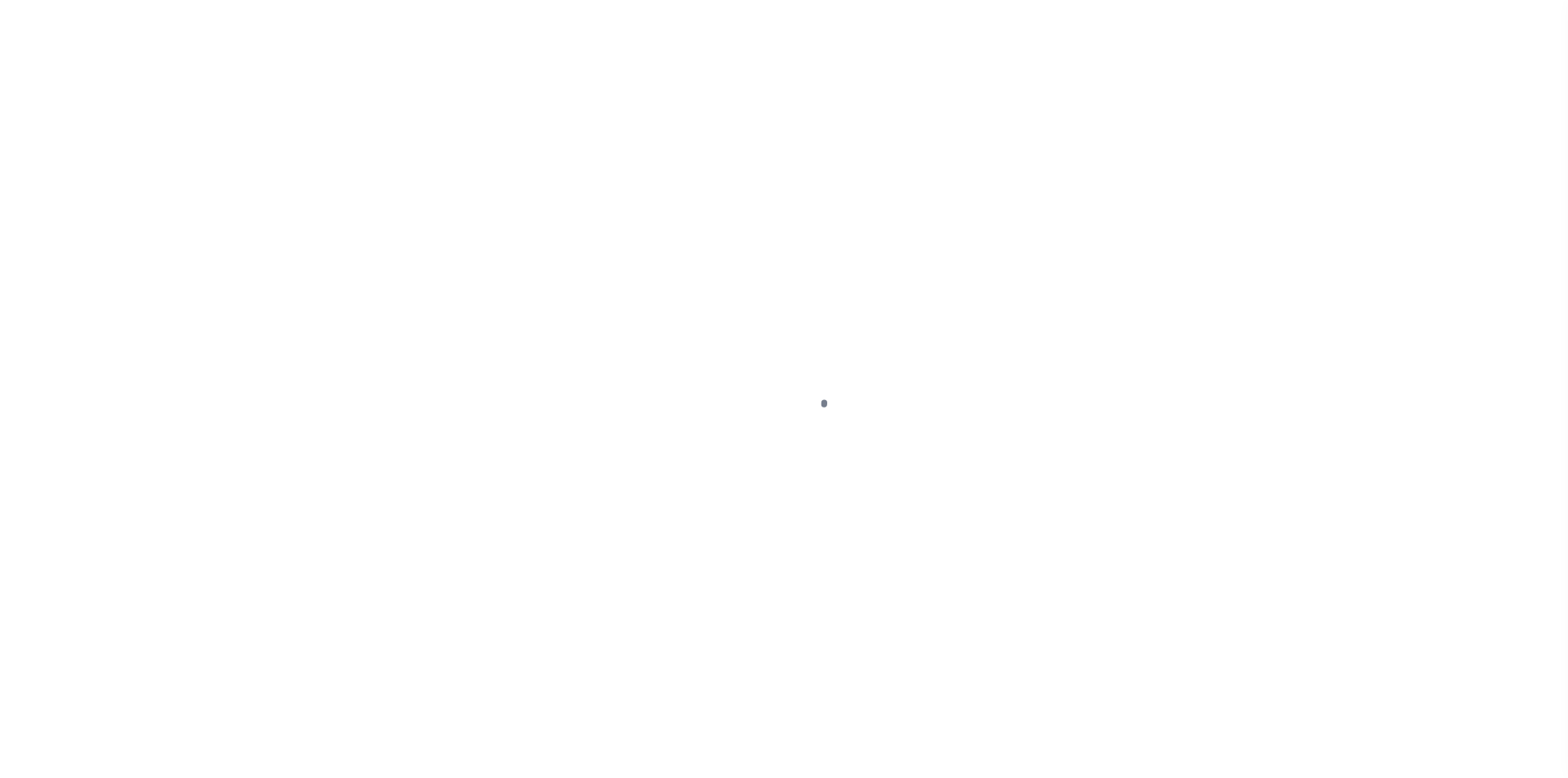
select select "DUE"
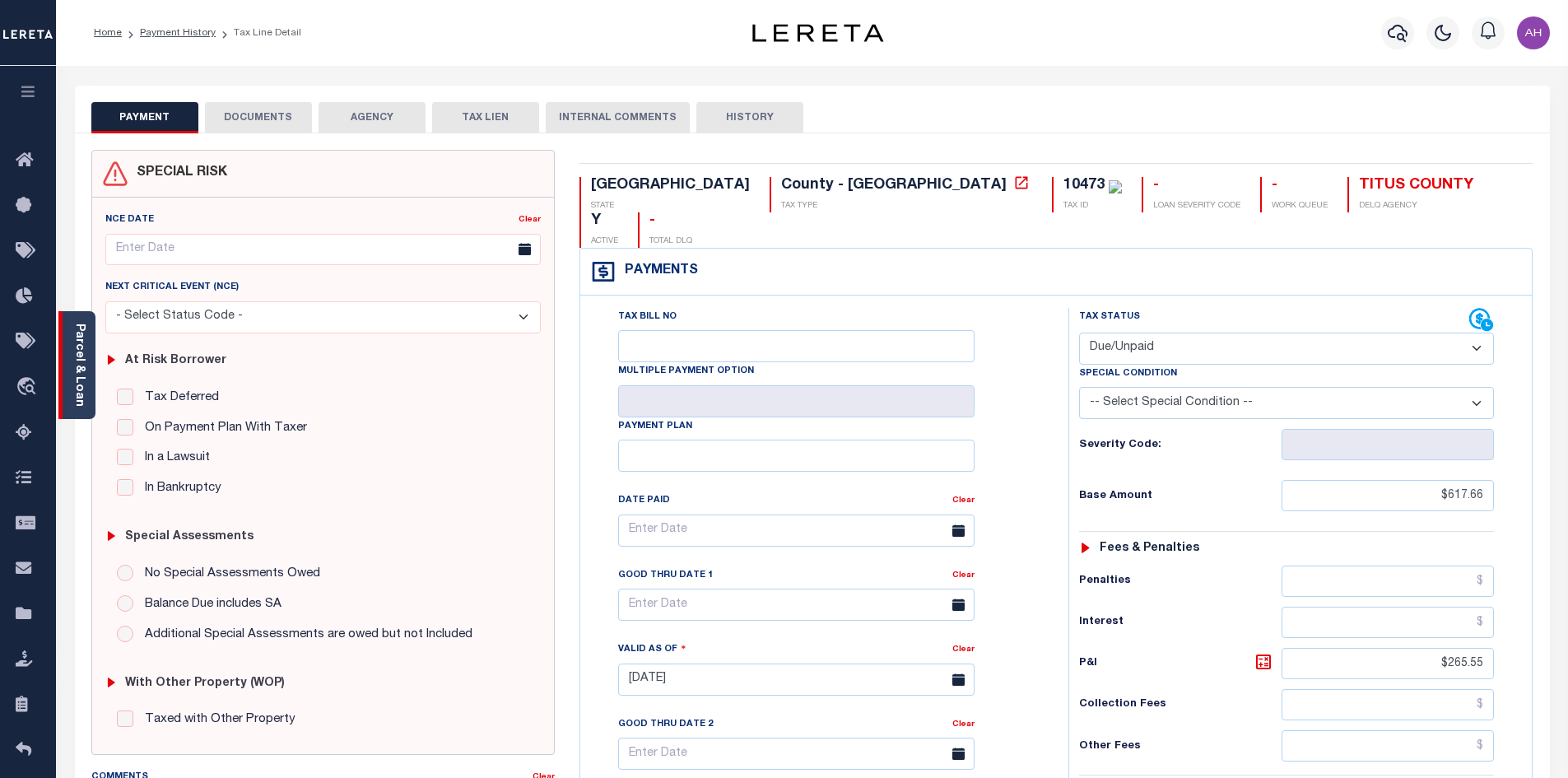
click at [87, 366] on div "Parcel & Loan" at bounding box center [76, 365] width 37 height 108
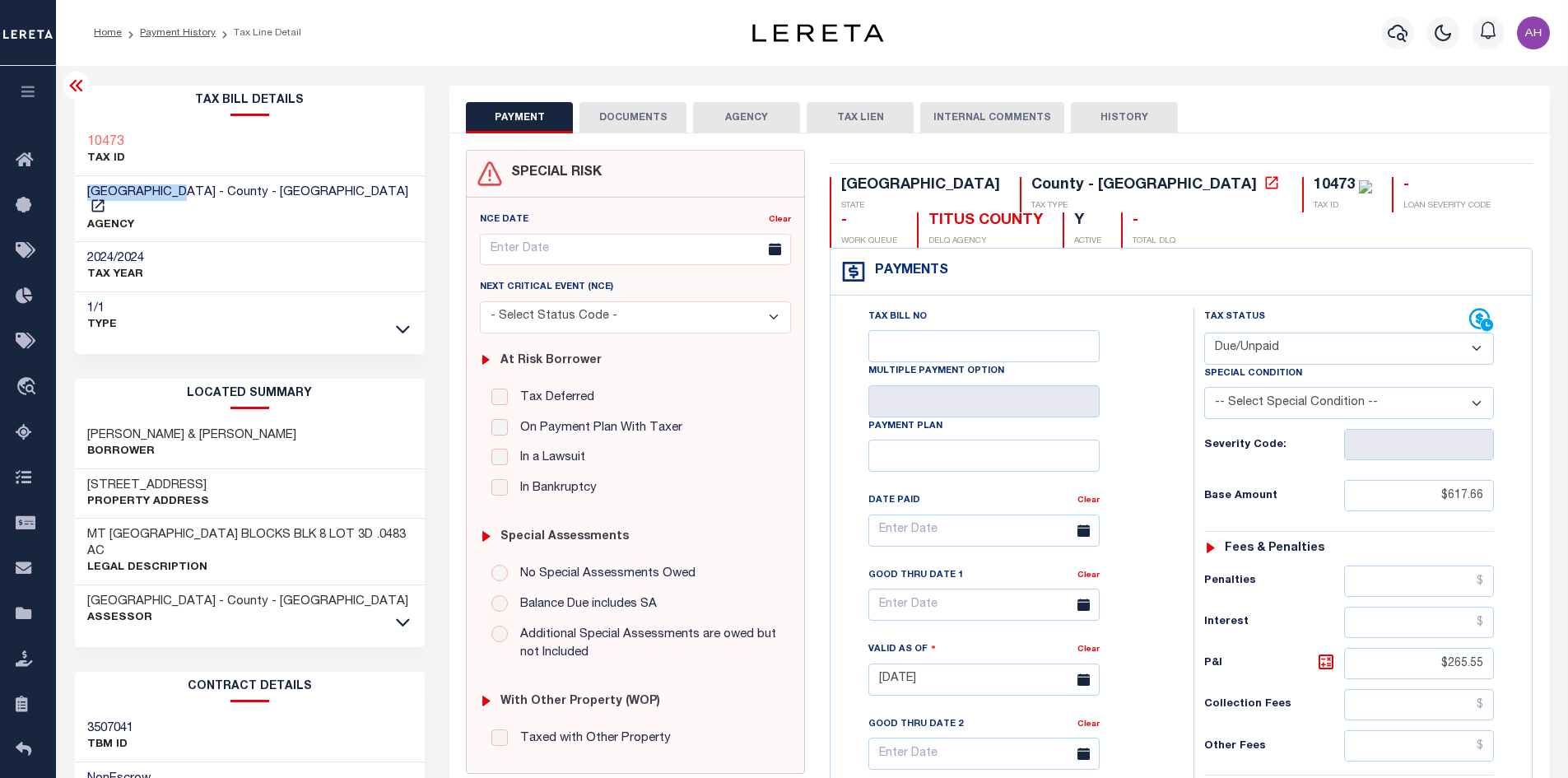
drag, startPoint x: 178, startPoint y: 189, endPoint x: 87, endPoint y: 188, distance: 91.0
click at [87, 188] on h3 "TITUS COUNTY - County - TX" at bounding box center [250, 200] width 326 height 33
copy span "TITUS COUNTY"
click at [637, 117] on button "DOCUMENTS" at bounding box center [632, 117] width 107 height 32
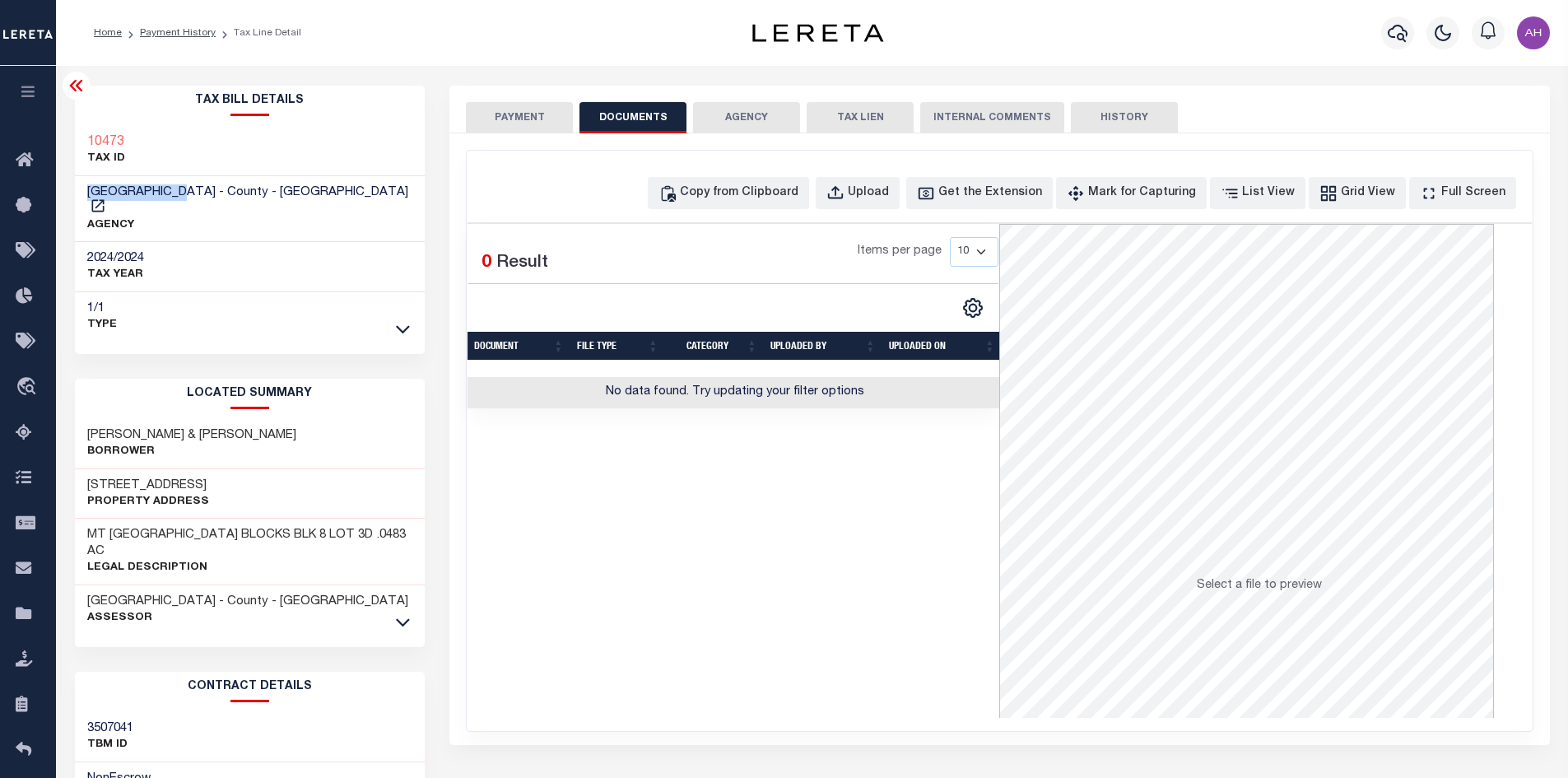
click at [513, 110] on button "PAYMENT" at bounding box center [519, 117] width 107 height 32
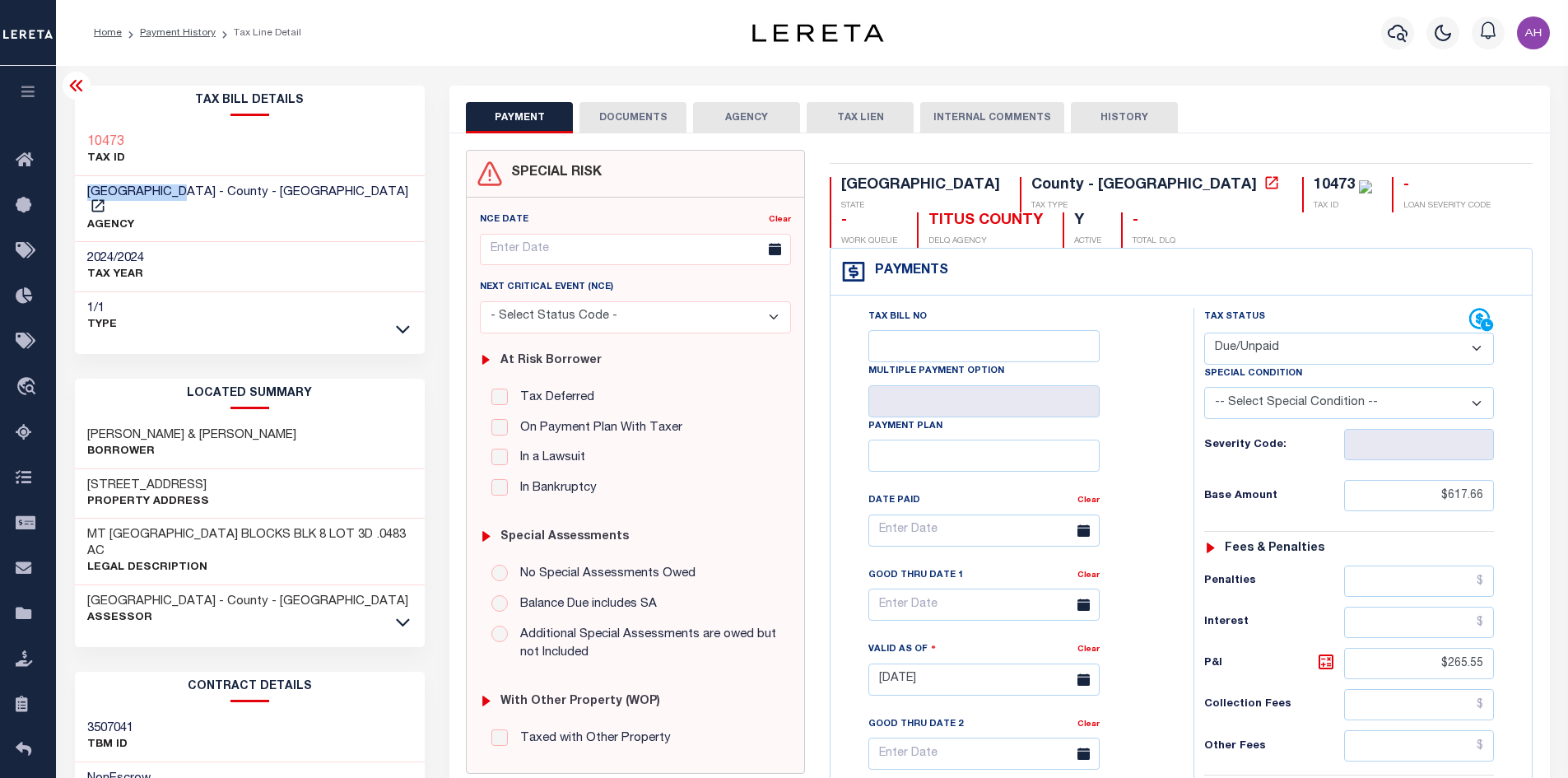
click at [738, 119] on button "AGENCY" at bounding box center [746, 117] width 107 height 32
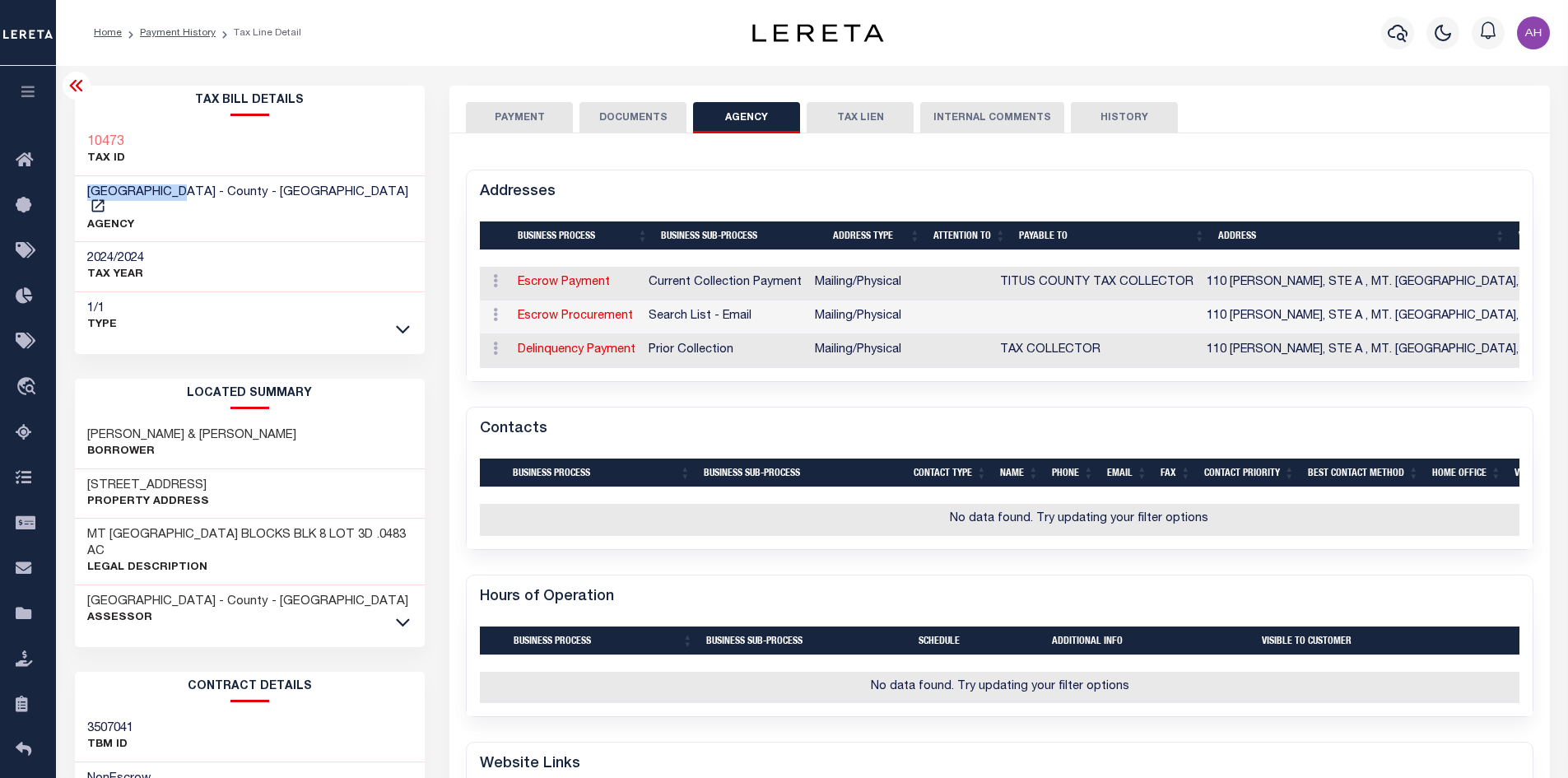
click at [530, 109] on button "PAYMENT" at bounding box center [519, 117] width 107 height 32
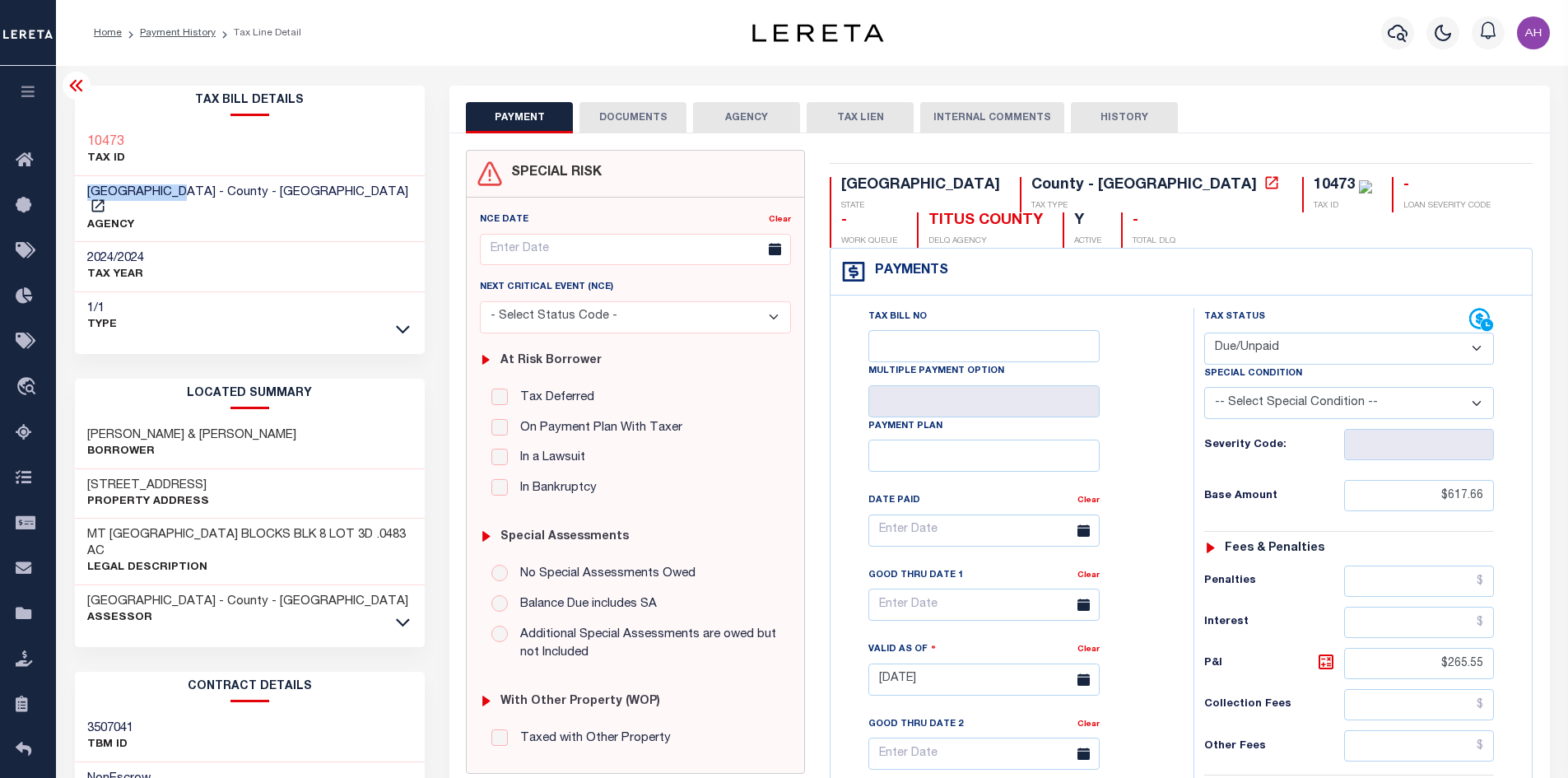
click at [619, 121] on button "DOCUMENTS" at bounding box center [632, 117] width 107 height 32
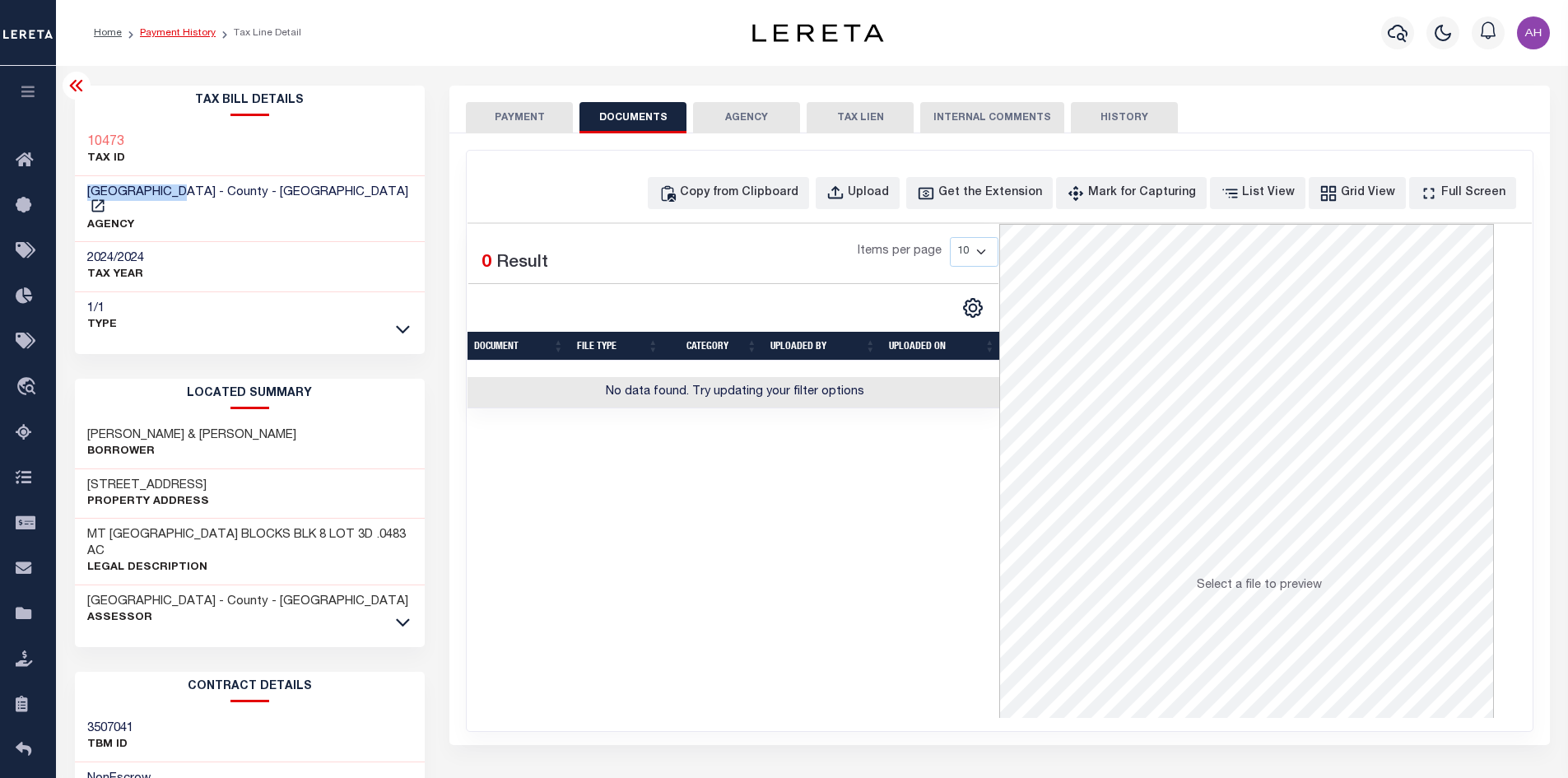
click at [184, 28] on link "Payment History" at bounding box center [177, 33] width 75 height 10
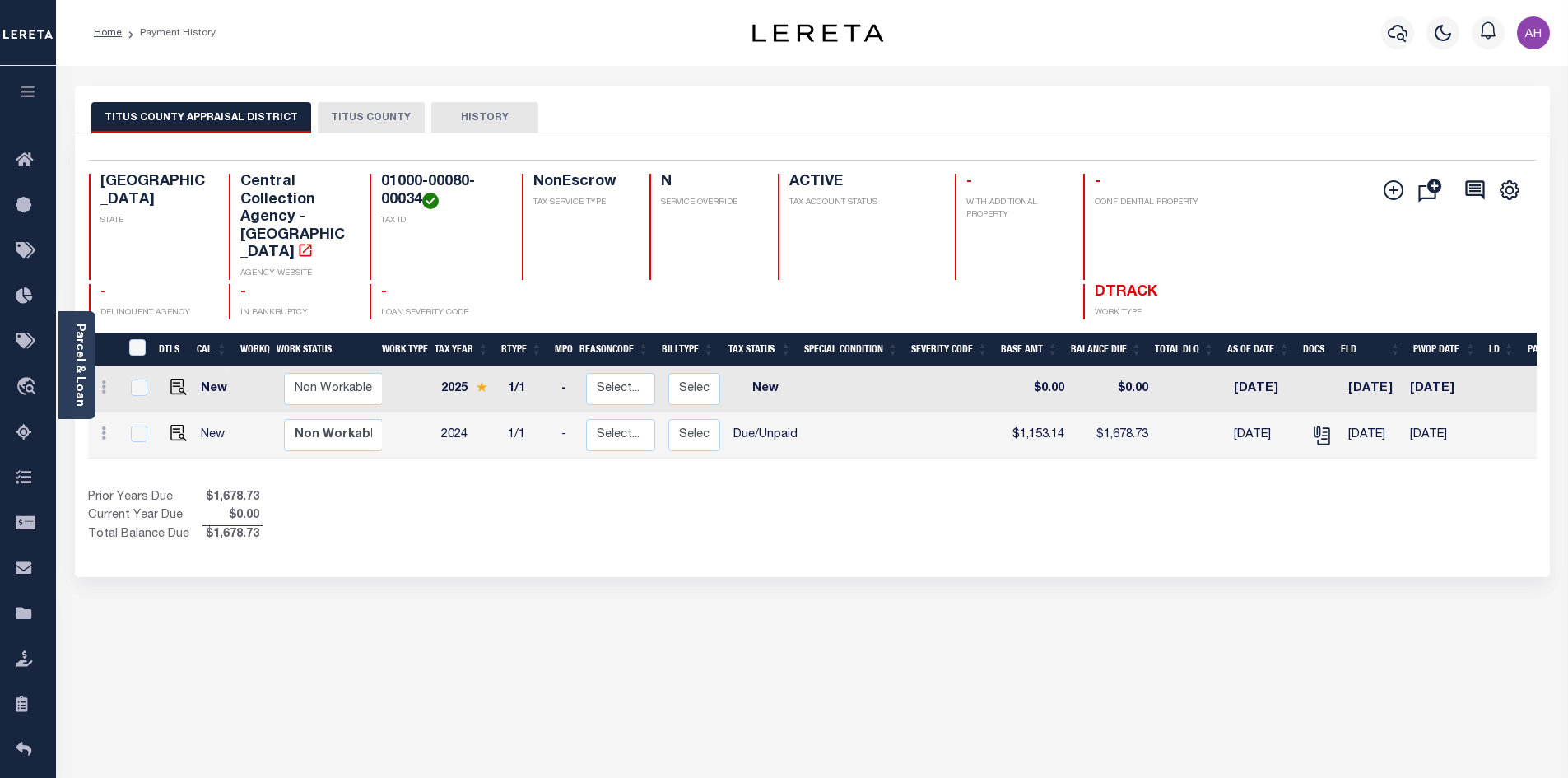
click at [373, 116] on button "TITUS COUNTY" at bounding box center [371, 117] width 107 height 32
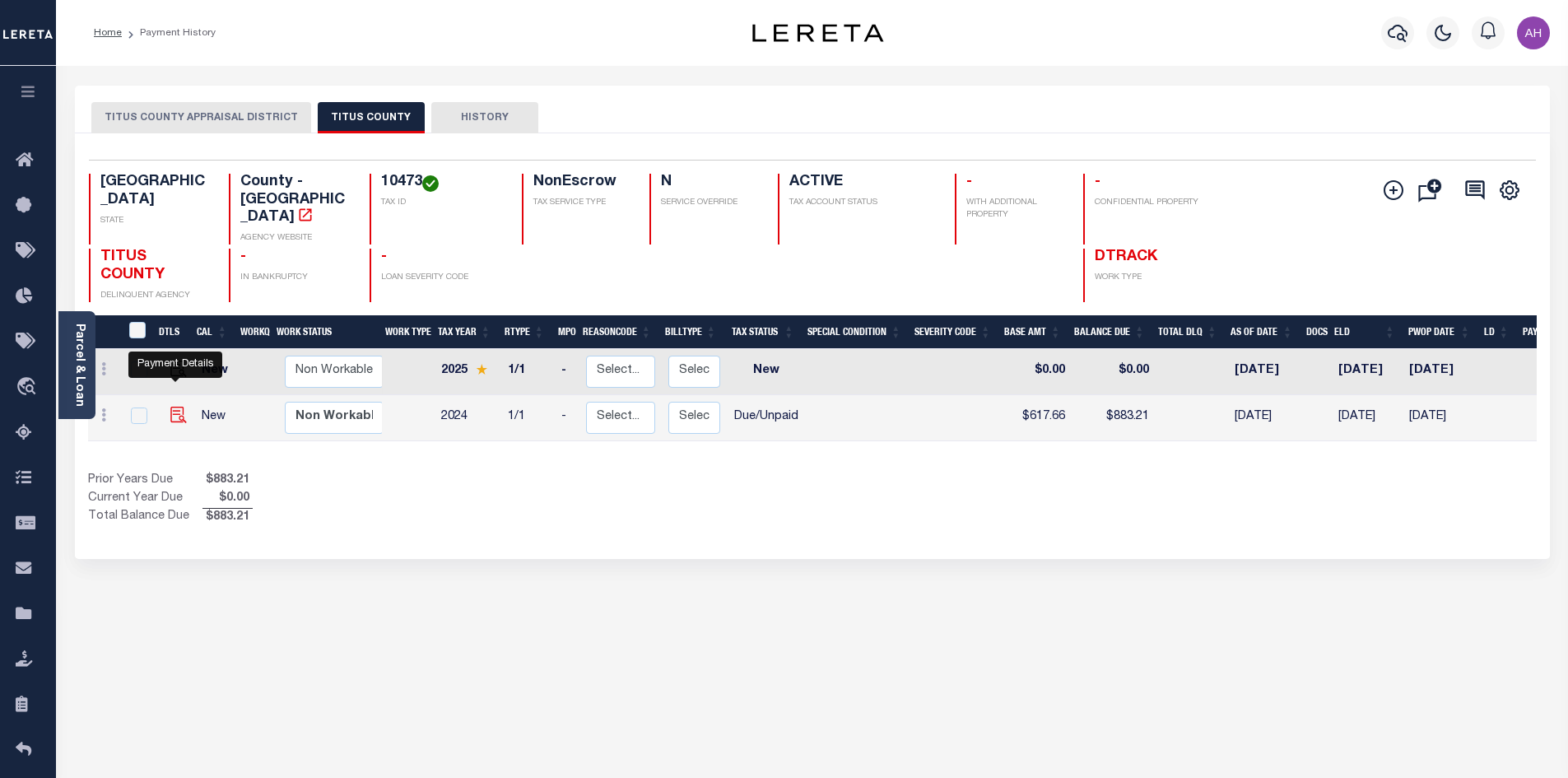
click at [176, 407] on img "" at bounding box center [178, 415] width 16 height 16
checkbox input "true"
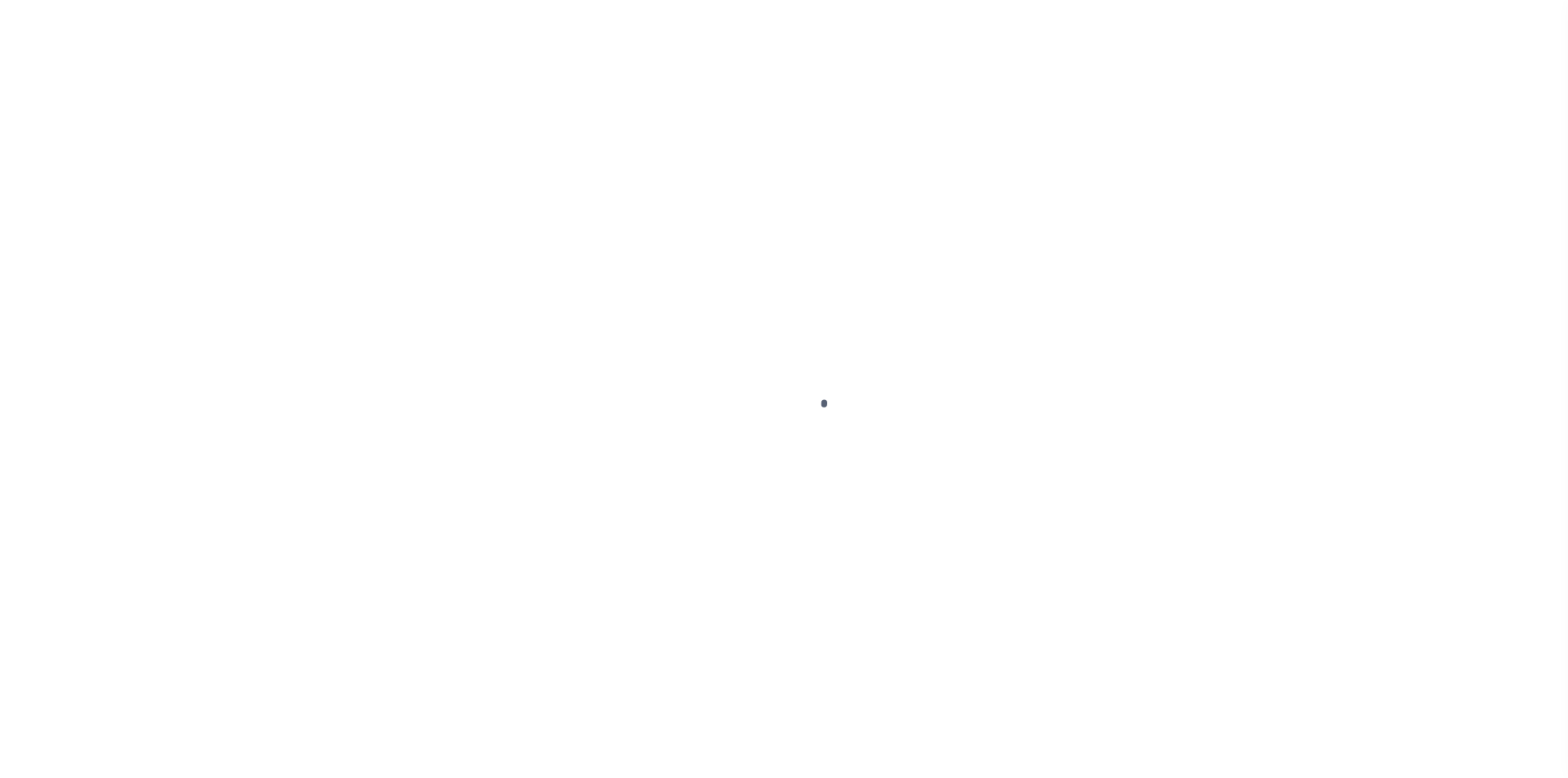
select select "DUE"
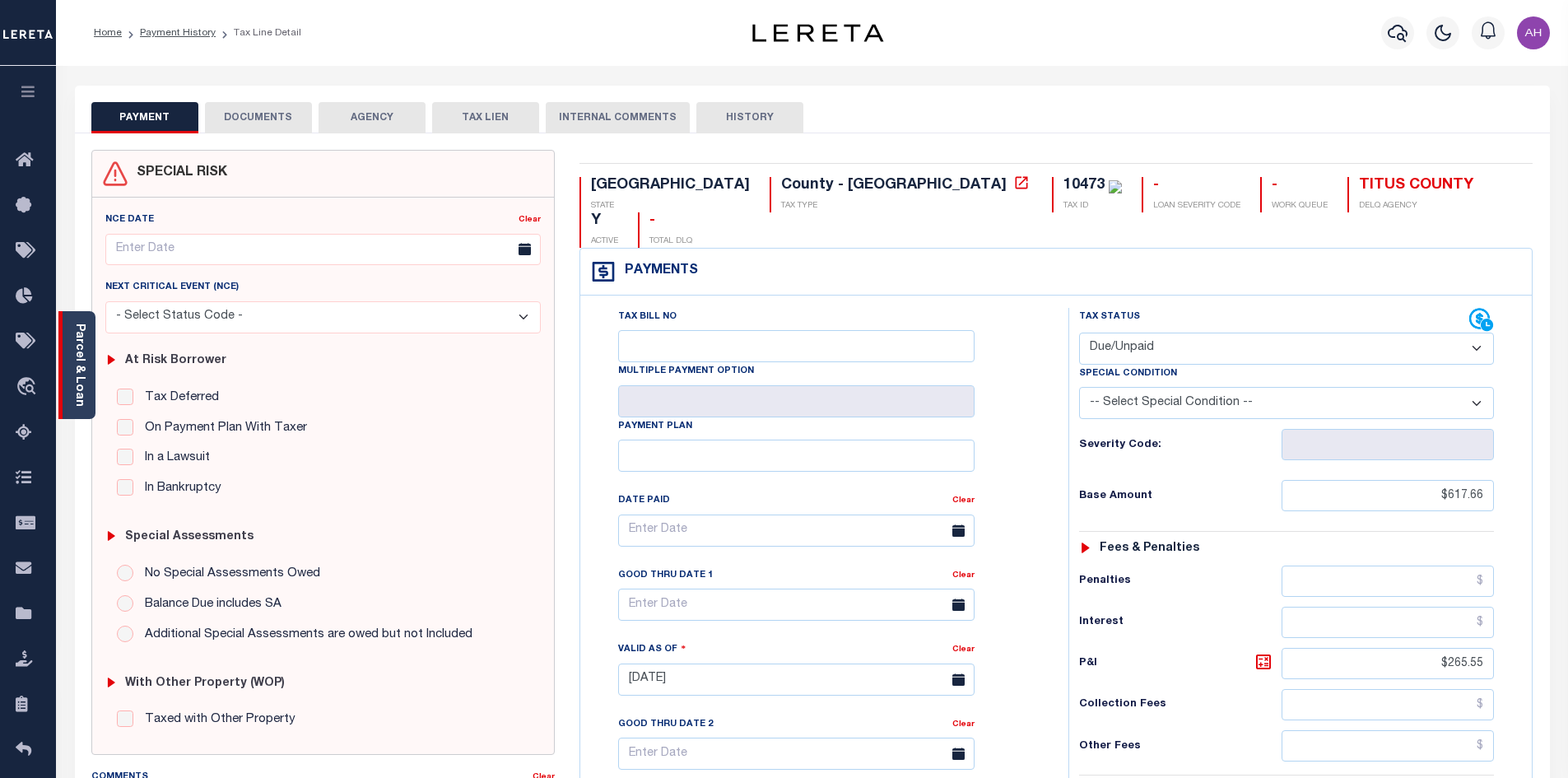
click at [87, 368] on div "Parcel & Loan" at bounding box center [76, 365] width 37 height 108
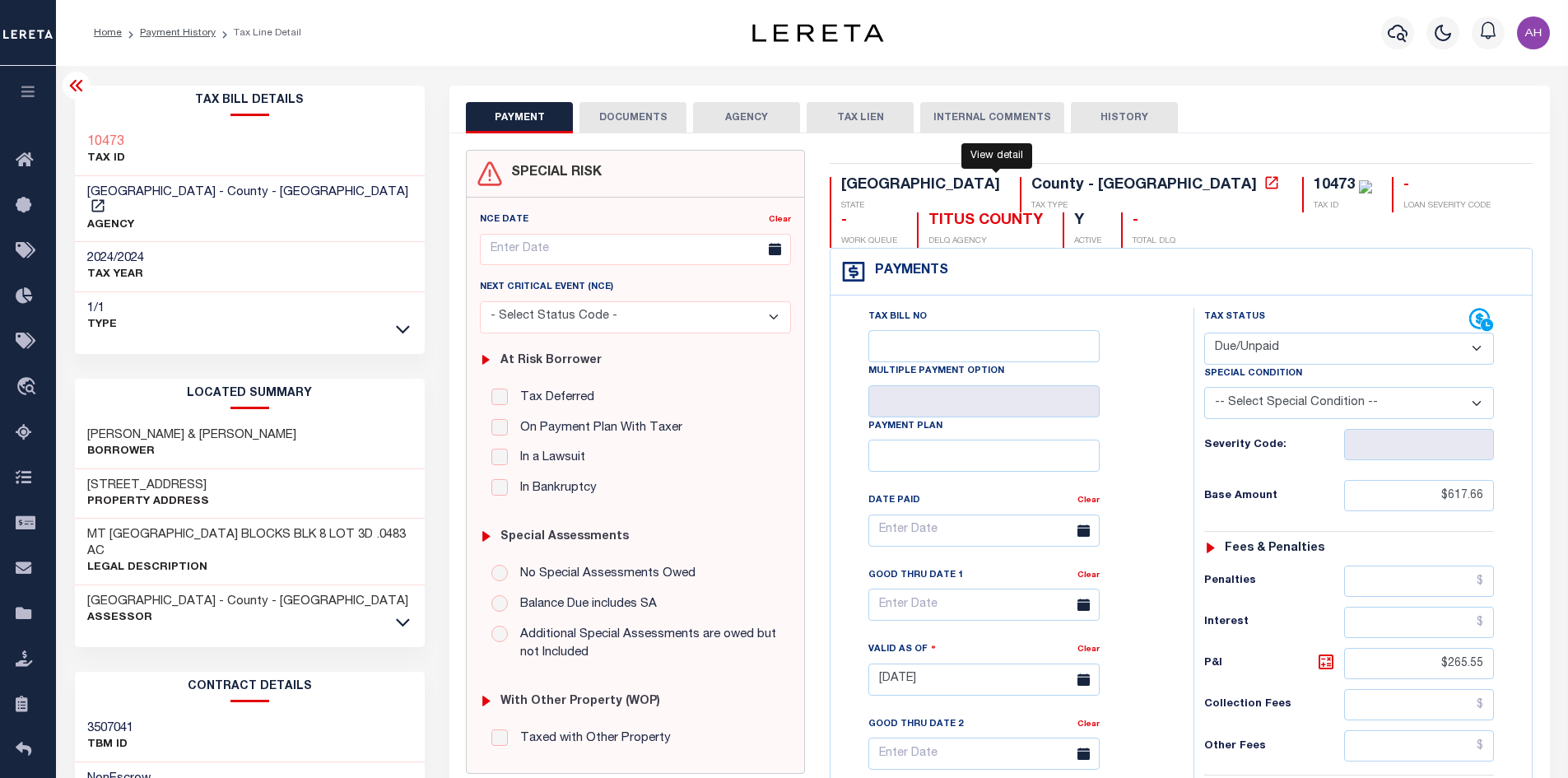
click at [1264, 182] on icon at bounding box center [1272, 183] width 16 height 16
click at [178, 35] on link "Payment History" at bounding box center [177, 33] width 75 height 10
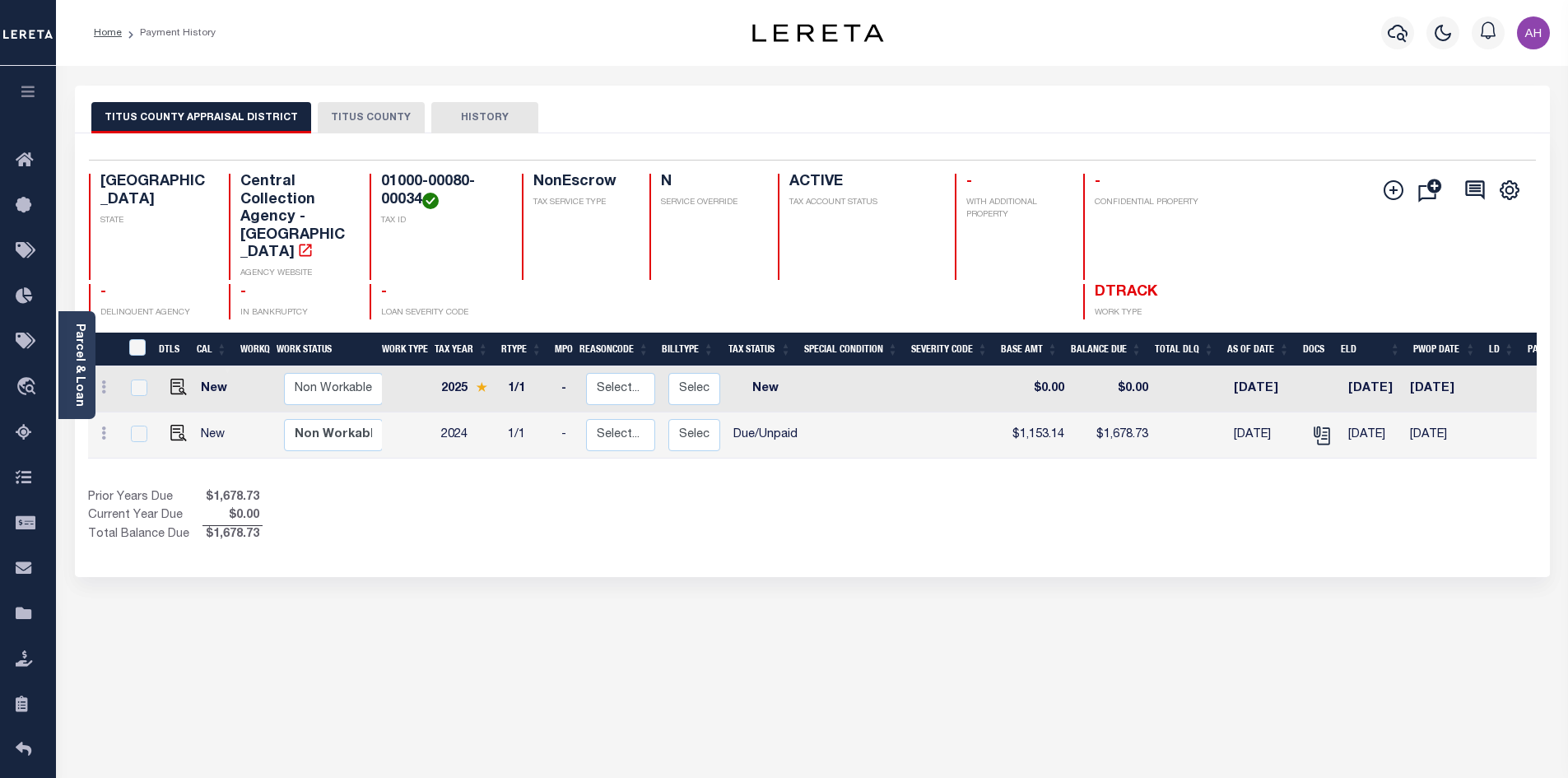
click at [371, 114] on button "TITUS COUNTY" at bounding box center [371, 117] width 107 height 32
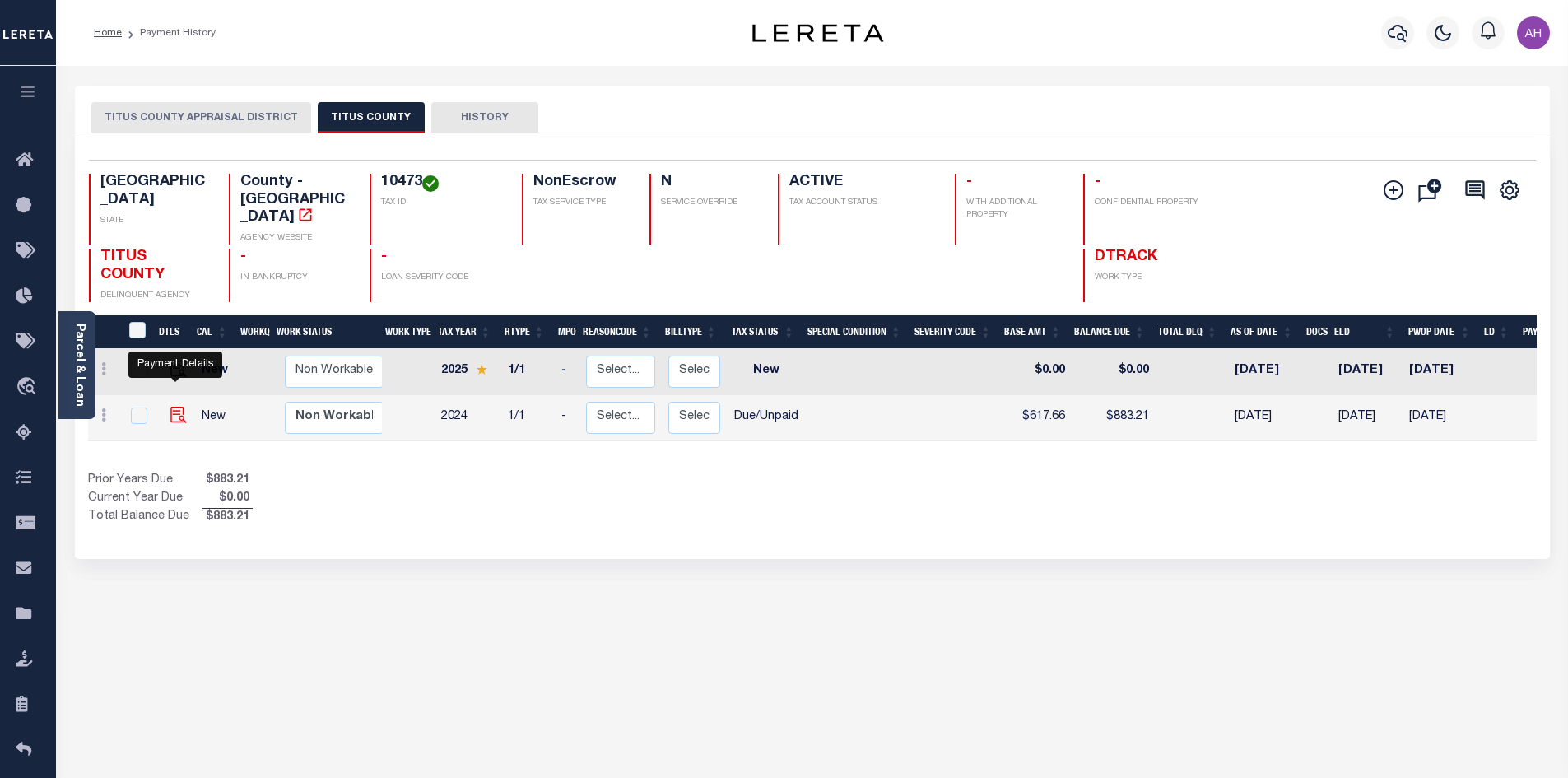
click at [173, 407] on img "" at bounding box center [178, 415] width 16 height 16
checkbox input "true"
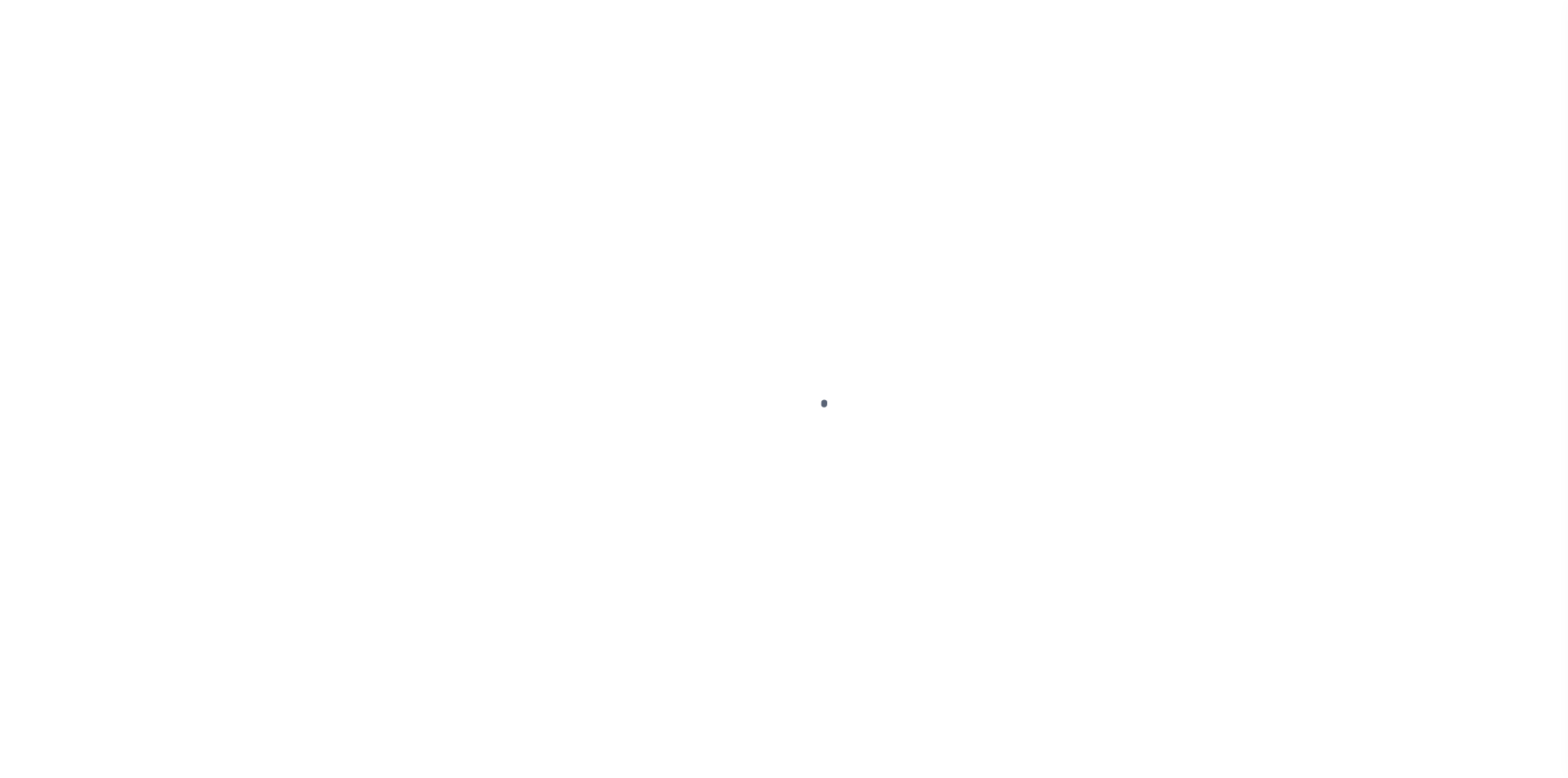
select select "DUE"
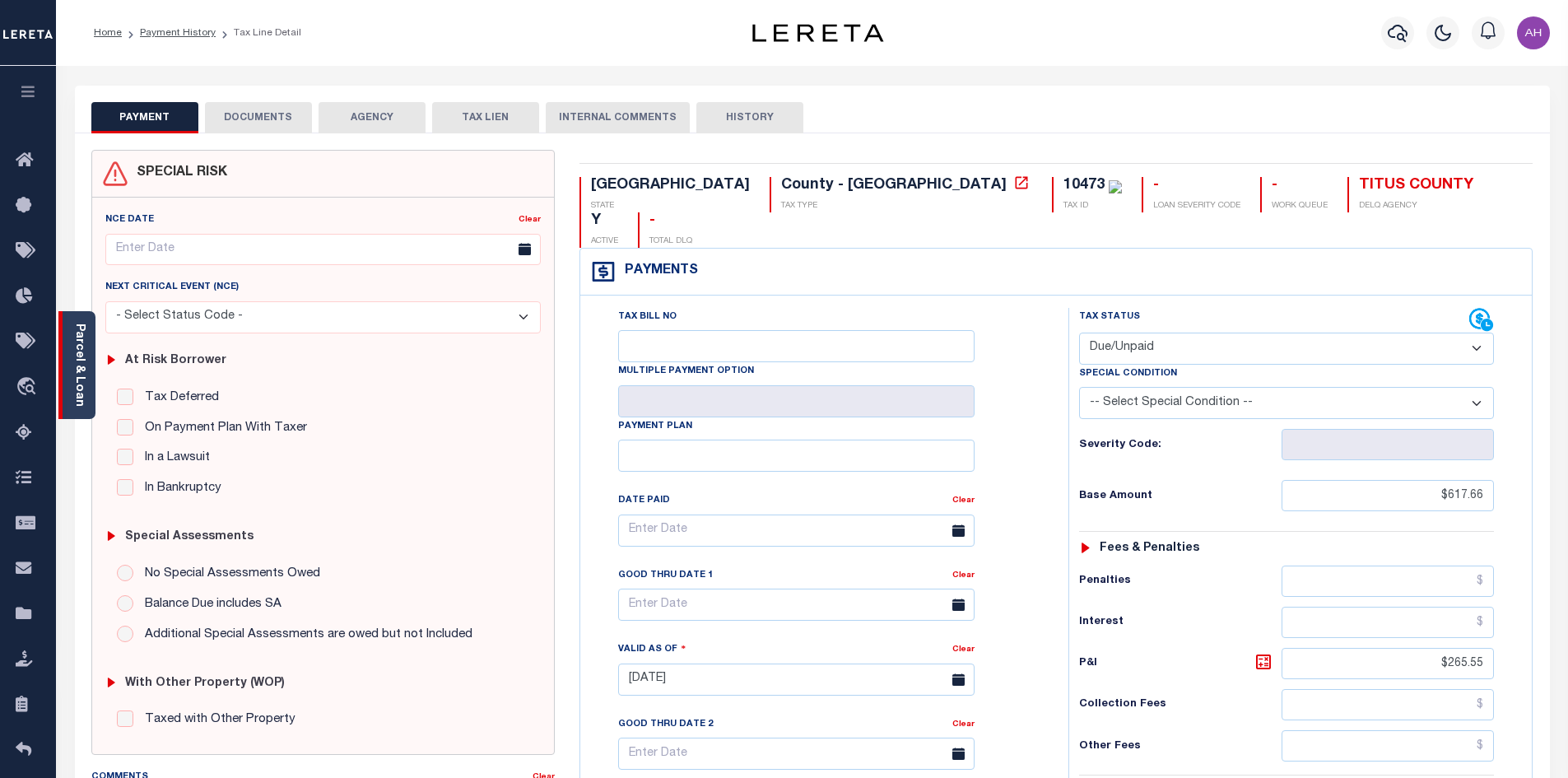
click at [87, 380] on div "Parcel & Loan" at bounding box center [76, 365] width 37 height 108
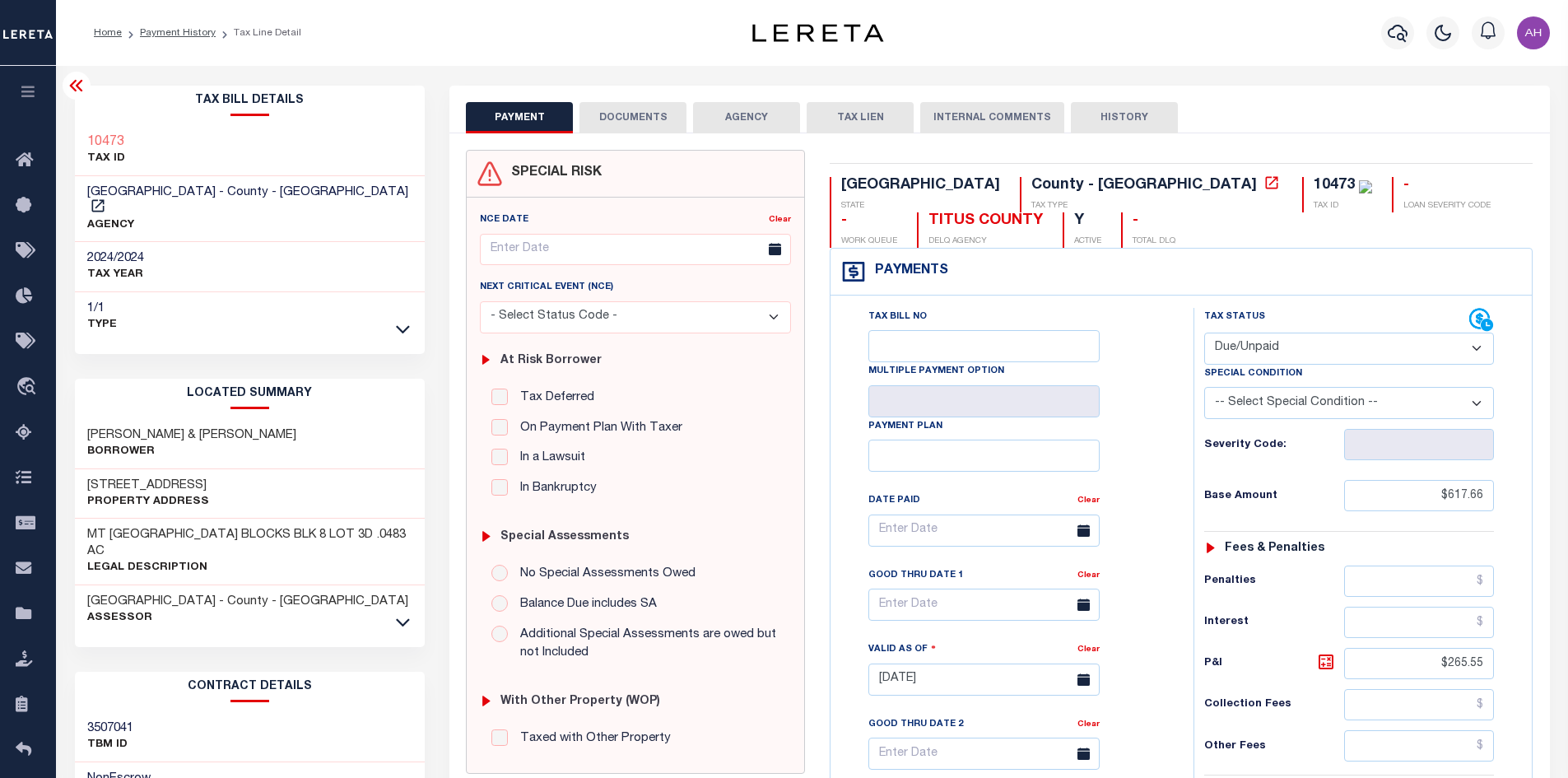
drag, startPoint x: 649, startPoint y: 117, endPoint x: 658, endPoint y: 124, distance: 11.4
click at [649, 118] on button "DOCUMENTS" at bounding box center [632, 117] width 107 height 32
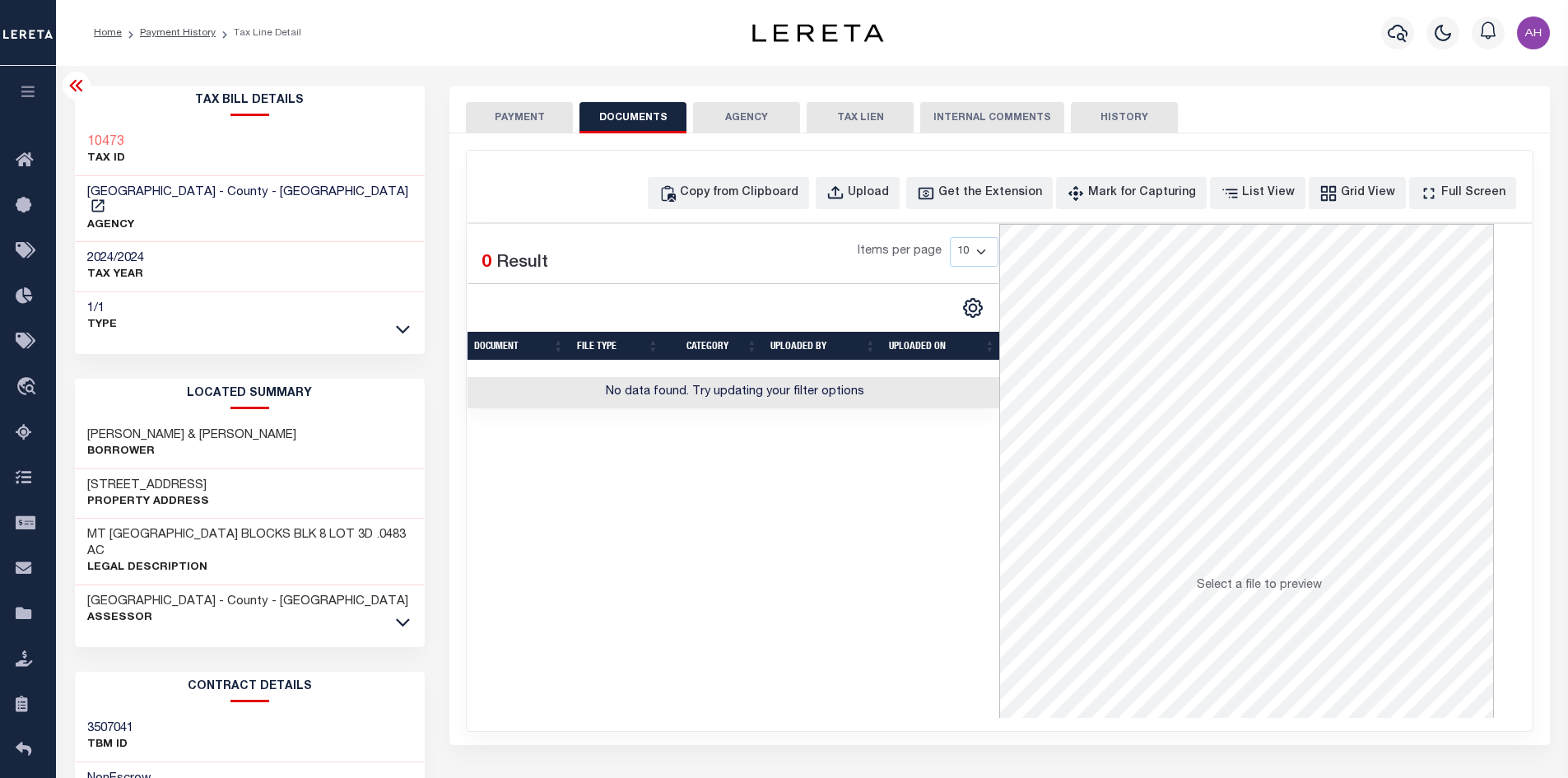
click at [753, 115] on button "AGENCY" at bounding box center [746, 117] width 107 height 32
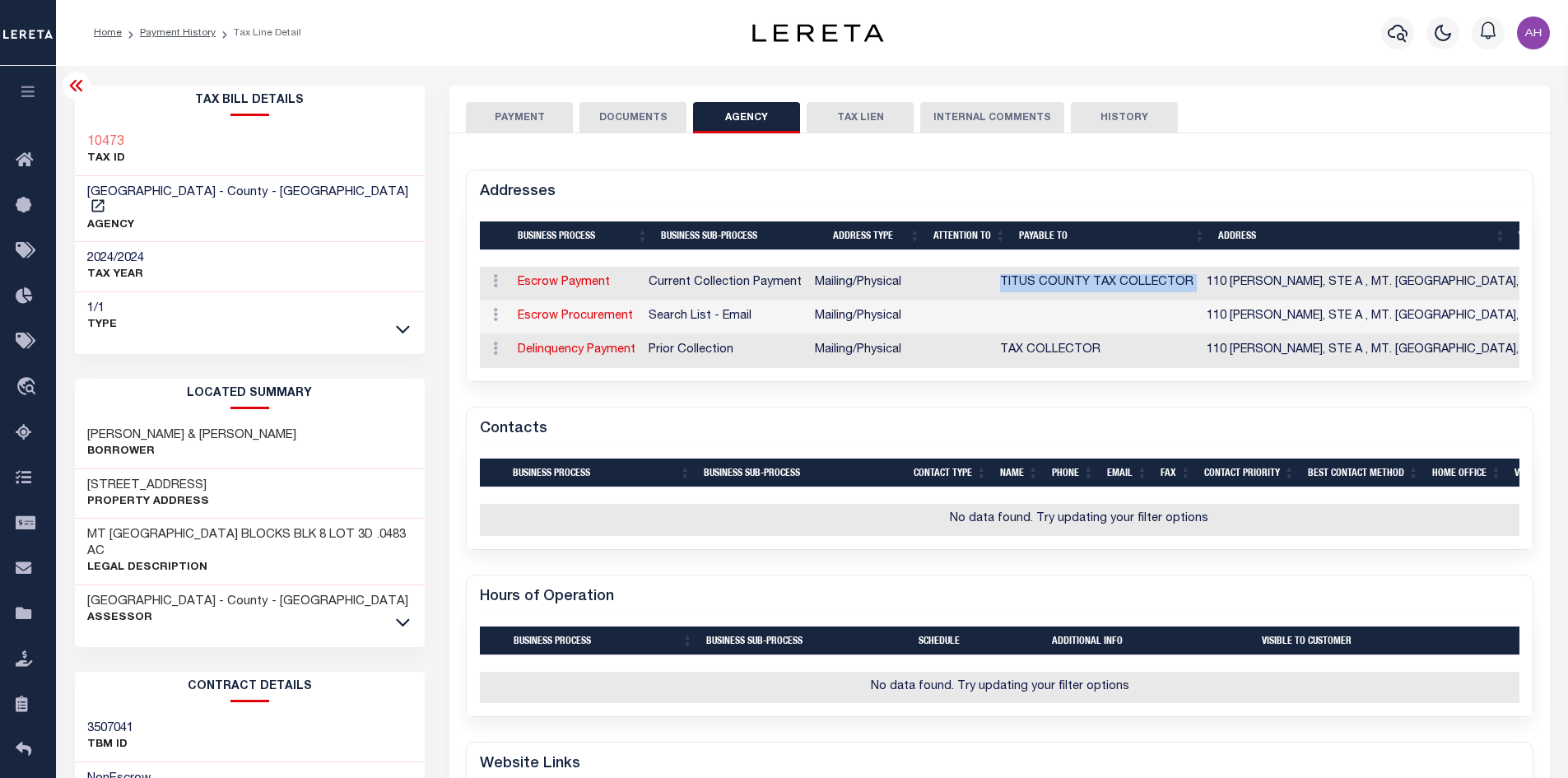
drag, startPoint x: 1015, startPoint y: 273, endPoint x: 1212, endPoint y: 282, distance: 197.2
click at [1212, 282] on tr "ACTIONS View Address Escrow Payment Current Collection Payment Mailing/Physical…" at bounding box center [1132, 283] width 1305 height 33
copy td "TITUS COUNTY TAX COLLECTOR"
click at [573, 279] on link "Escrow Payment" at bounding box center [564, 282] width 93 height 11
select select "1"
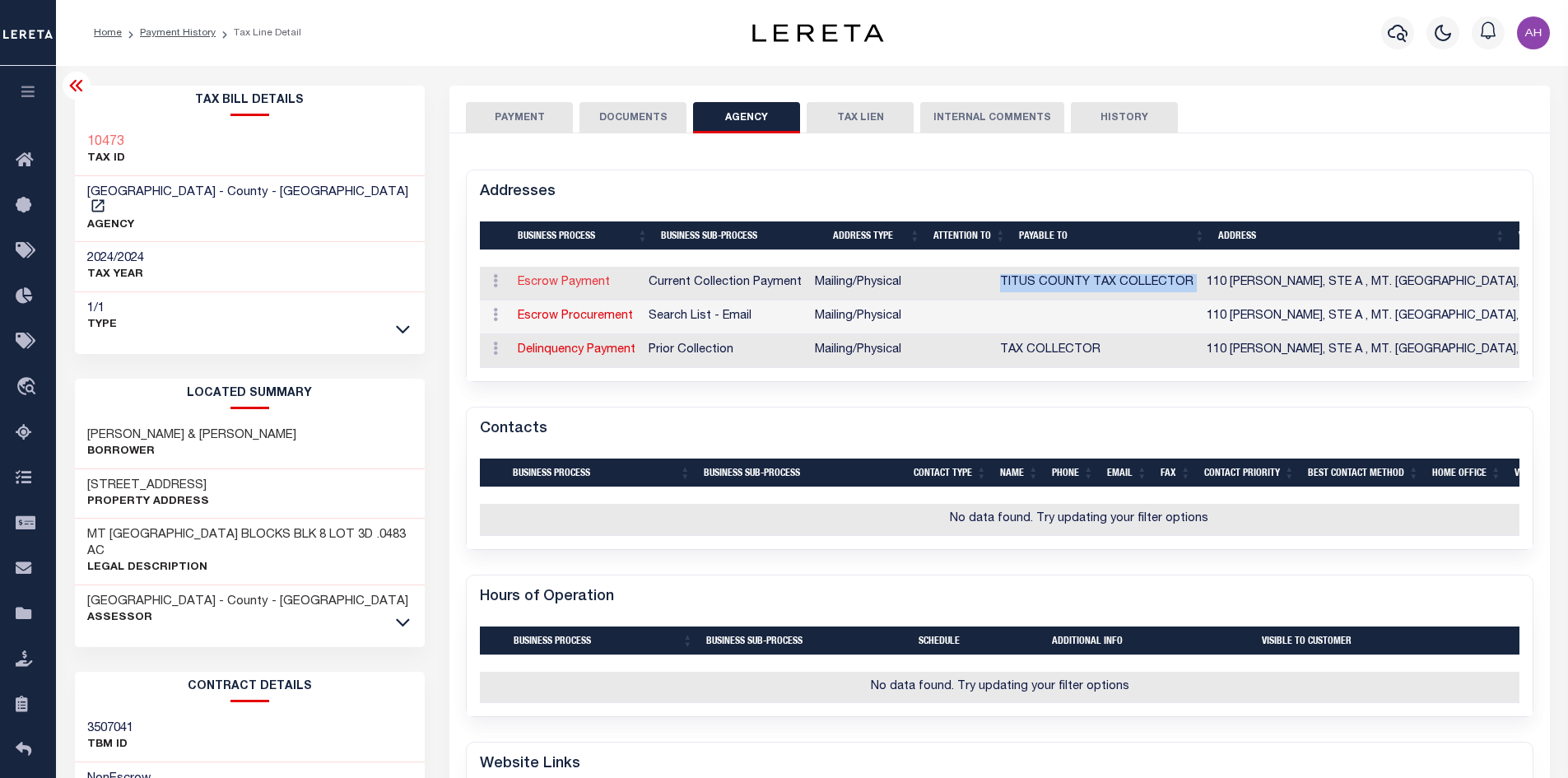
checkbox input "false"
type input "110 S. MADISON, STE A"
type input "MT. PLEASANT"
select select "TX"
type input "75455"
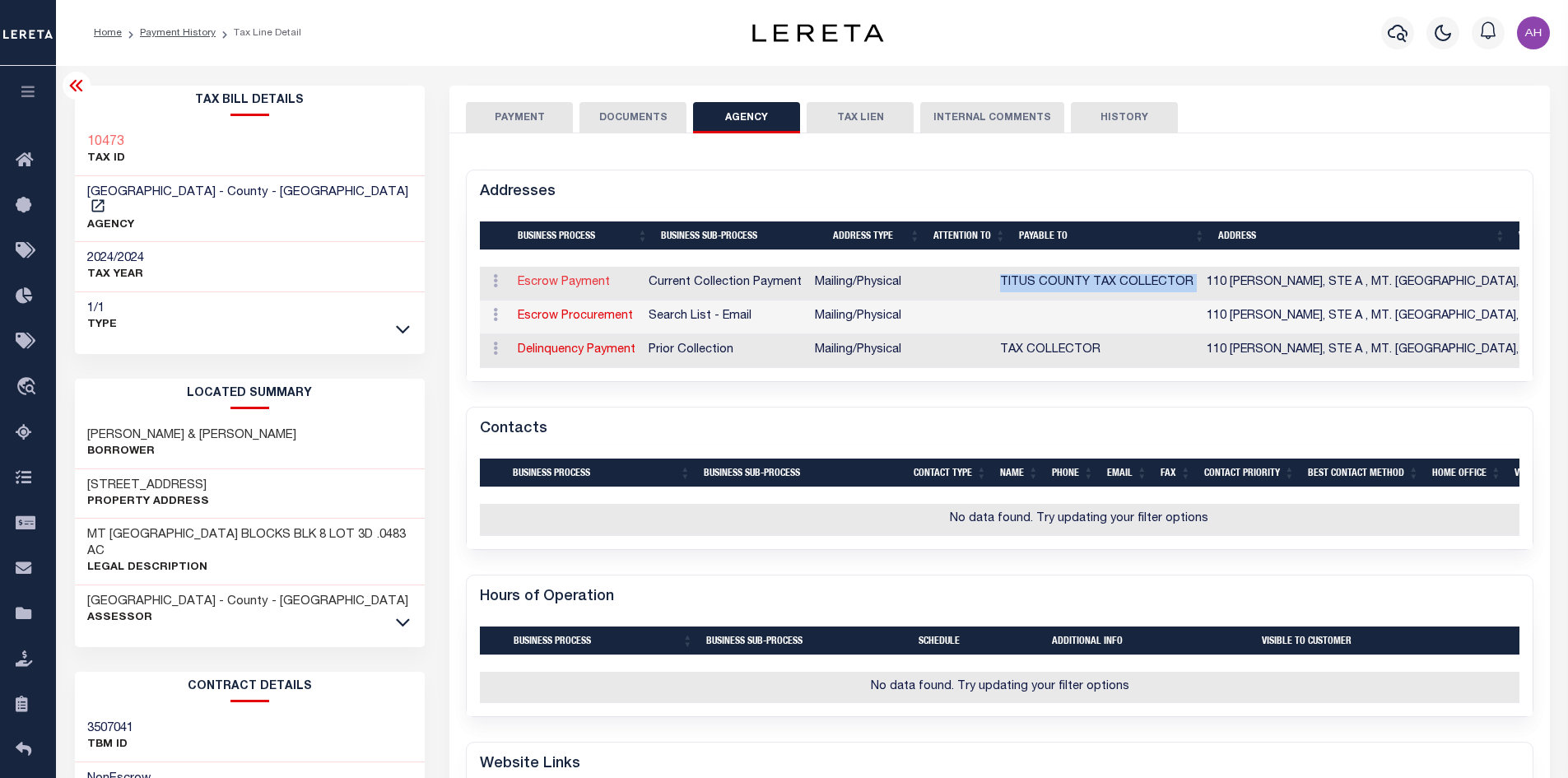
select select "5"
checkbox input "true"
type input "TITUS COUNTY TAX COLLECTOR"
select select "11"
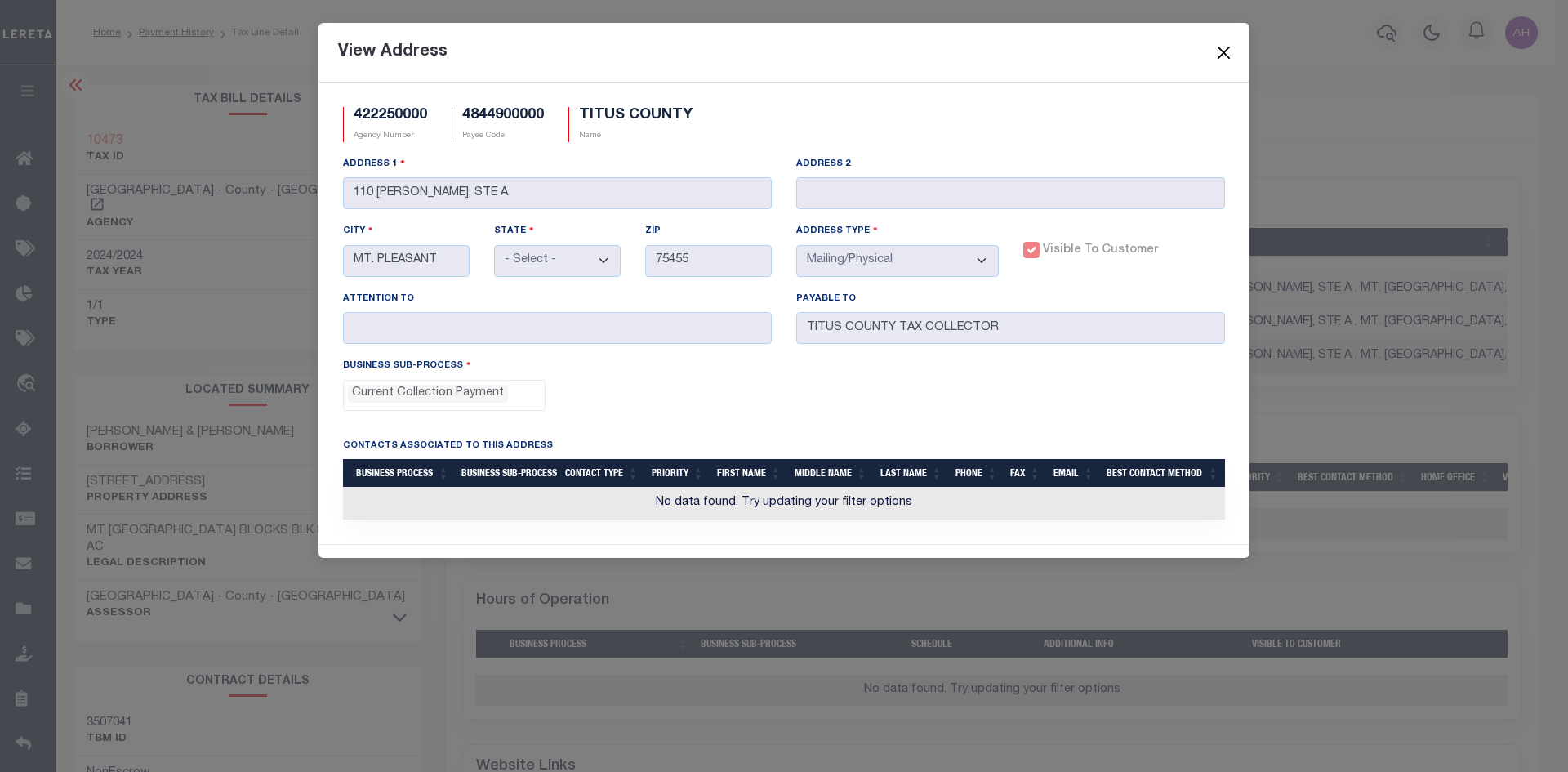
click at [1224, 48] on button "Close" at bounding box center [1224, 52] width 21 height 21
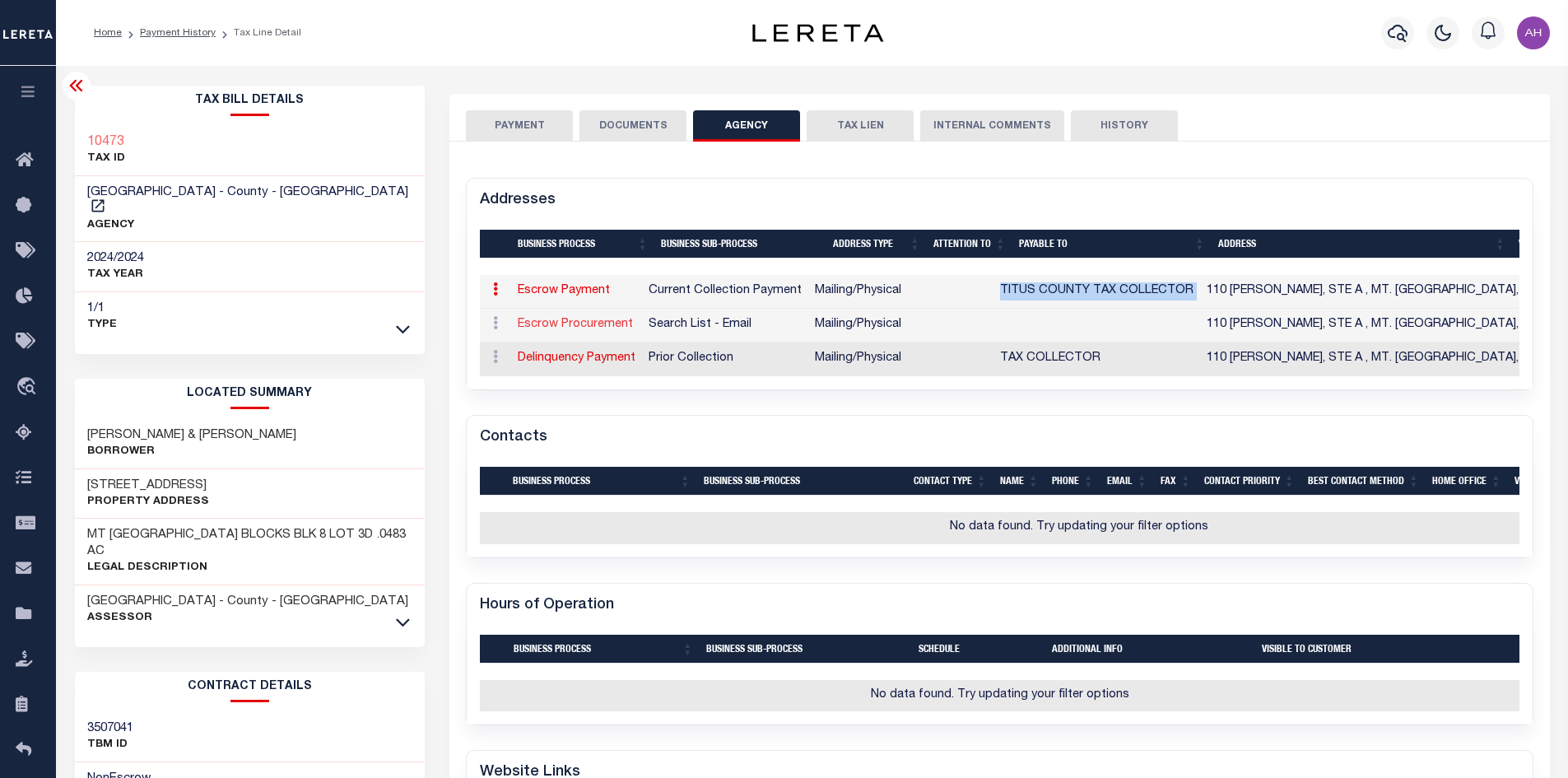
click at [613, 322] on link "Escrow Procurement" at bounding box center [575, 324] width 115 height 11
select select
select select "1"
checkbox input "false"
type input "110 S. MADISON, STE A"
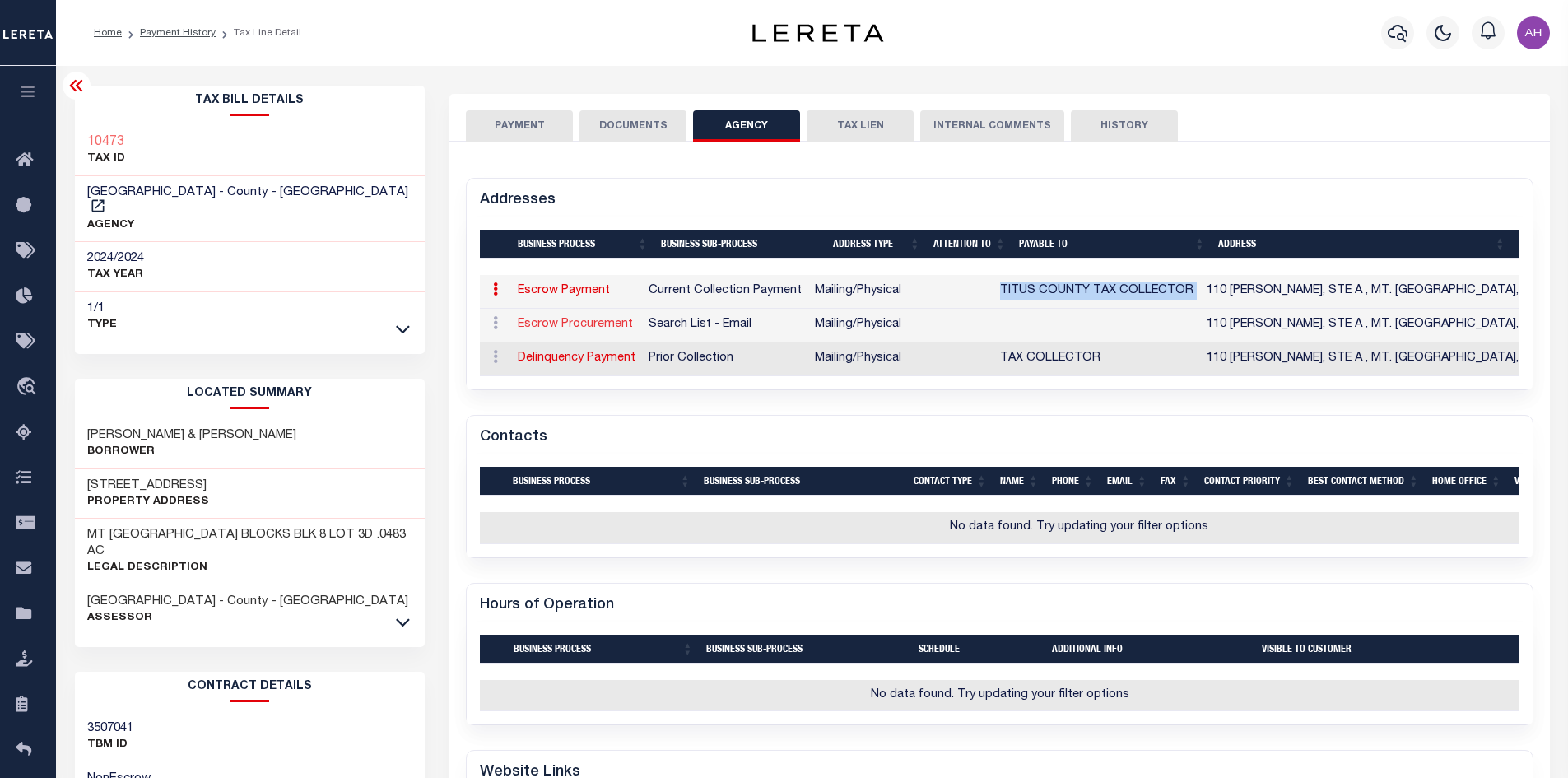
type input "MT. PLEASANT"
select select "TX"
type input "75455"
select select "5"
checkbox input "true"
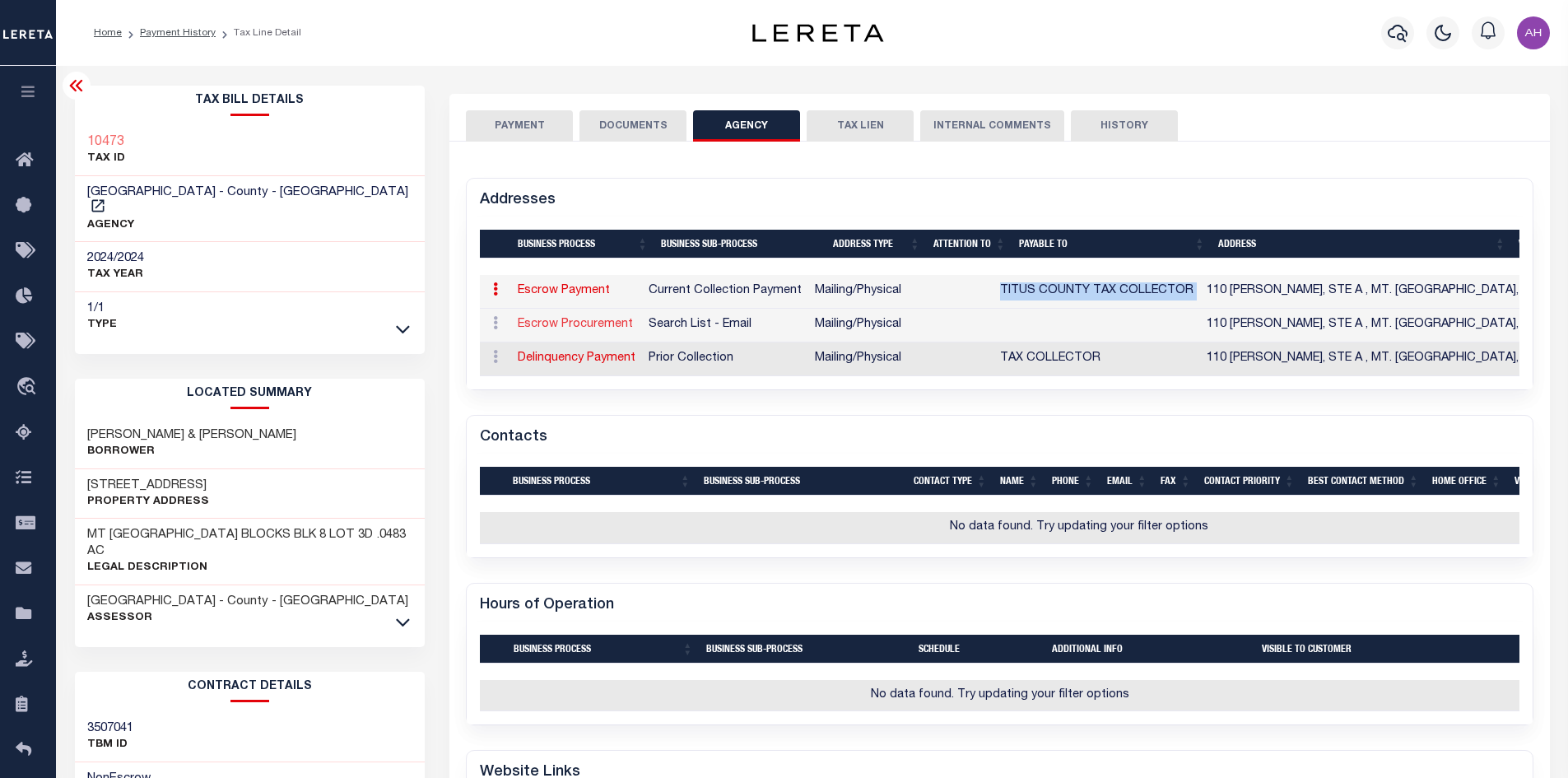
select select "5"
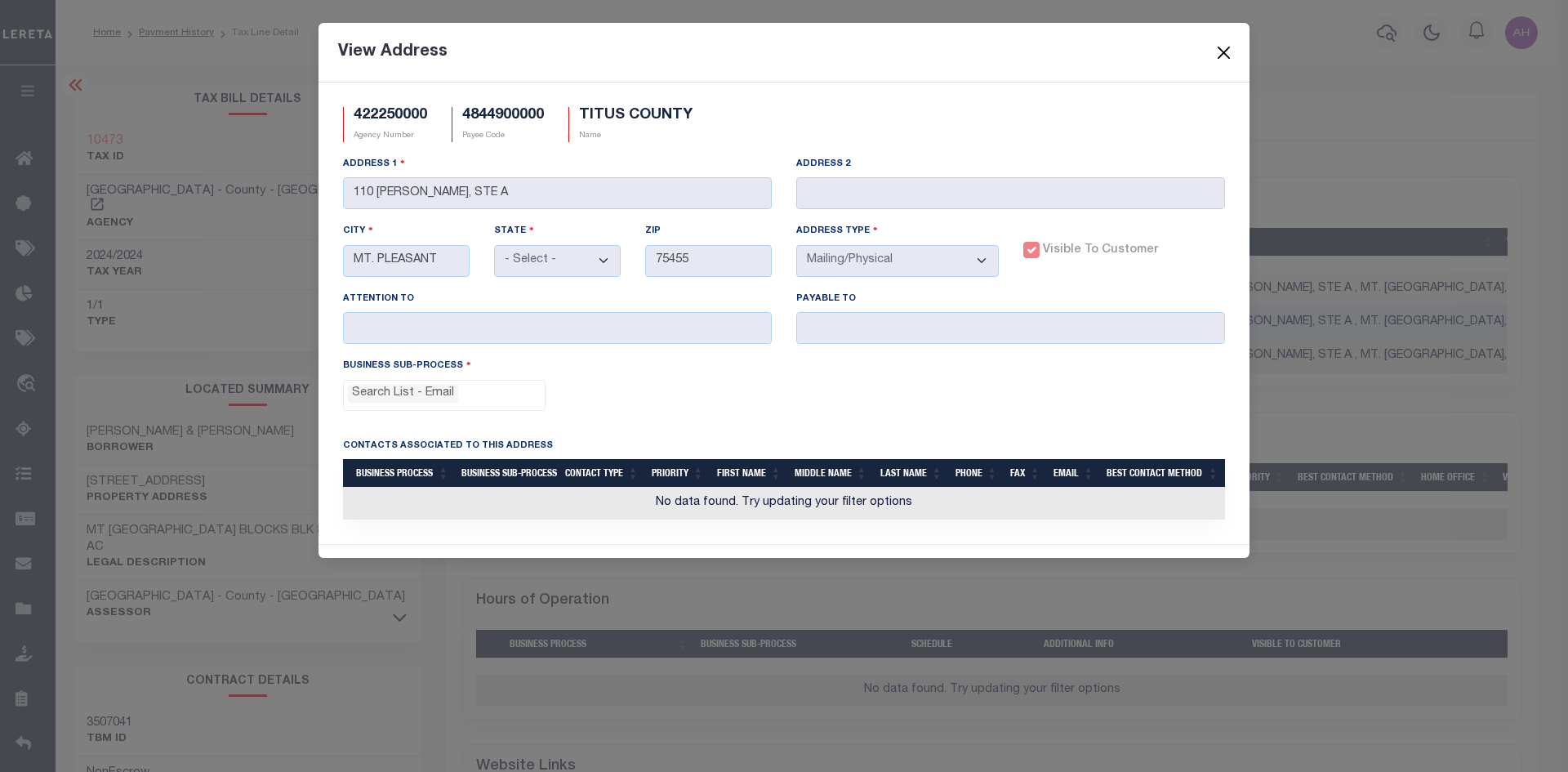
click at [1219, 54] on button "Close" at bounding box center [1224, 52] width 21 height 21
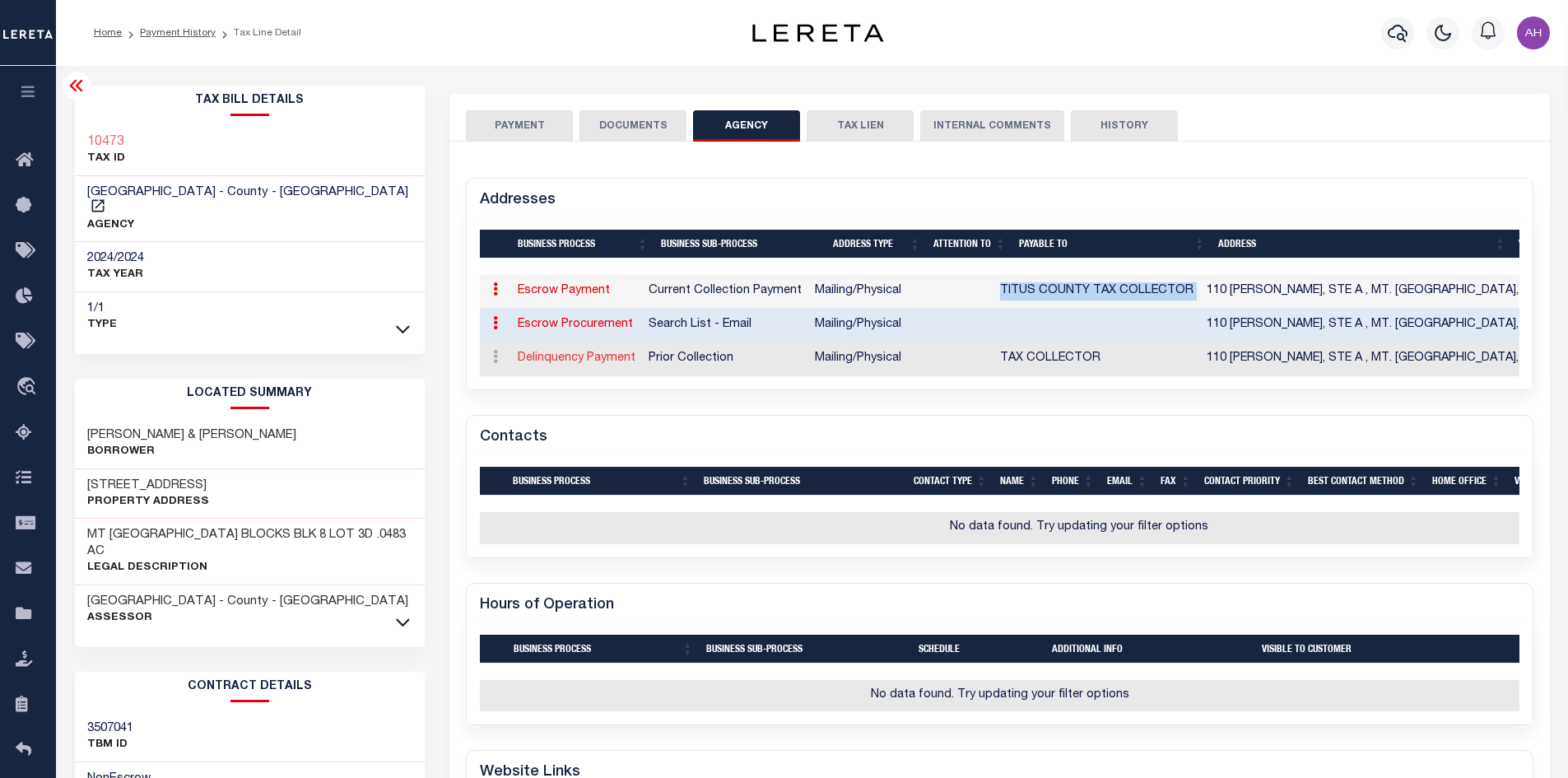
click at [585, 360] on link "Delinquency Payment" at bounding box center [576, 357] width 117 height 11
select select
select select "1"
checkbox input "false"
type input "110 S. MADISON, STE A"
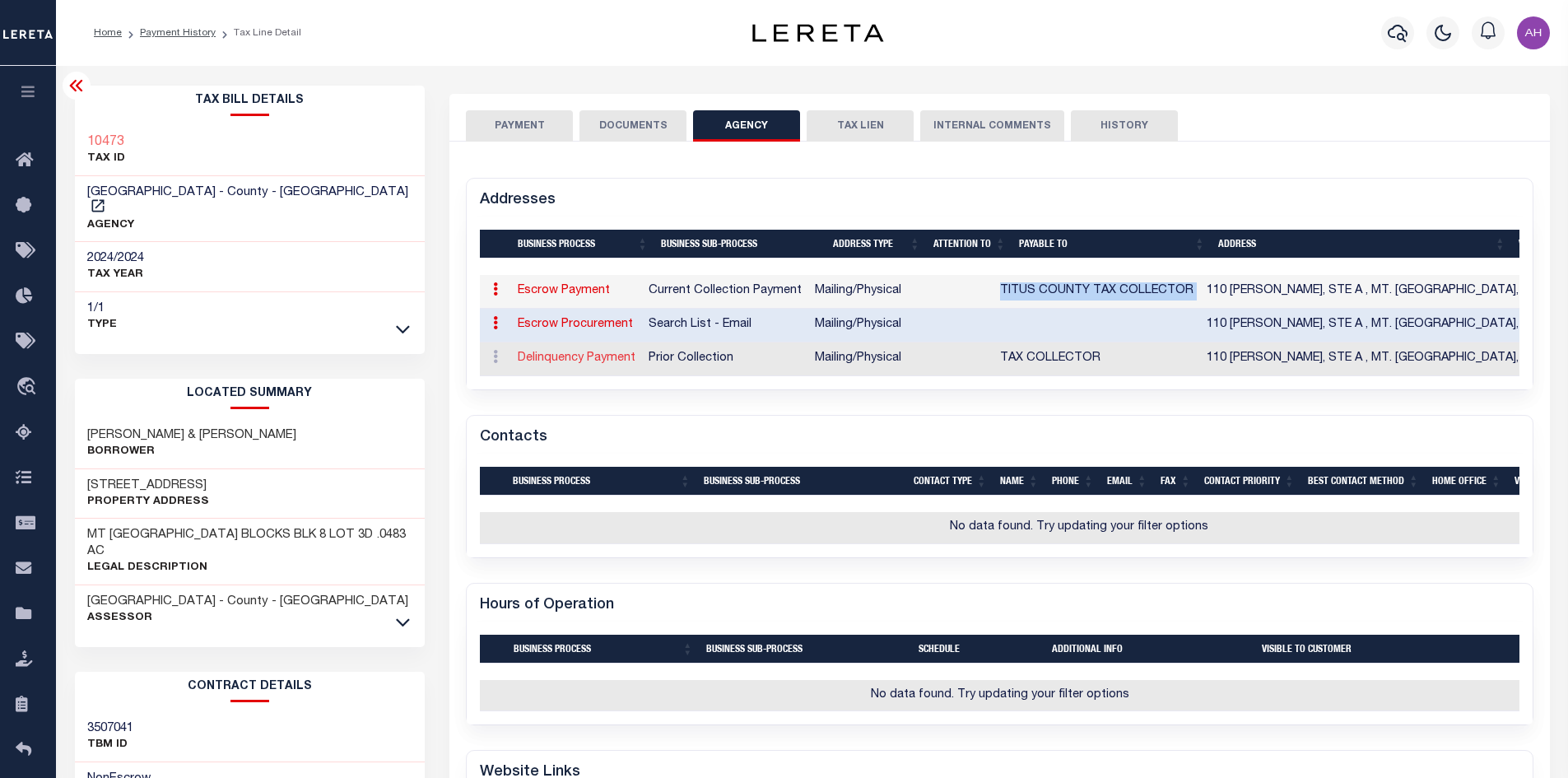
type input "MT. PLEASANT"
select select "TX"
type input "75455"
select select "5"
checkbox input "true"
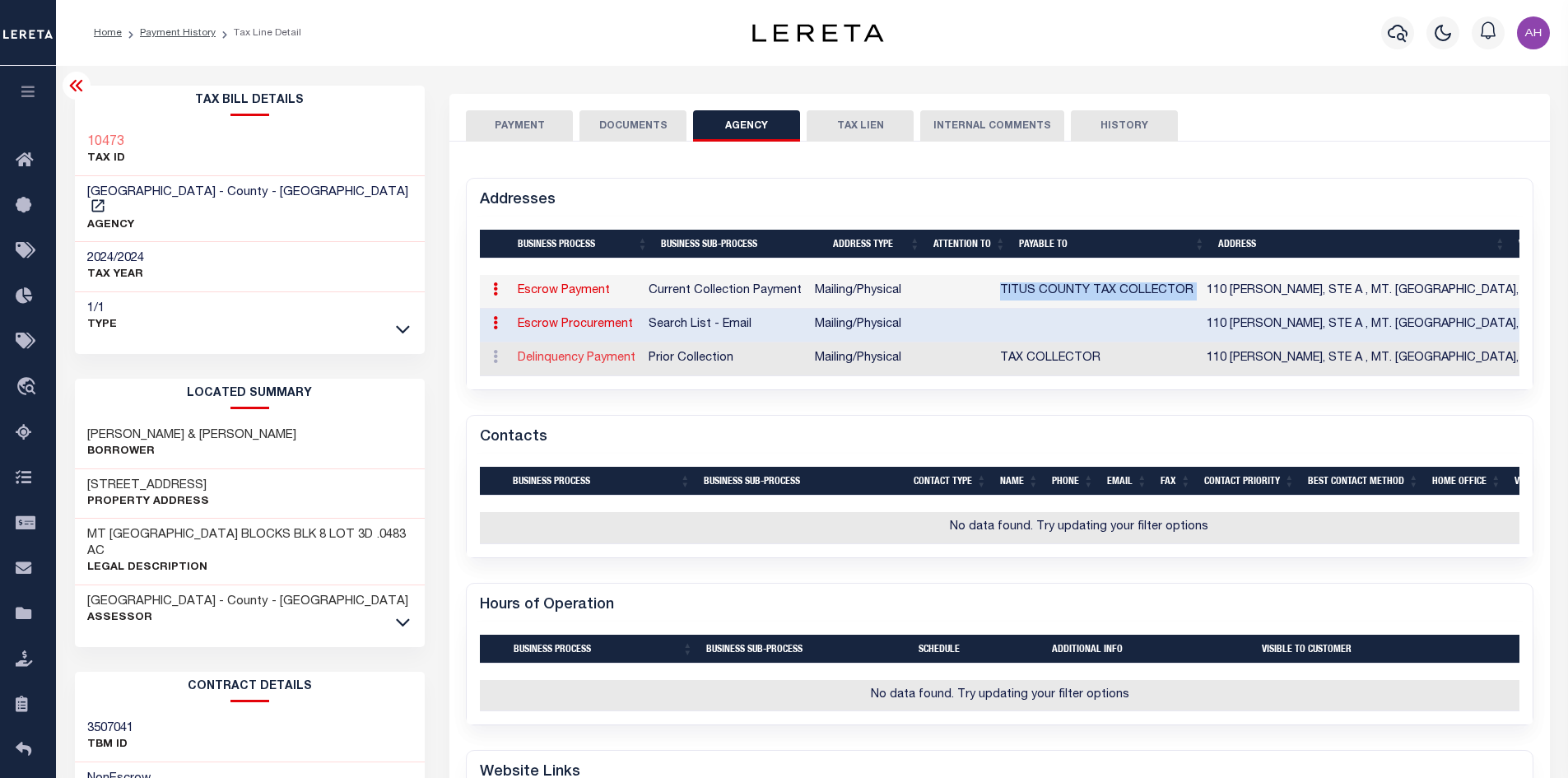
type input "TAX COLLECTOR"
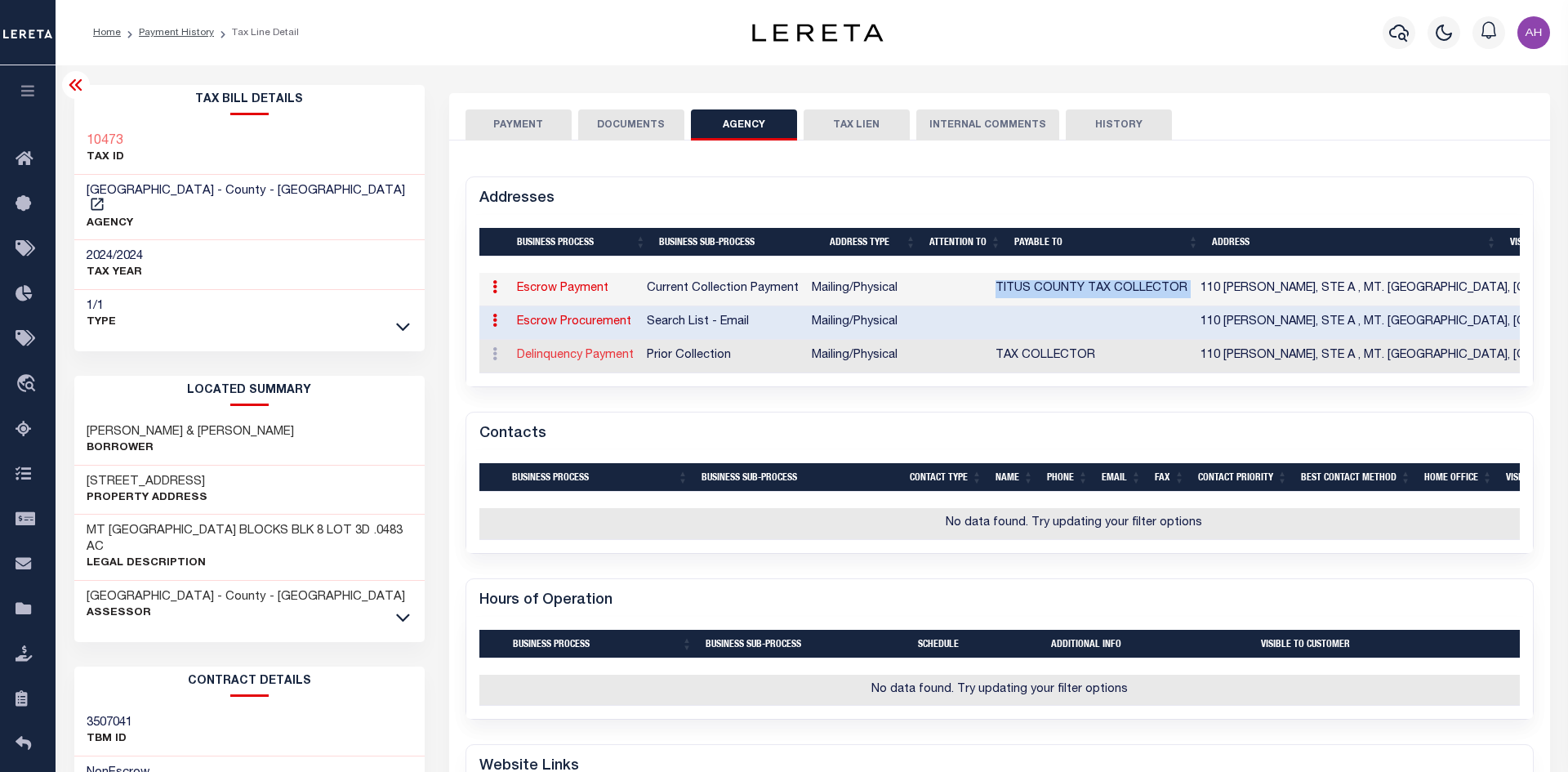
select select "27"
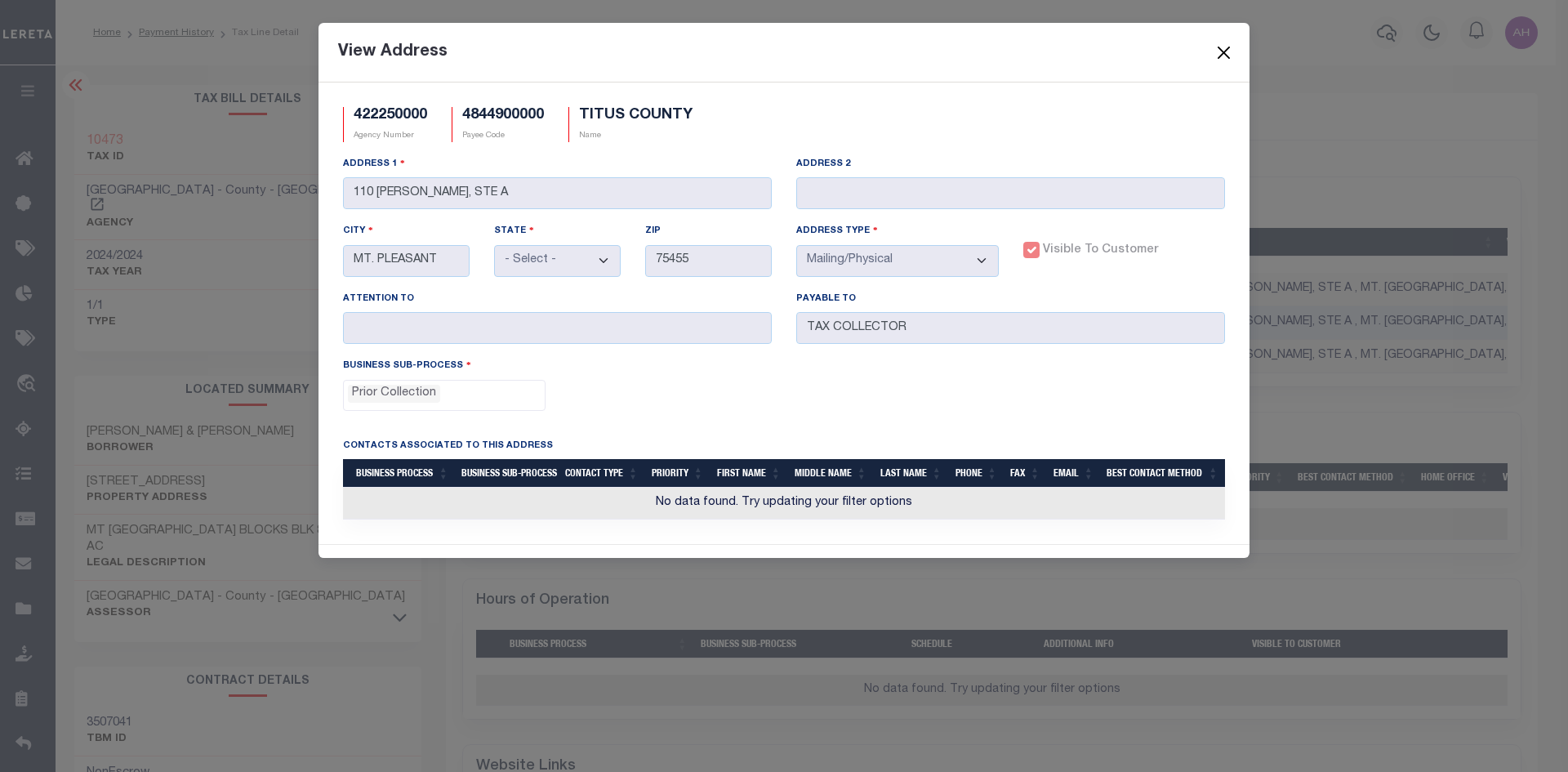
click at [1222, 52] on button "Close" at bounding box center [1224, 52] width 21 height 21
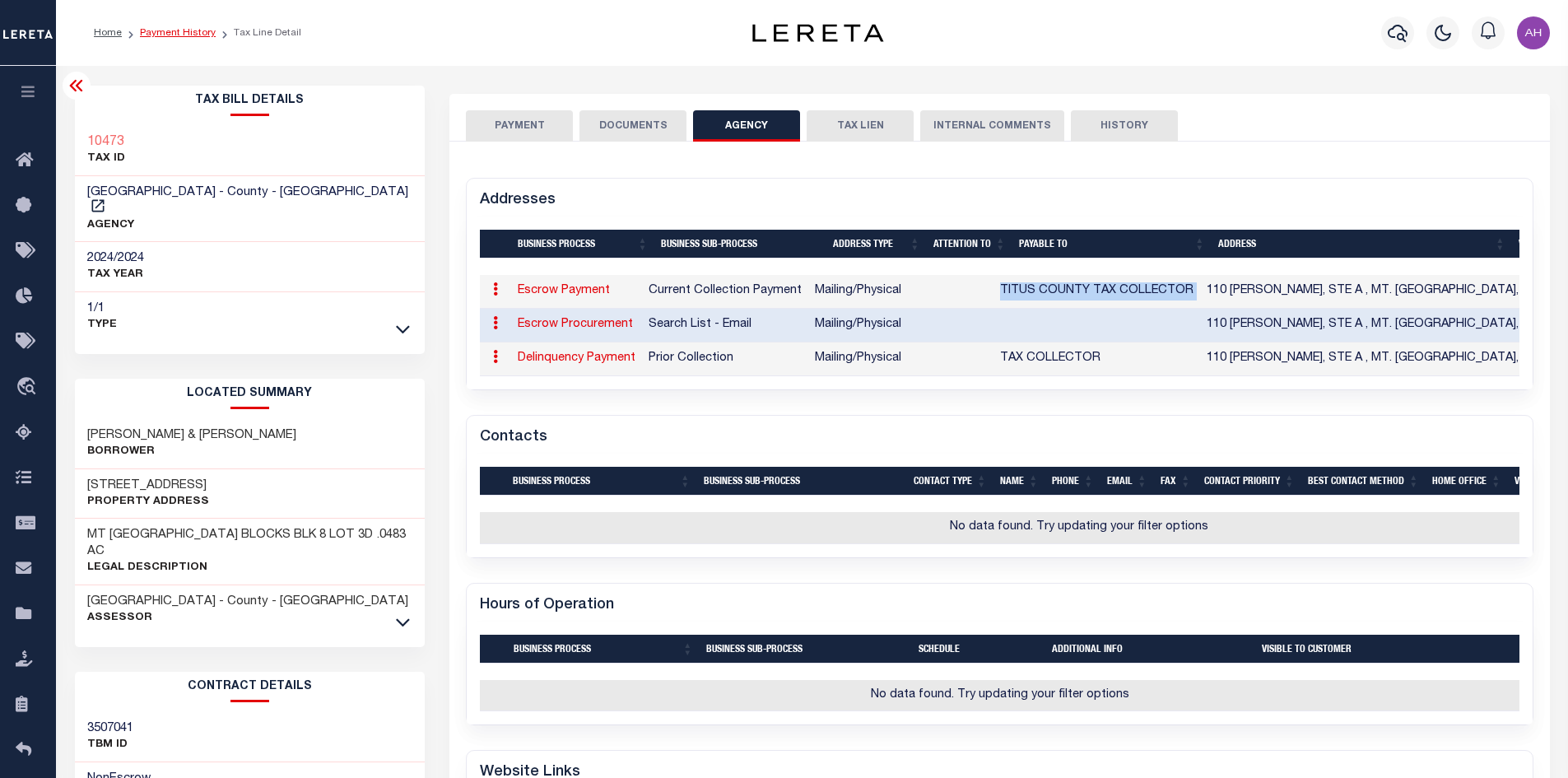
click at [179, 28] on link "Payment History" at bounding box center [177, 33] width 75 height 10
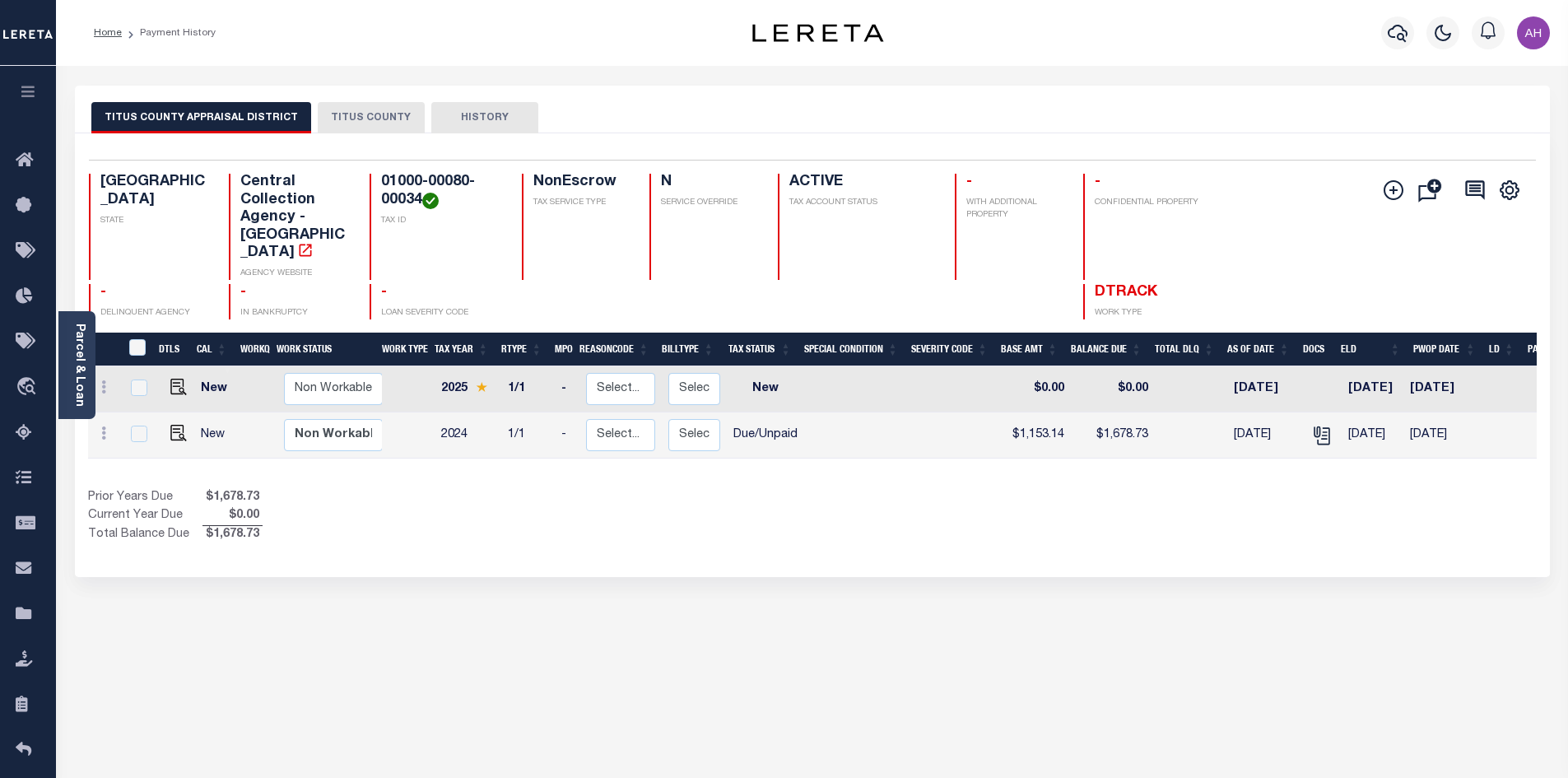
click at [364, 117] on button "TITUS COUNTY" at bounding box center [371, 117] width 107 height 32
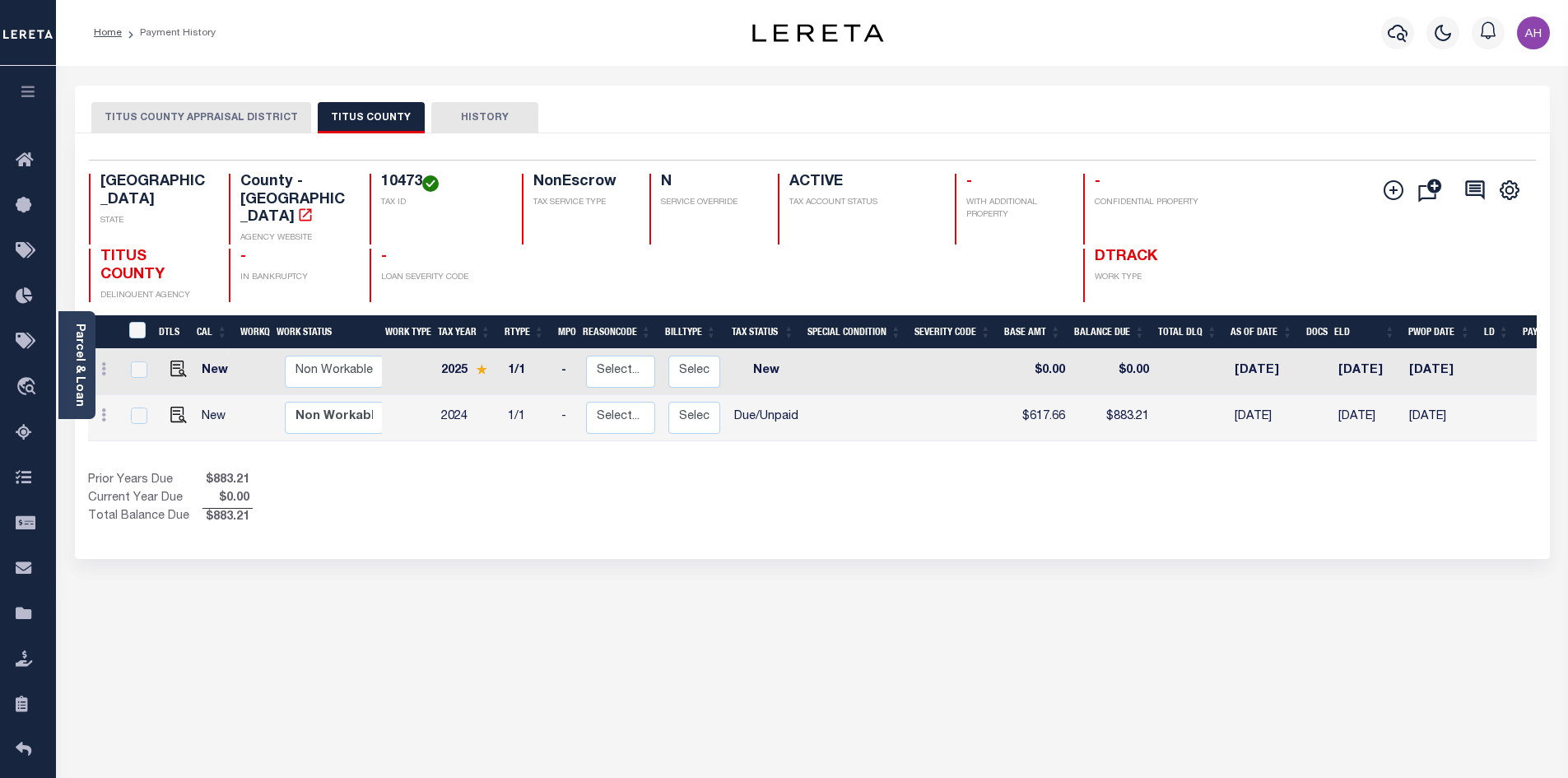
click at [84, 360] on link "Parcel & Loan" at bounding box center [78, 365] width 11 height 83
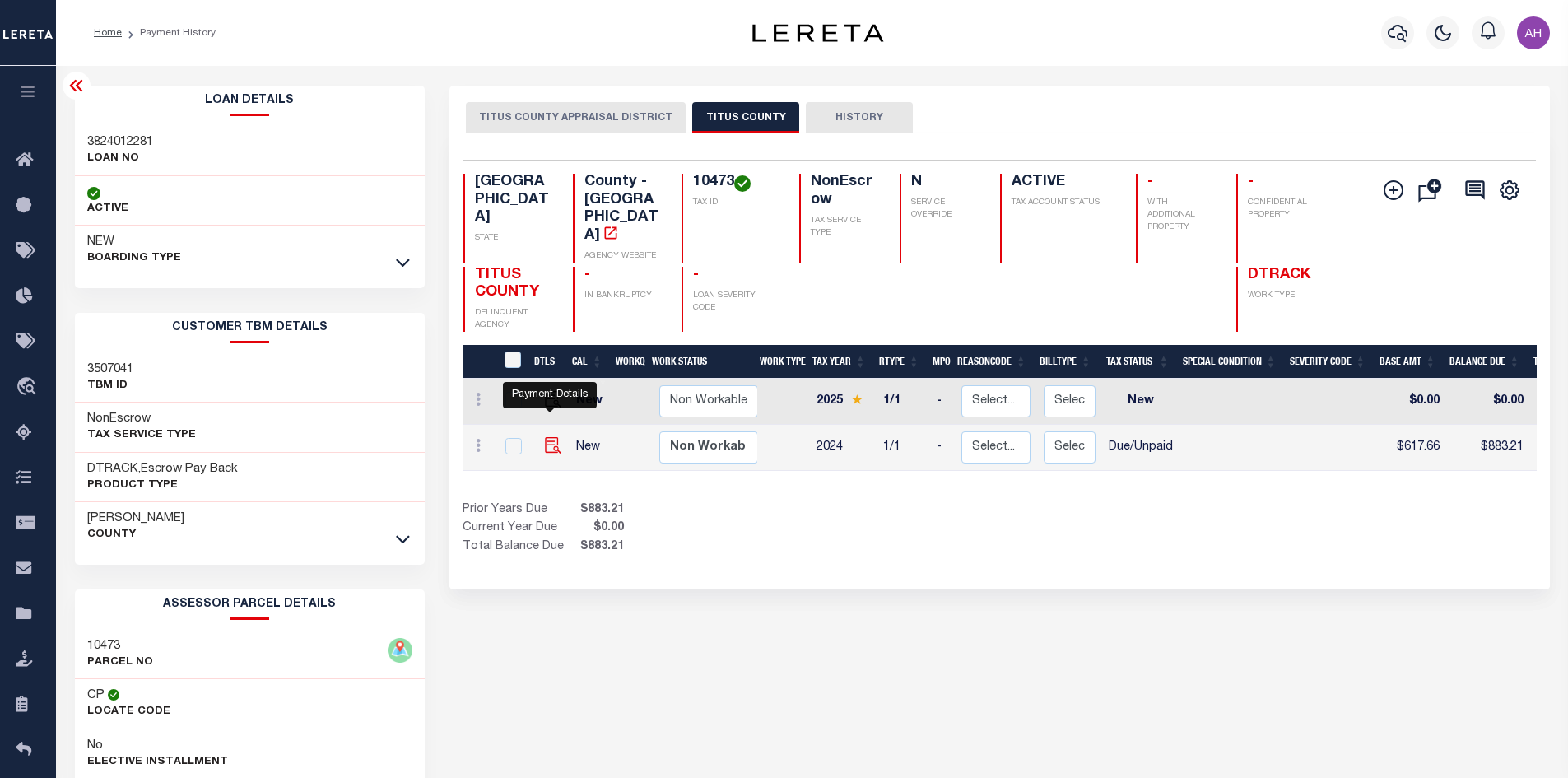
click at [553, 437] on img "" at bounding box center [553, 445] width 16 height 16
checkbox input "true"
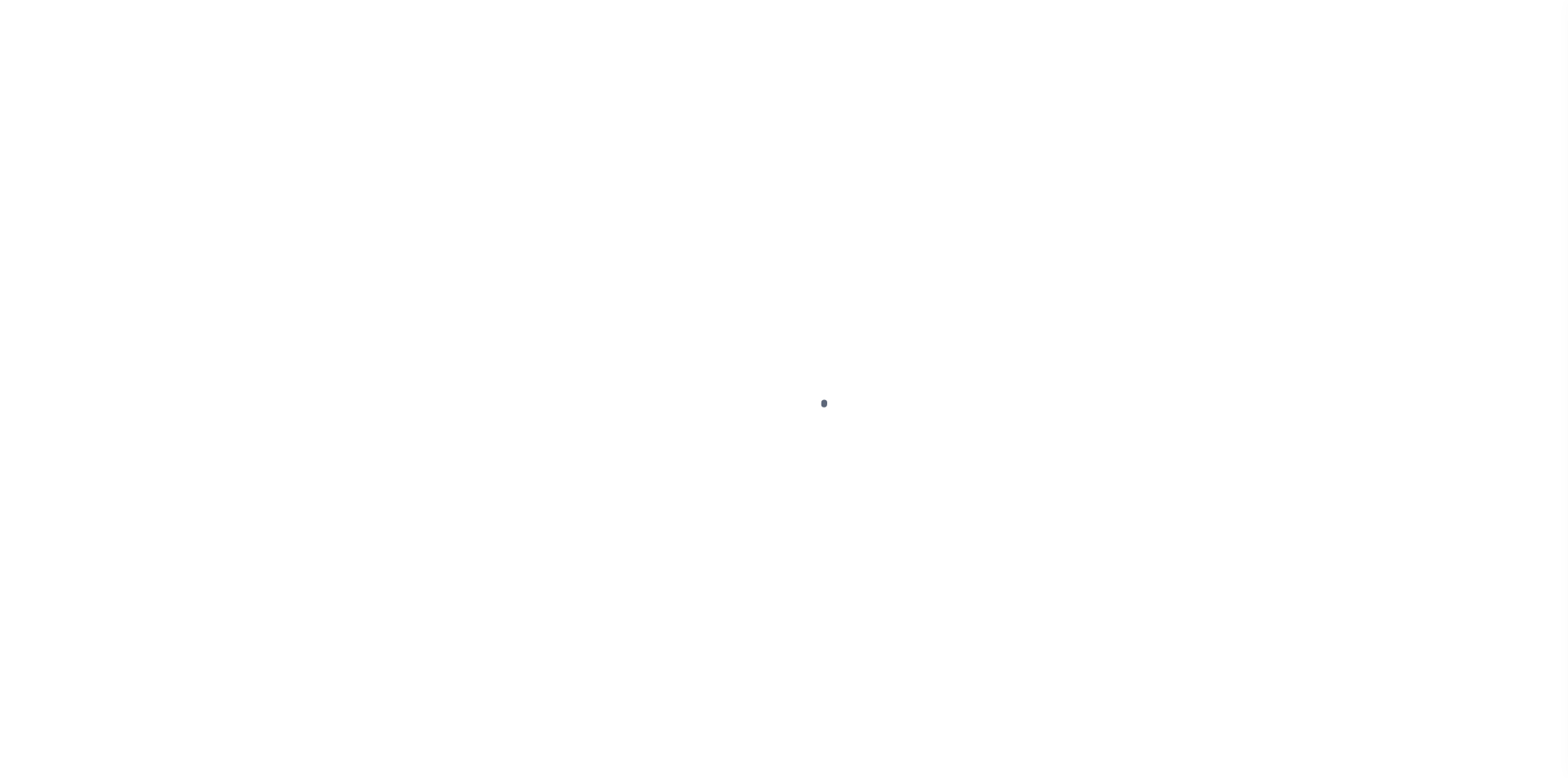
select select "DUE"
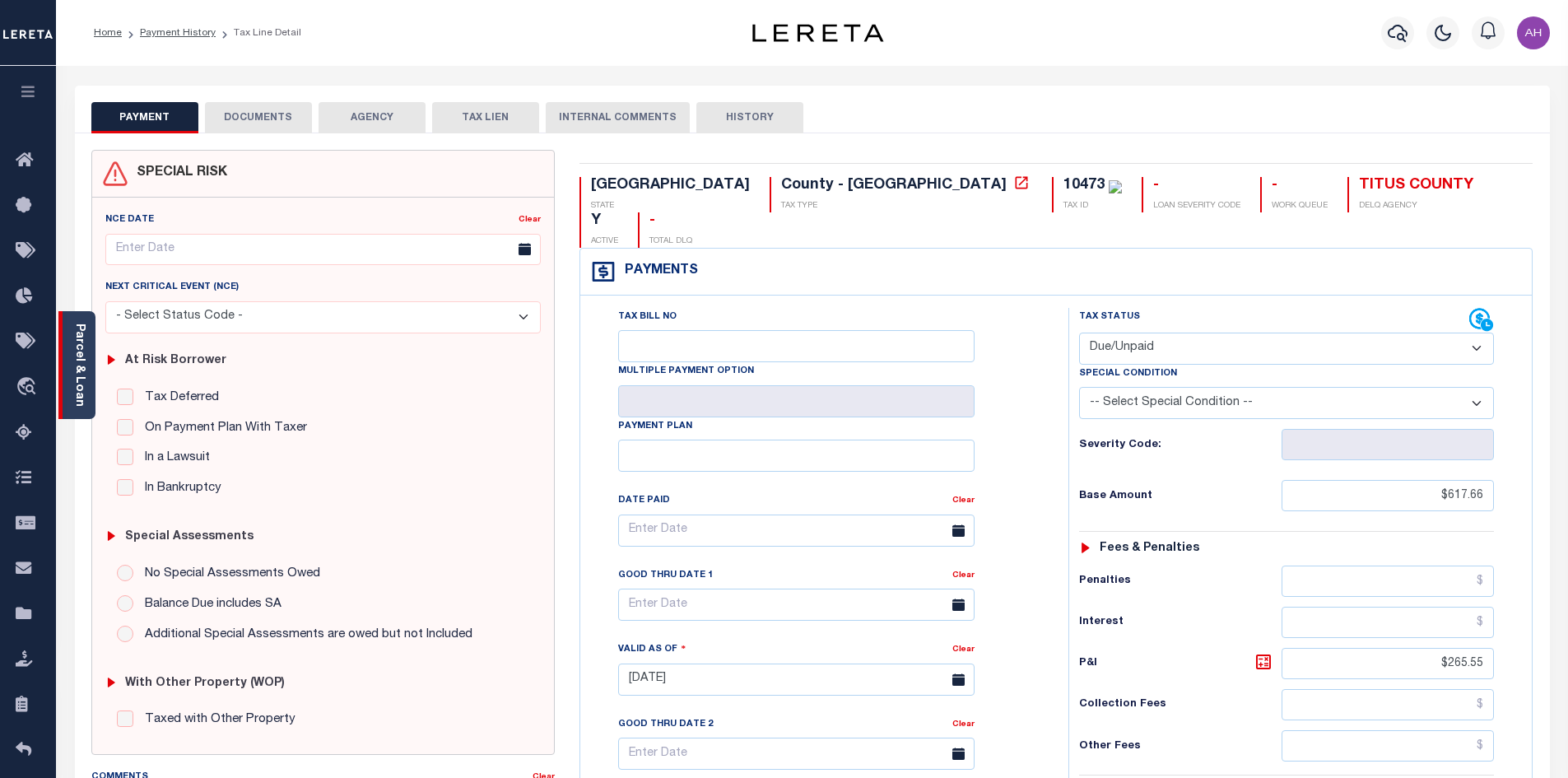
click at [78, 376] on link "Parcel & Loan" at bounding box center [78, 365] width 11 height 83
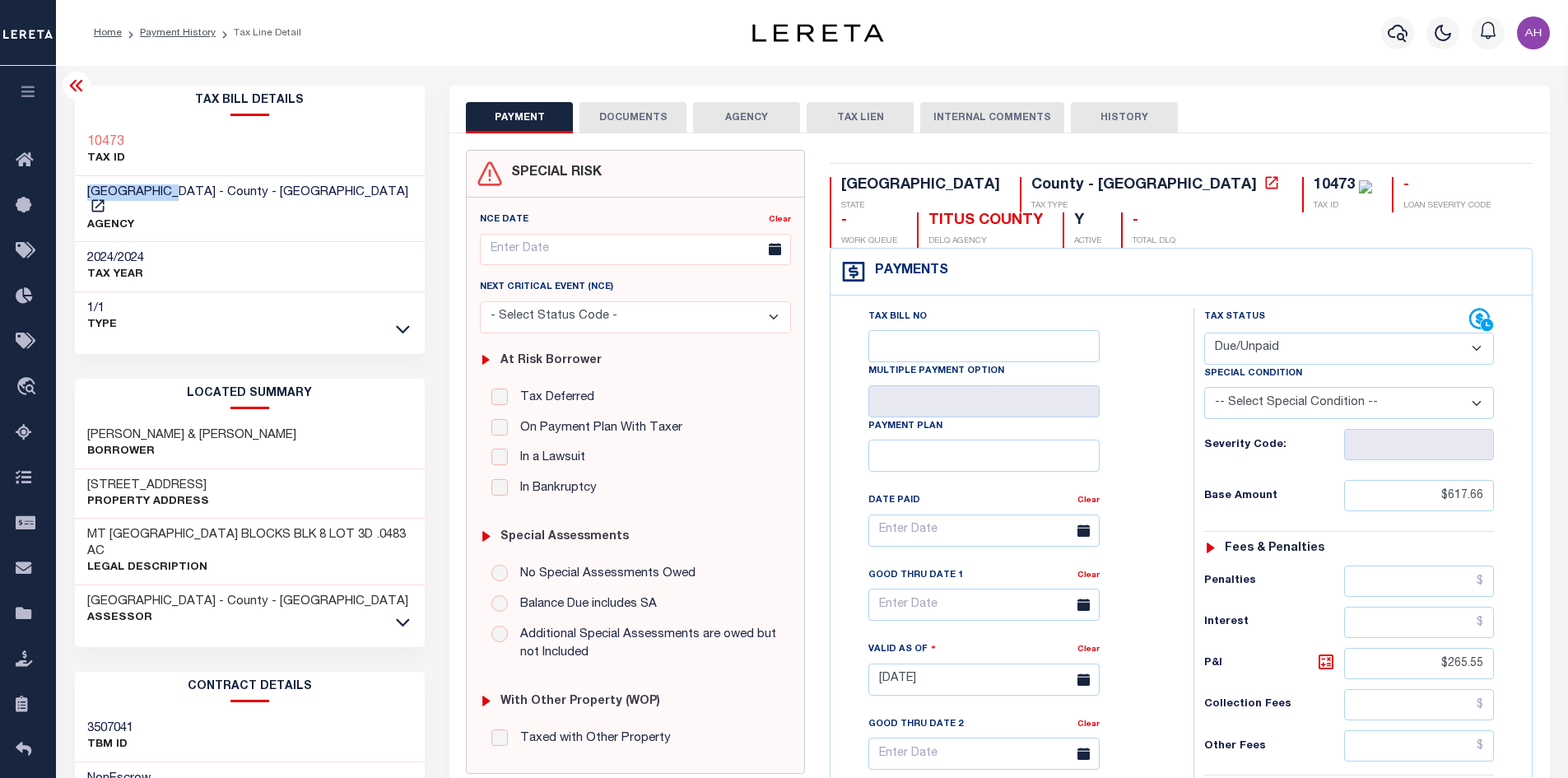
drag, startPoint x: 172, startPoint y: 194, endPoint x: 84, endPoint y: 189, distance: 88.1
click at [84, 189] on div "TITUS COUNTY - County - TX AGENCY" at bounding box center [249, 210] width 350 height 67
copy span "TITUS COUNTY"
click at [1400, 32] on icon "button" at bounding box center [1397, 33] width 20 height 20
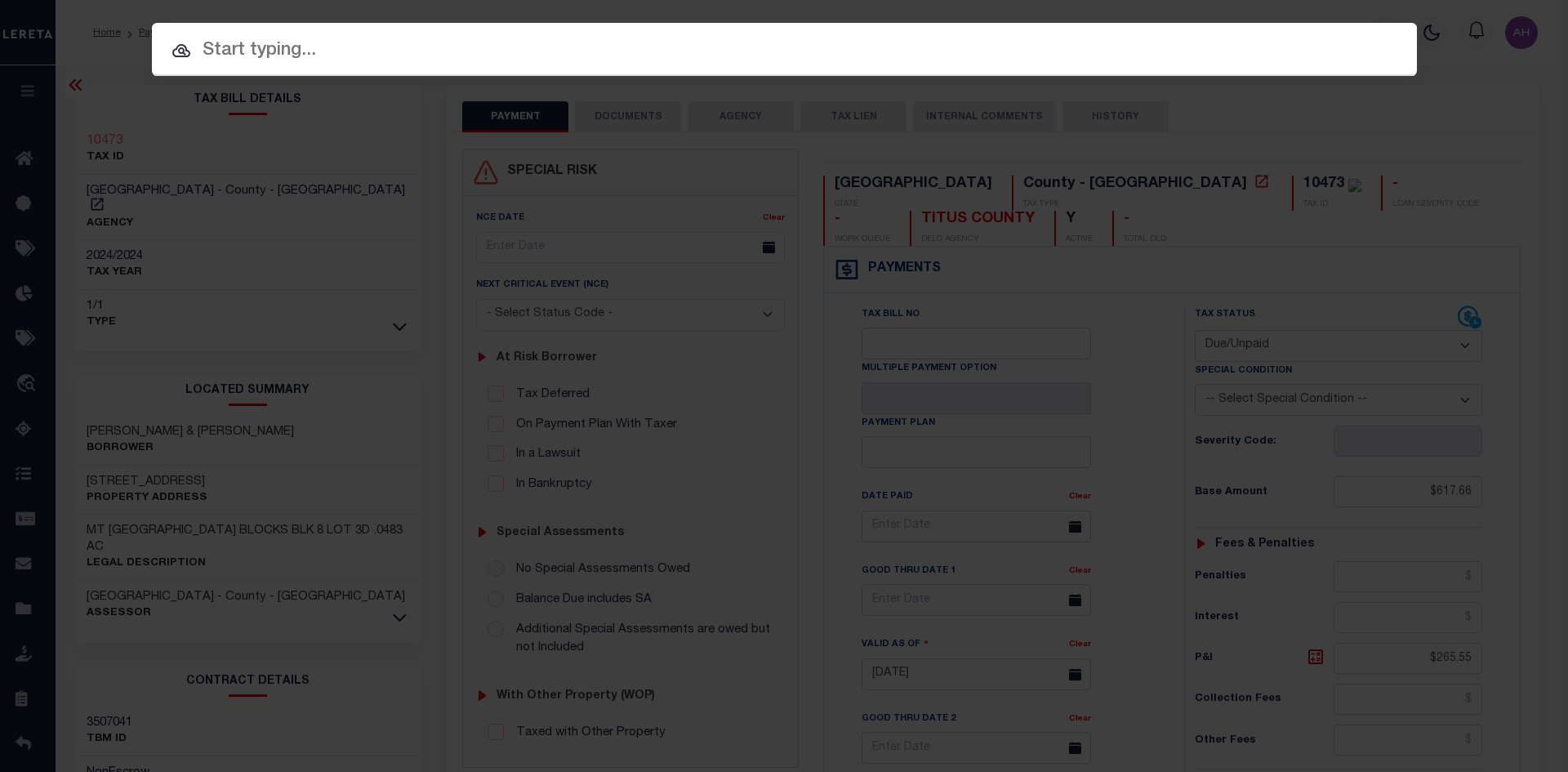
paste input "942100016958"
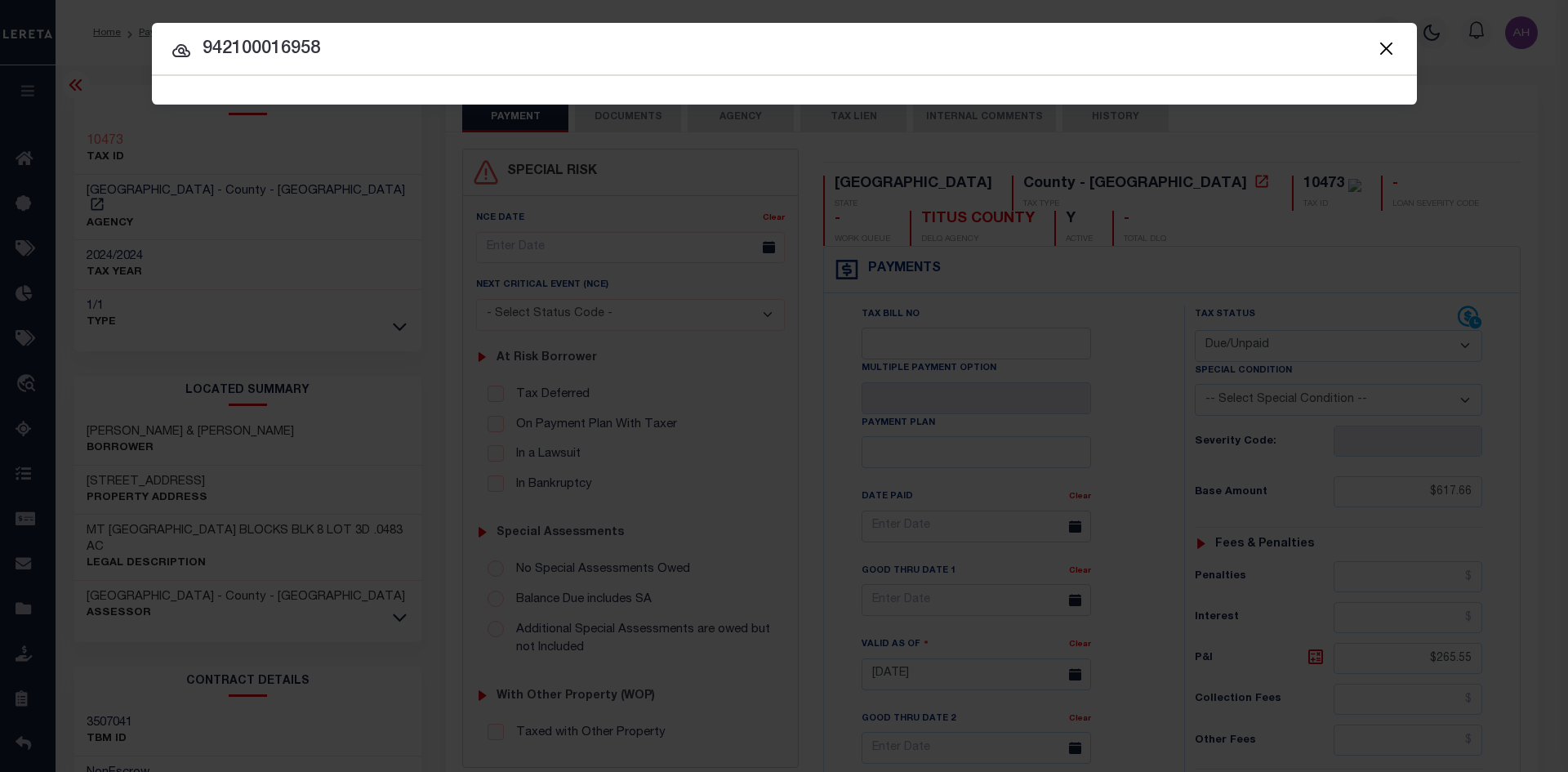
type input "942100016958"
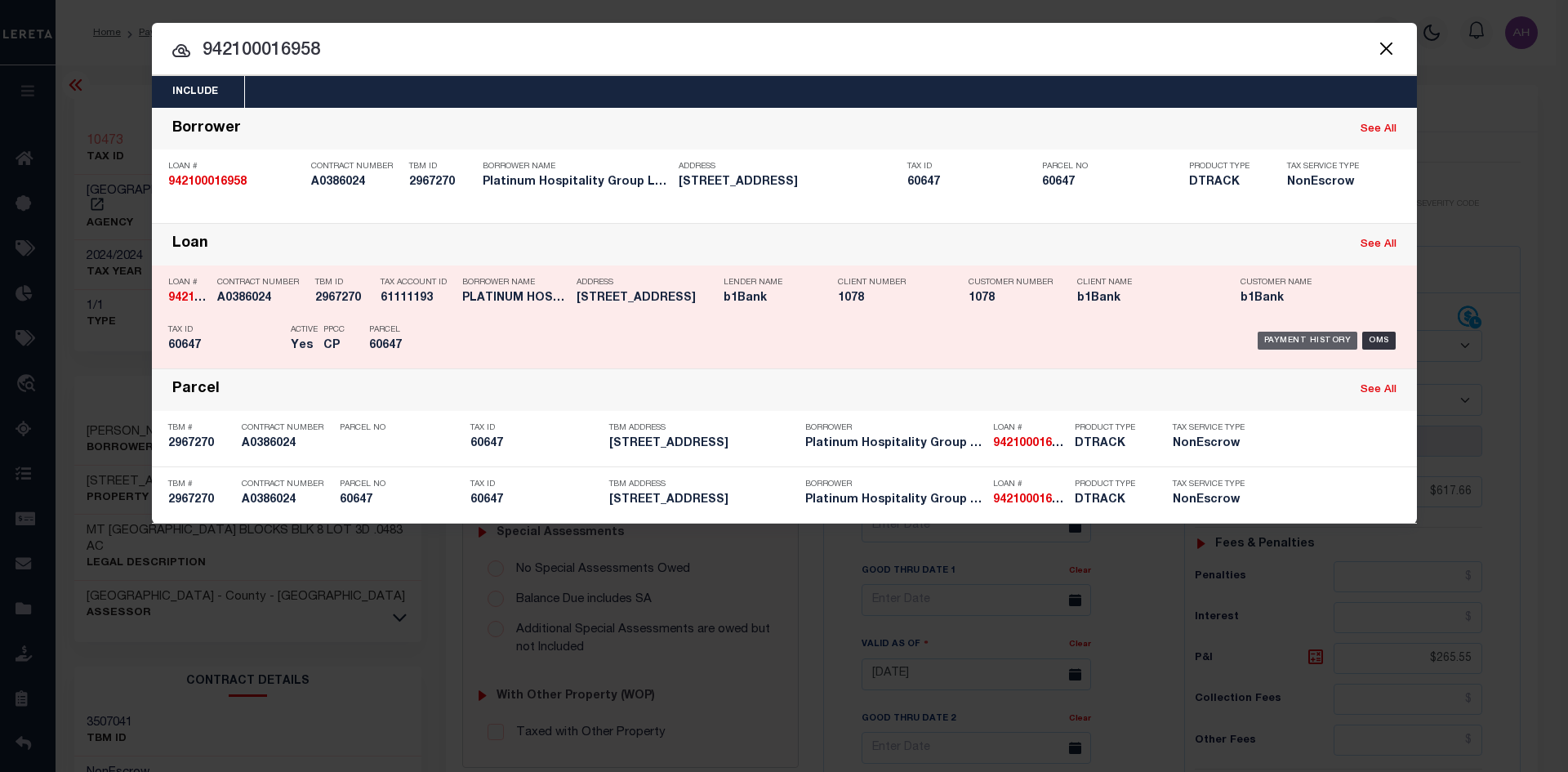
click at [1299, 346] on div "Payment History" at bounding box center [1308, 340] width 100 height 18
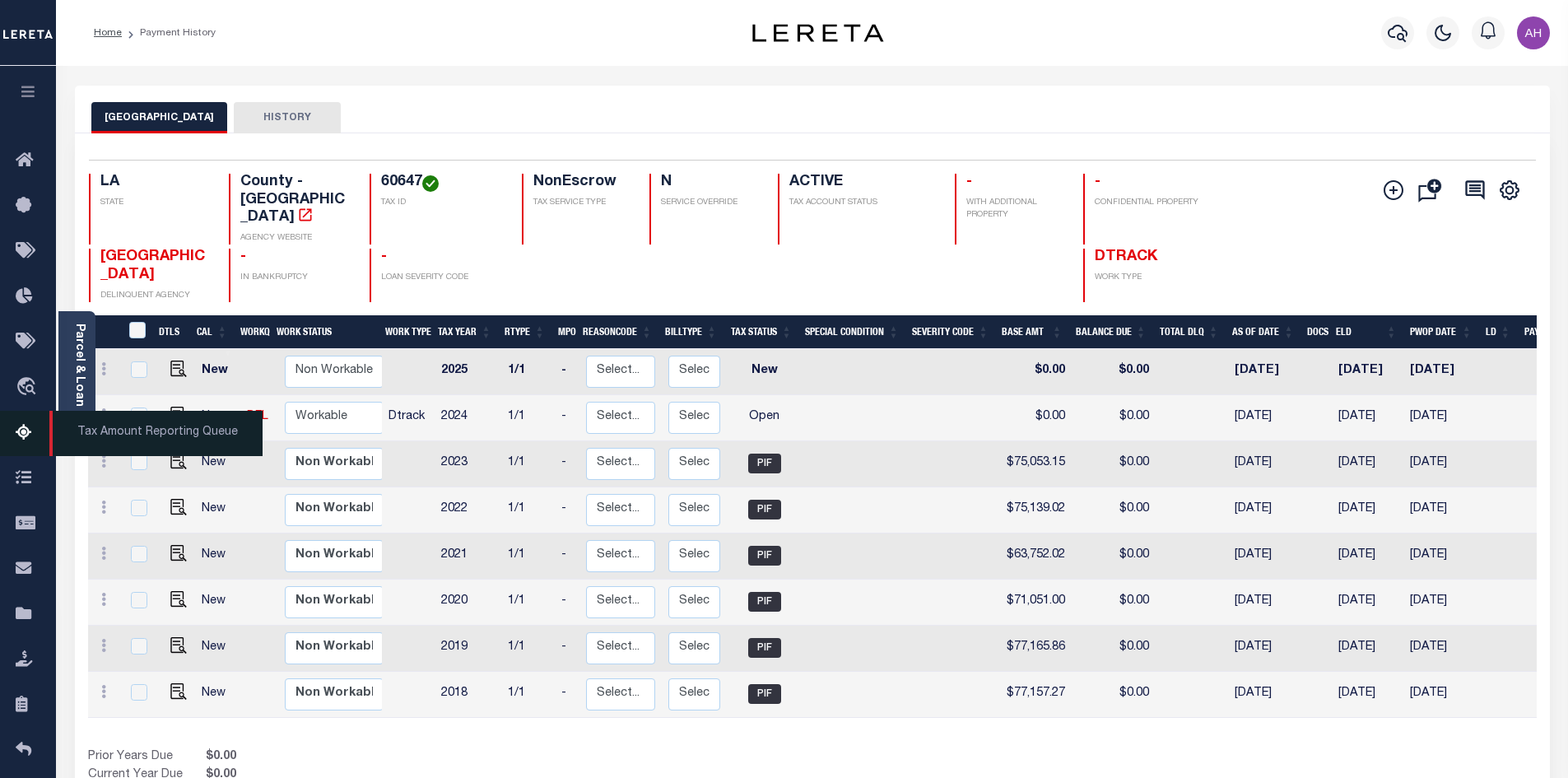
click at [25, 429] on icon at bounding box center [28, 434] width 27 height 21
